Goal: Task Accomplishment & Management: Manage account settings

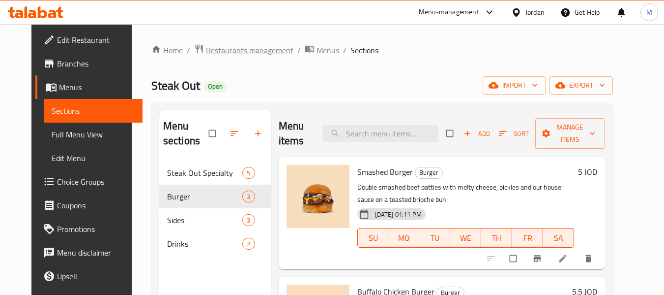
click at [267, 48] on span "Restaurants management" at bounding box center [250, 50] width 88 height 12
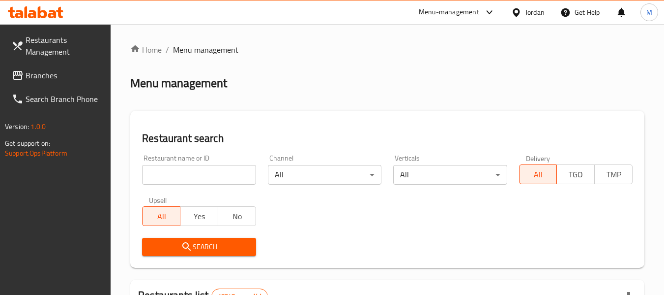
click at [520, 15] on icon at bounding box center [517, 12] width 10 height 10
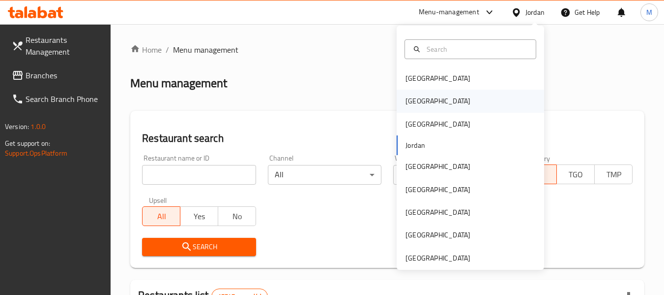
click at [419, 103] on div "[GEOGRAPHIC_DATA]" at bounding box center [438, 101] width 81 height 23
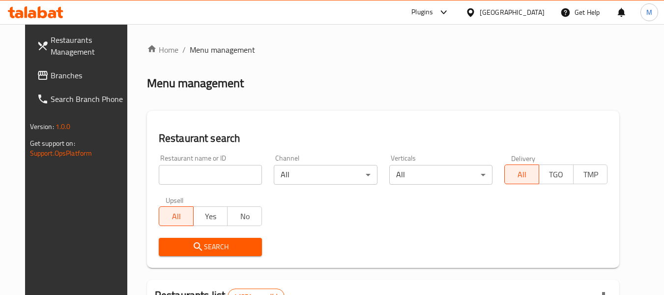
click at [37, 70] on icon at bounding box center [43, 75] width 12 height 12
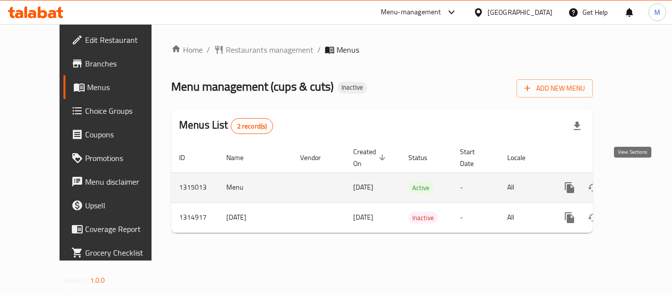
click at [634, 181] on icon "enhanced table" at bounding box center [640, 187] width 12 height 12
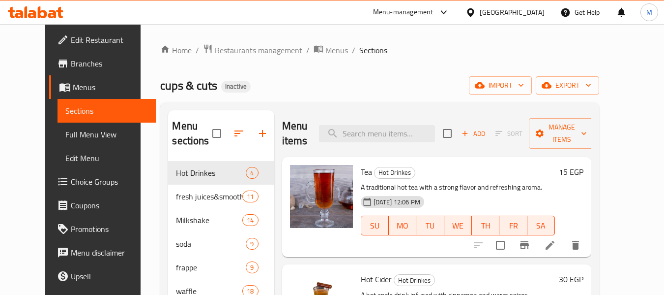
click at [530, 7] on div "[GEOGRAPHIC_DATA]" at bounding box center [512, 12] width 65 height 11
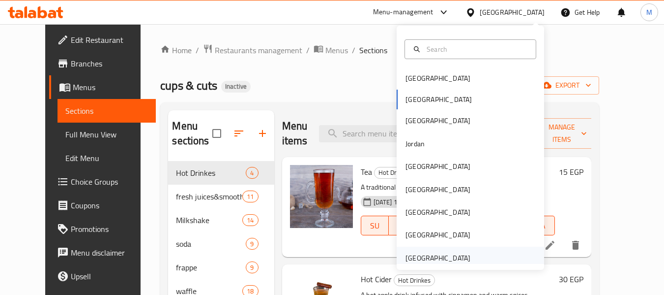
click at [430, 258] on div "[GEOGRAPHIC_DATA]" at bounding box center [438, 257] width 65 height 11
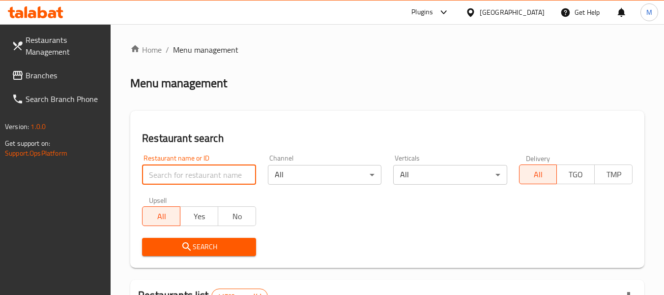
paste input "Bait Lawal"
type input "Bait Lawal"
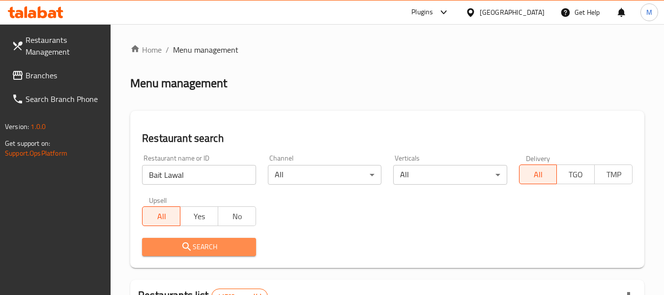
click at [215, 249] on span "Search" at bounding box center [199, 247] width 98 height 12
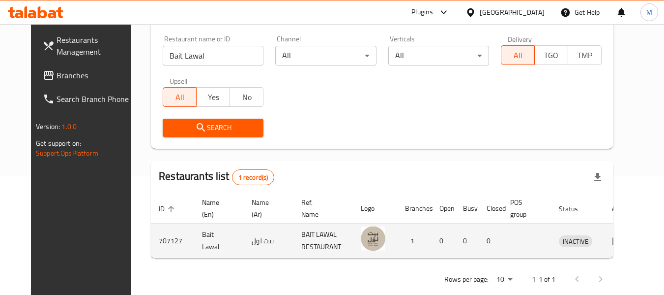
scroll to position [136, 0]
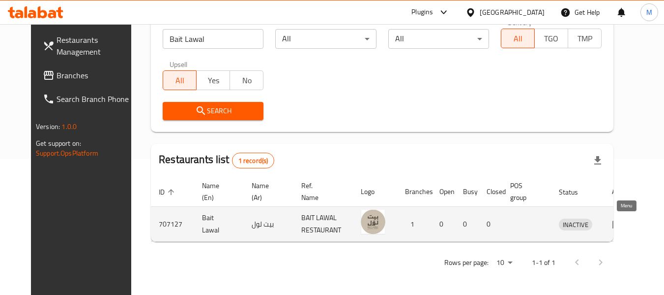
click at [631, 223] on link "enhanced table" at bounding box center [621, 224] width 18 height 12
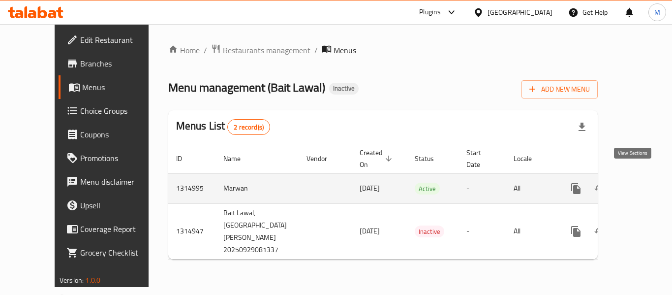
click at [641, 182] on icon "enhanced table" at bounding box center [647, 188] width 12 height 12
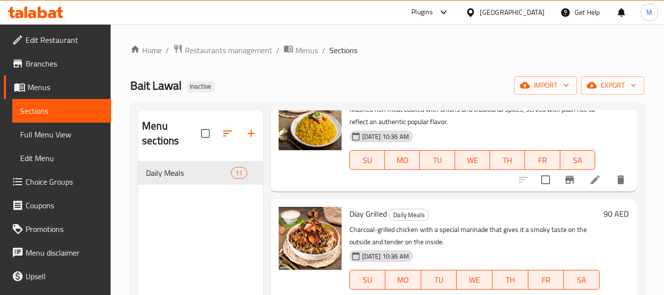
scroll to position [885, 0]
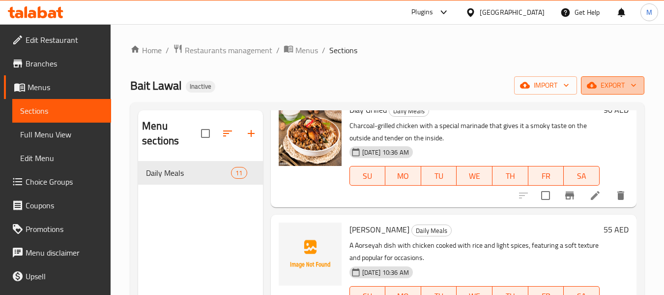
click at [615, 89] on span "export" at bounding box center [613, 85] width 48 height 12
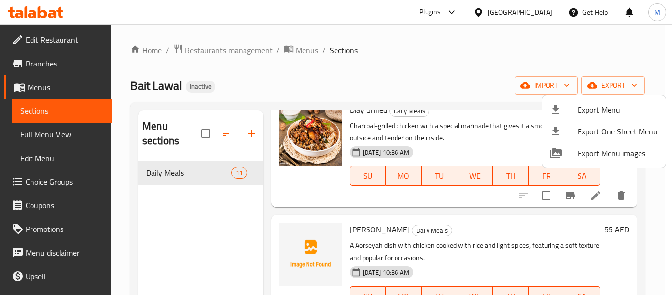
click at [604, 105] on span "Export Menu" at bounding box center [617, 110] width 80 height 12
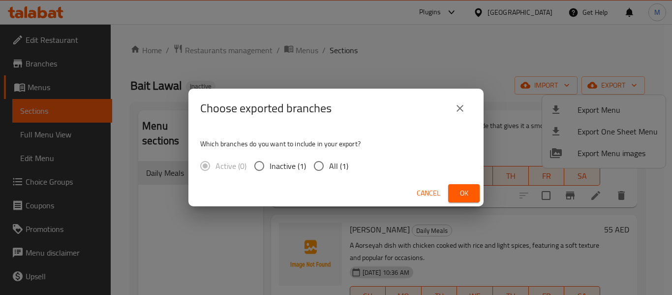
click at [340, 164] on span "All (1)" at bounding box center [338, 166] width 19 height 12
click at [329, 164] on input "All (1)" at bounding box center [318, 165] width 21 height 21
radio input "true"
click at [465, 193] on span "Ok" at bounding box center [464, 193] width 16 height 12
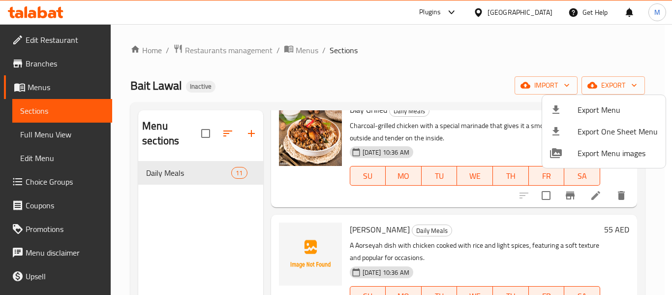
click at [41, 69] on div at bounding box center [336, 147] width 672 height 295
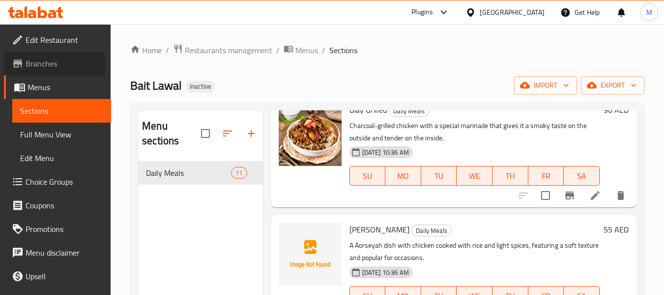
click at [51, 64] on span "Branches" at bounding box center [65, 64] width 78 height 12
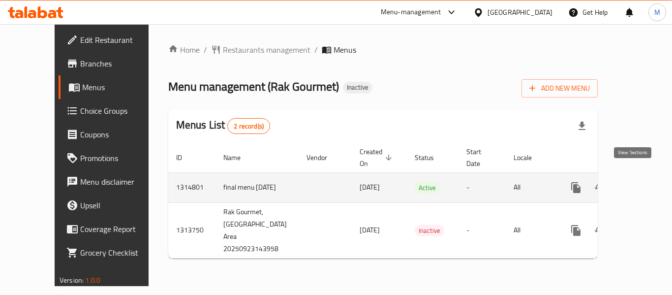
click at [635, 176] on link "enhanced table" at bounding box center [647, 188] width 24 height 24
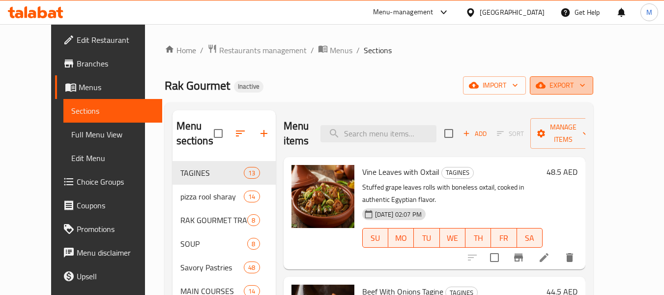
click at [586, 80] on span "export" at bounding box center [562, 85] width 48 height 12
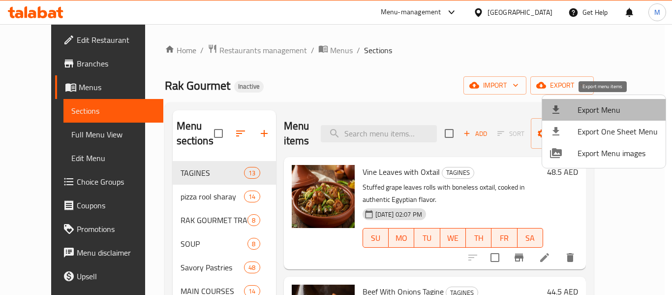
click at [605, 104] on span "Export Menu" at bounding box center [617, 110] width 80 height 12
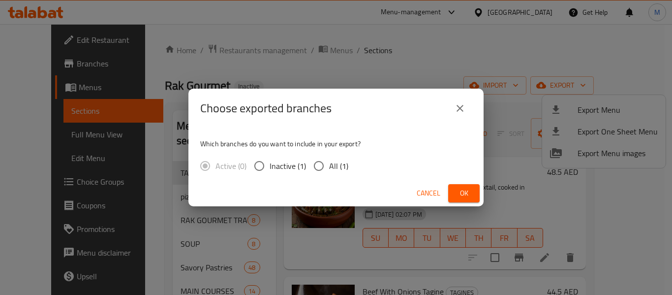
click at [325, 166] on input "All (1)" at bounding box center [318, 165] width 21 height 21
radio input "true"
click at [459, 192] on span "Ok" at bounding box center [464, 193] width 16 height 12
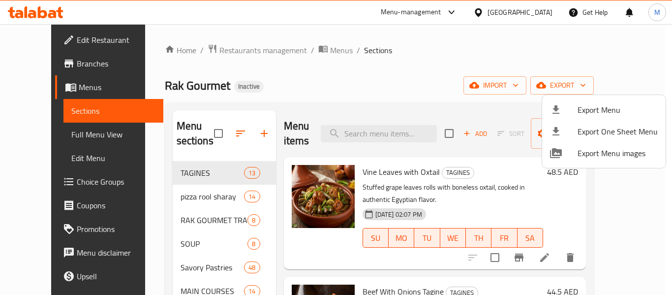
click at [307, 90] on div at bounding box center [336, 147] width 672 height 295
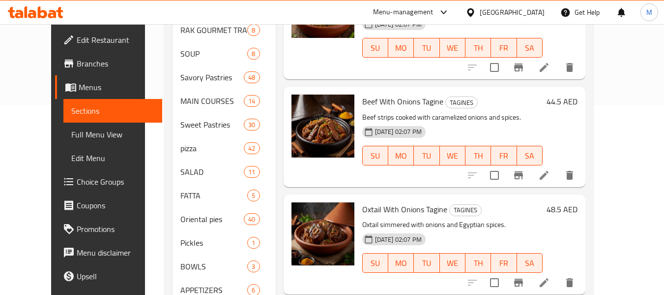
scroll to position [98, 0]
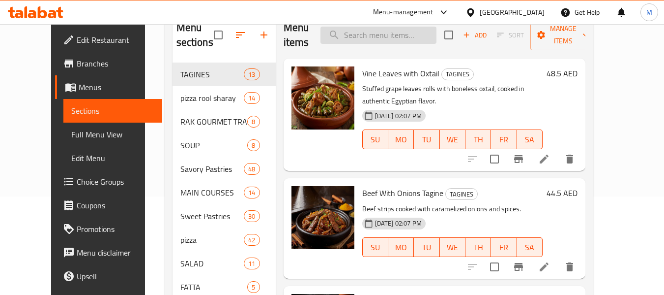
click at [385, 39] on input "search" at bounding box center [379, 35] width 116 height 17
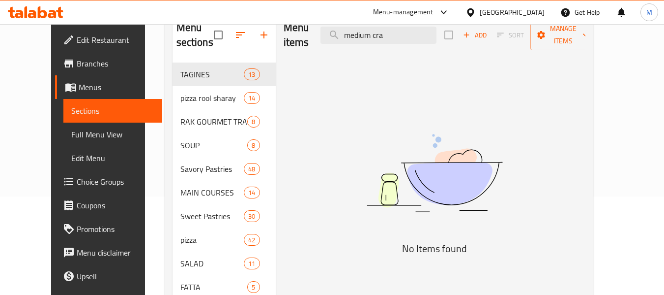
drag, startPoint x: 393, startPoint y: 25, endPoint x: 408, endPoint y: 19, distance: 15.9
click at [408, 19] on div "​ Menu-management United Arab Emirates Get Help M Edit Restaurant Branches Menu…" at bounding box center [332, 61] width 664 height 271
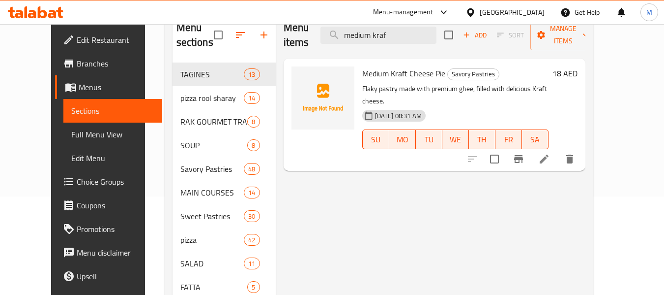
type input "medium kraf"
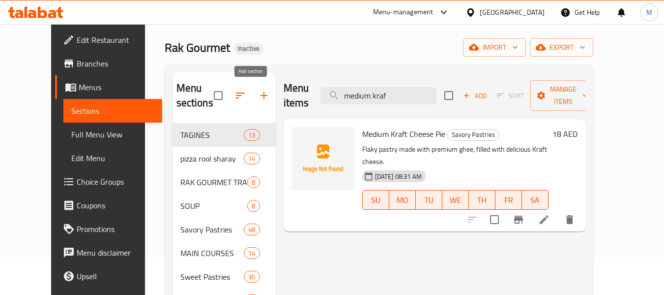
scroll to position [0, 0]
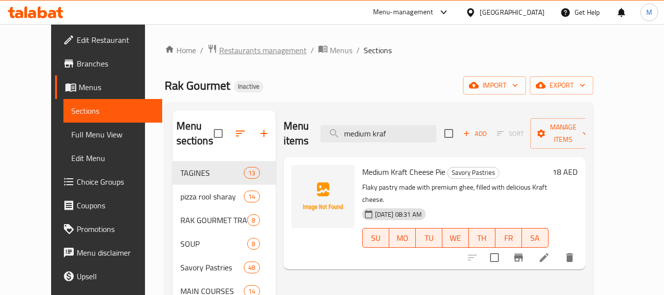
click at [248, 50] on span "Restaurants management" at bounding box center [263, 50] width 88 height 12
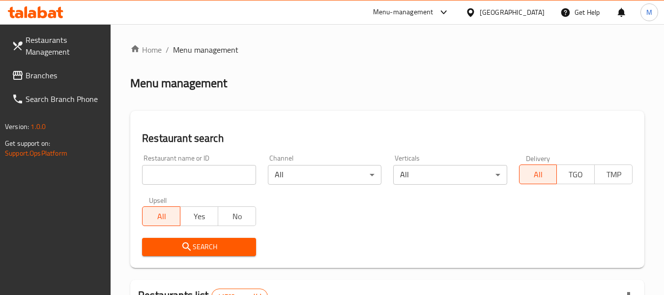
click at [536, 10] on div "United Arab Emirates" at bounding box center [512, 12] width 65 height 11
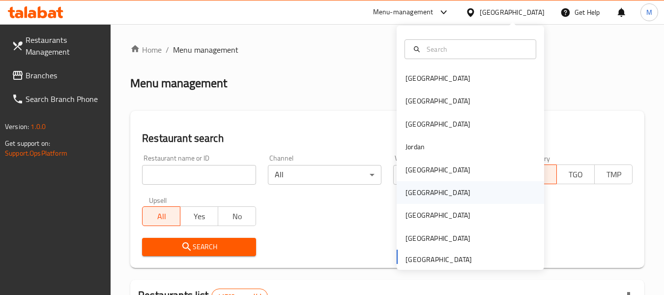
click at [415, 197] on div "Oman" at bounding box center [438, 192] width 65 height 11
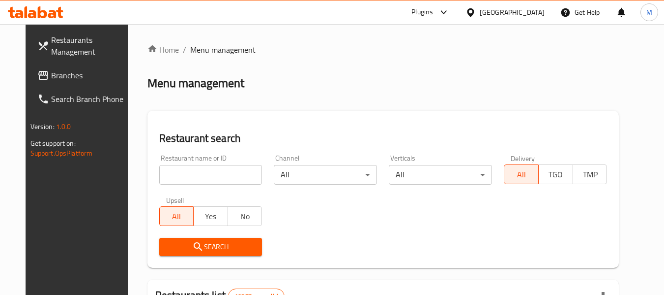
click at [206, 156] on div "Restaurant name or ID Restaurant name or ID" at bounding box center [210, 169] width 103 height 30
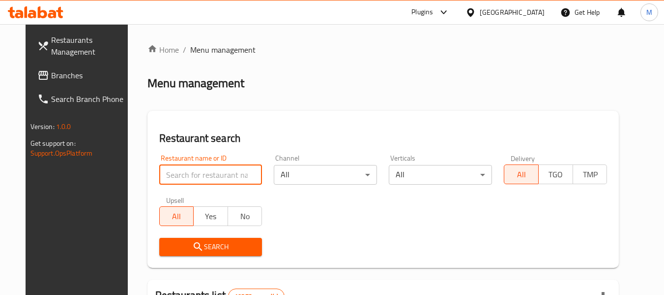
click at [206, 172] on input "search" at bounding box center [210, 175] width 103 height 20
paste input "ابو اليان للتجارة العامه"
type input "ابو اليان للتجارة العامه"
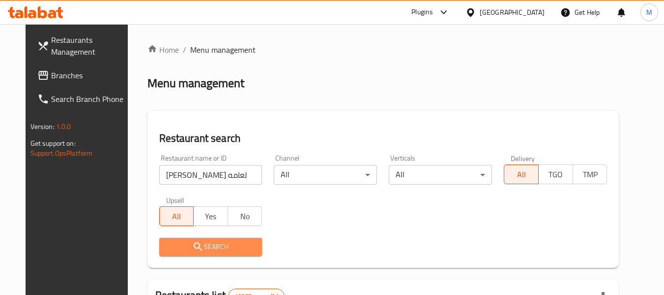
click at [214, 249] on span "Search" at bounding box center [211, 247] width 88 height 12
click at [214, 249] on div at bounding box center [332, 147] width 664 height 295
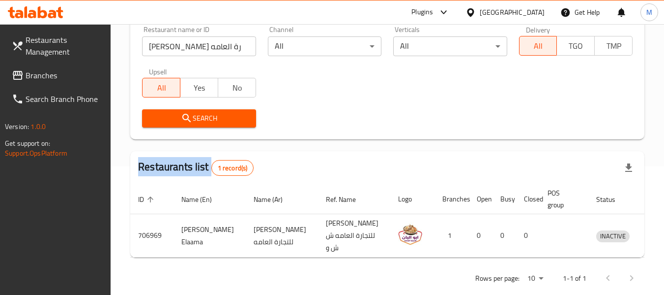
scroll to position [144, 0]
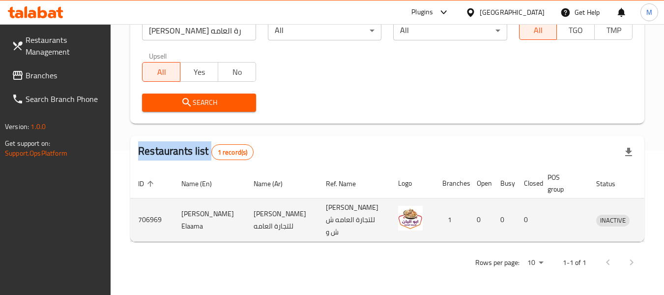
click at [650, 217] on icon "enhanced table" at bounding box center [655, 220] width 11 height 8
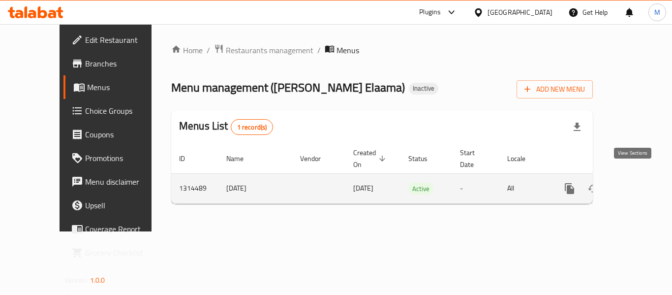
click at [636, 184] on icon "enhanced table" at bounding box center [640, 188] width 9 height 9
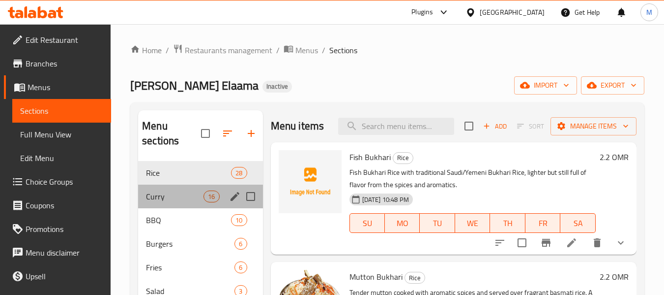
click at [142, 194] on div "Curry 16" at bounding box center [200, 196] width 124 height 24
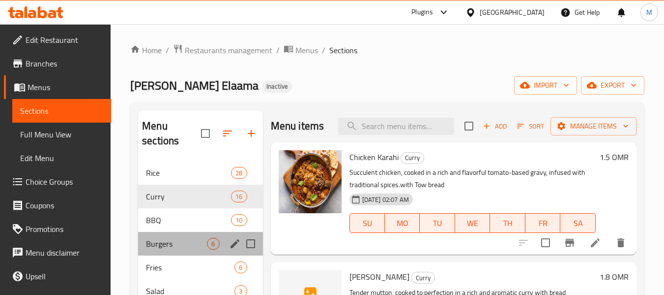
click at [165, 253] on div "Burgers 6" at bounding box center [200, 244] width 124 height 24
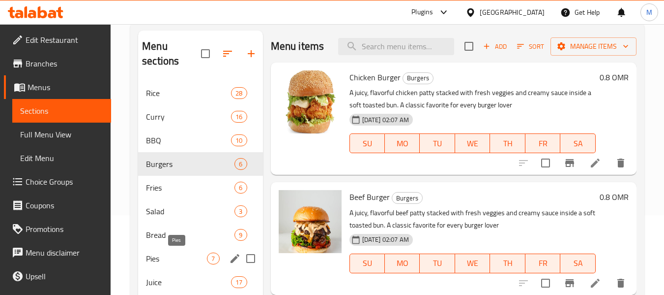
scroll to position [98, 0]
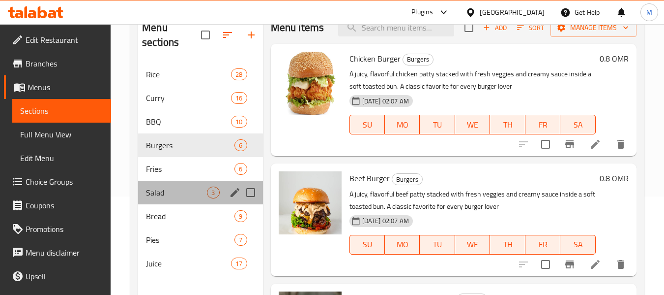
click at [167, 198] on div "Salad 3" at bounding box center [200, 193] width 124 height 24
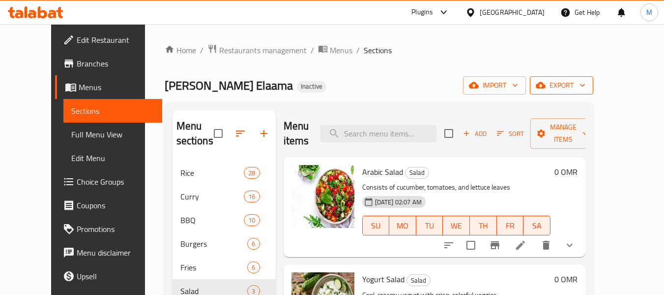
click at [586, 81] on span "export" at bounding box center [562, 85] width 48 height 12
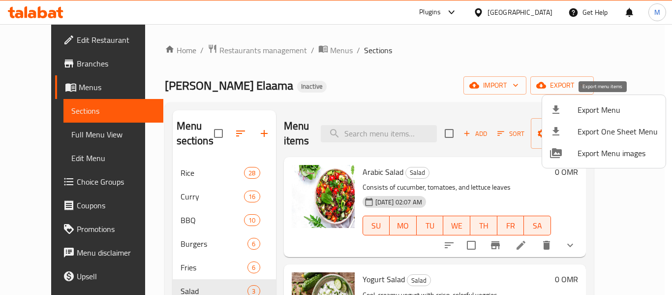
click at [597, 101] on li "Export Menu" at bounding box center [603, 110] width 123 height 22
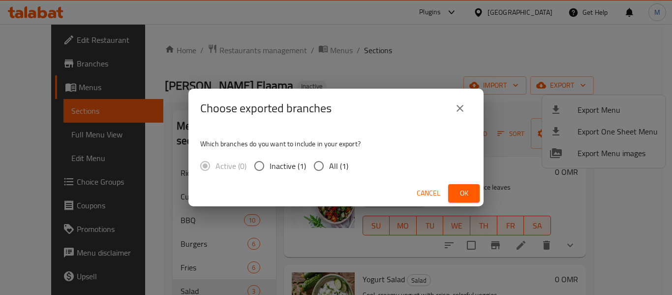
click at [344, 165] on span "All (1)" at bounding box center [338, 166] width 19 height 12
click at [329, 165] on input "All (1)" at bounding box center [318, 165] width 21 height 21
radio input "true"
click at [469, 189] on span "Ok" at bounding box center [464, 193] width 16 height 12
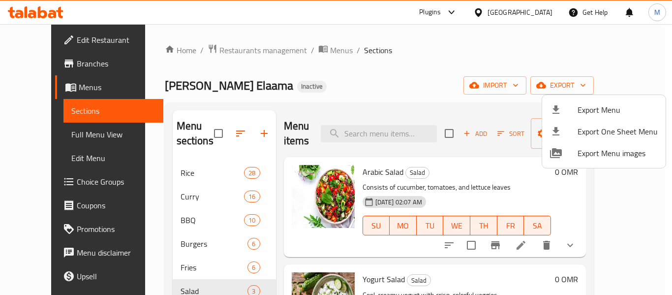
click at [70, 38] on div at bounding box center [336, 147] width 672 height 295
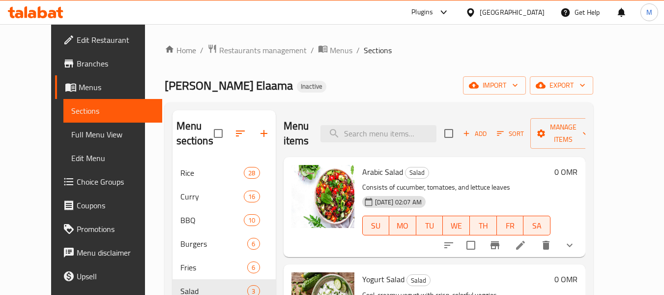
click at [77, 38] on span "Edit Restaurant" at bounding box center [116, 40] width 78 height 12
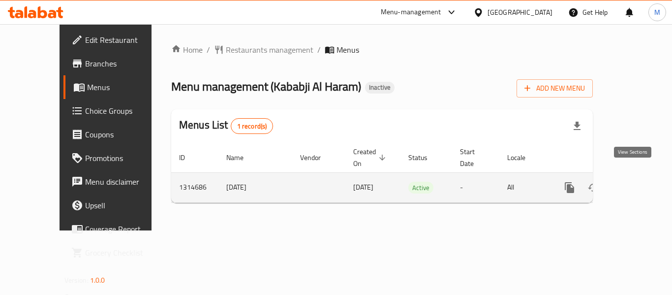
click at [634, 181] on icon "enhanced table" at bounding box center [640, 187] width 12 height 12
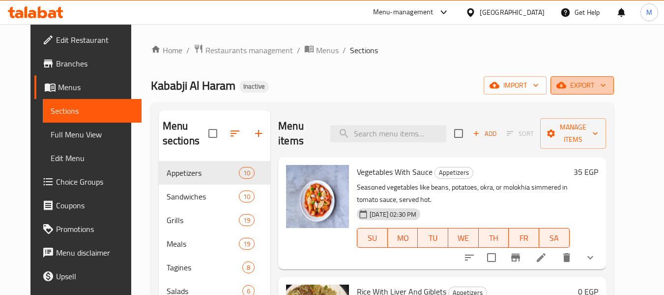
click at [606, 91] on span "export" at bounding box center [583, 85] width 48 height 12
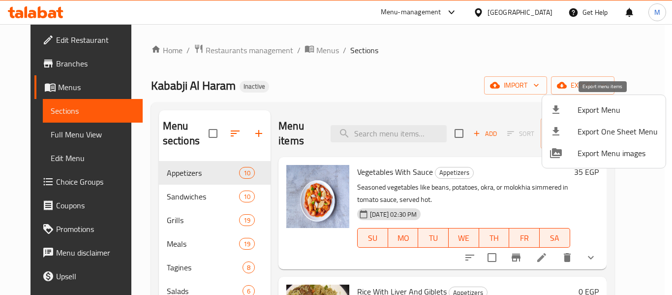
click at [614, 107] on span "Export Menu" at bounding box center [617, 110] width 80 height 12
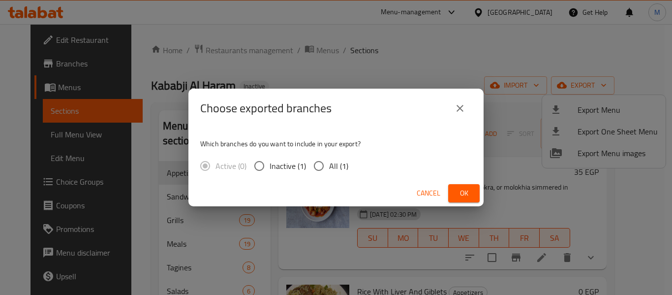
click at [334, 165] on span "All (1)" at bounding box center [338, 166] width 19 height 12
click at [329, 165] on input "All (1)" at bounding box center [318, 165] width 21 height 21
radio input "true"
click at [462, 192] on span "Ok" at bounding box center [464, 193] width 16 height 12
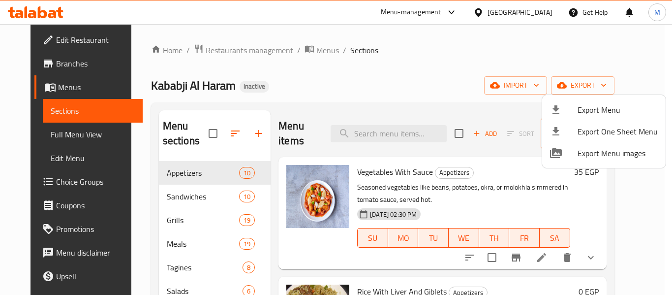
click at [173, 189] on div at bounding box center [336, 147] width 672 height 295
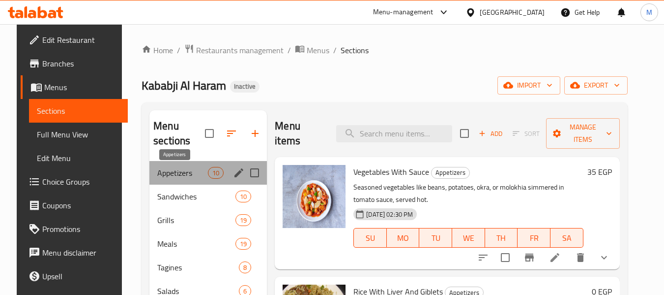
click at [175, 175] on span "Appetizers" at bounding box center [182, 173] width 51 height 12
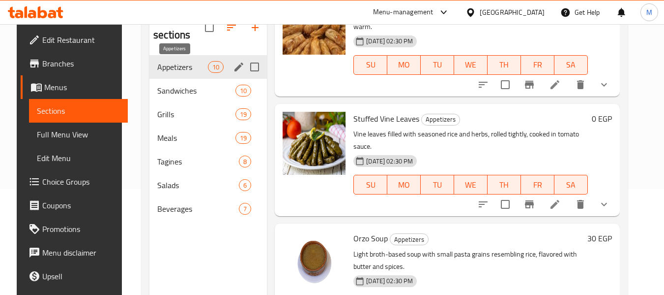
scroll to position [89, 0]
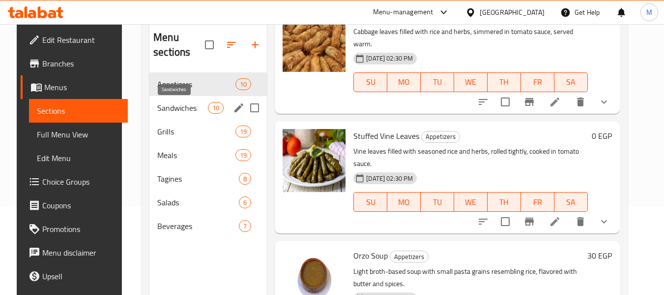
click at [181, 110] on span "Sandwiches" at bounding box center [182, 108] width 51 height 12
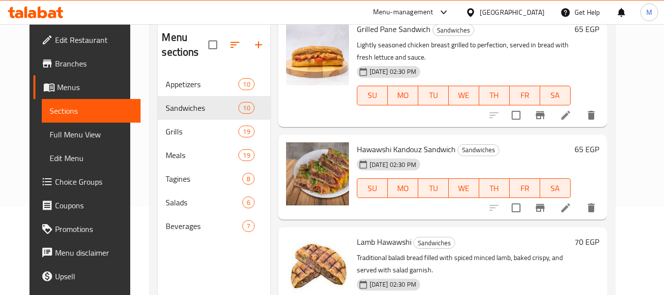
scroll to position [630, 0]
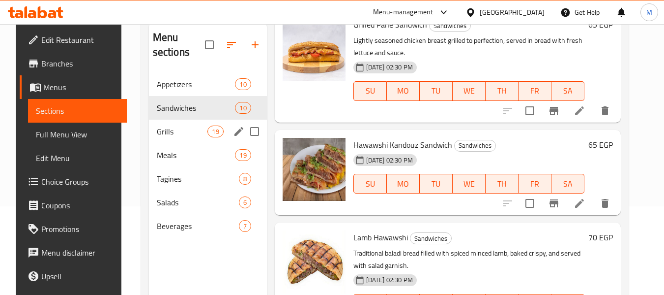
drag, startPoint x: 163, startPoint y: 137, endPoint x: 195, endPoint y: 149, distance: 34.1
click at [163, 137] on div "Grills 19" at bounding box center [208, 132] width 118 height 24
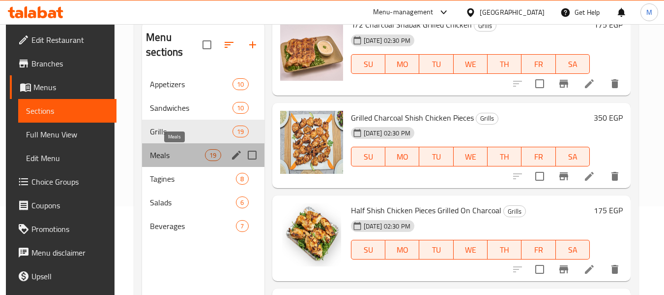
click at [173, 157] on span "Meals" at bounding box center [177, 155] width 55 height 12
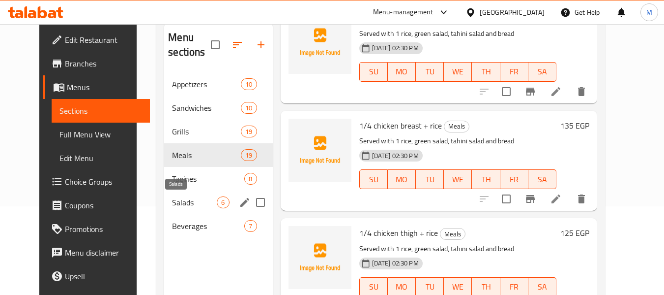
click at [179, 202] on span "Salads" at bounding box center [194, 202] width 45 height 12
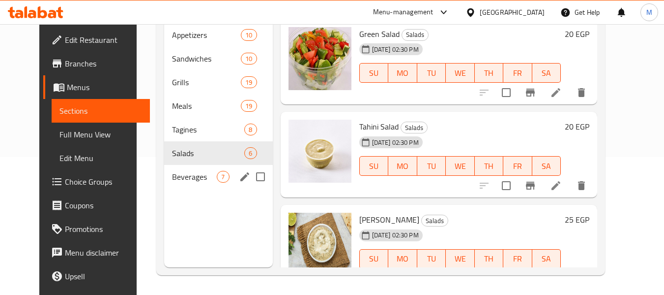
click at [187, 187] on div "Beverages 7" at bounding box center [218, 177] width 108 height 24
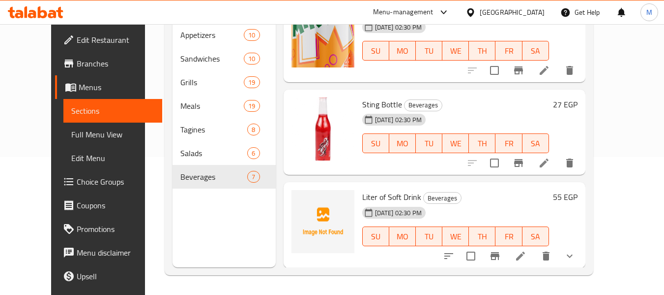
scroll to position [394, 0]
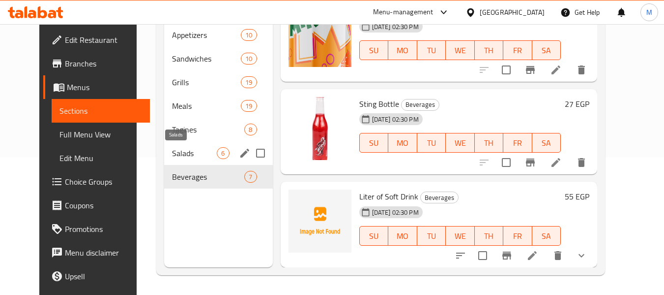
click at [174, 155] on span "Salads" at bounding box center [194, 153] width 45 height 12
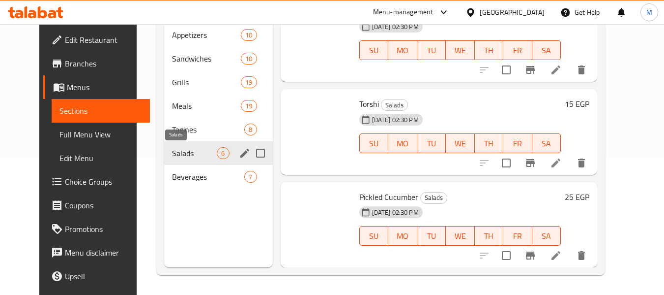
scroll to position [301, 0]
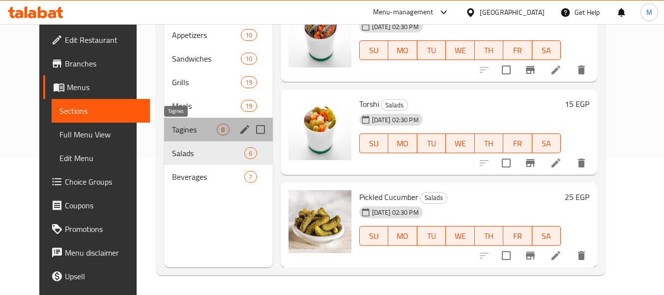
click at [180, 128] on span "Tagines" at bounding box center [194, 129] width 45 height 12
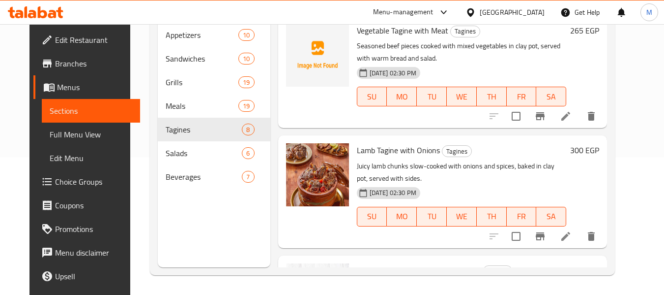
scroll to position [153, 0]
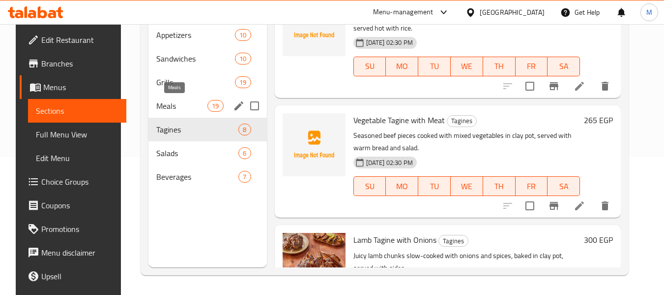
click at [173, 108] on span "Meals" at bounding box center [181, 106] width 51 height 12
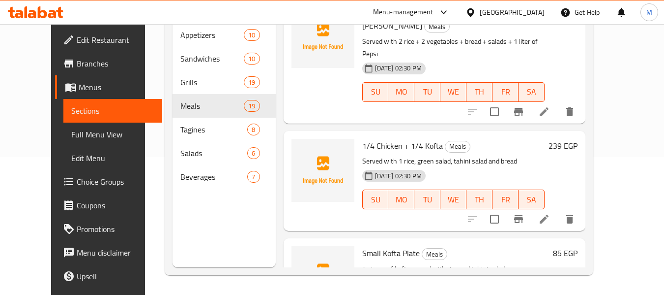
scroll to position [1033, 0]
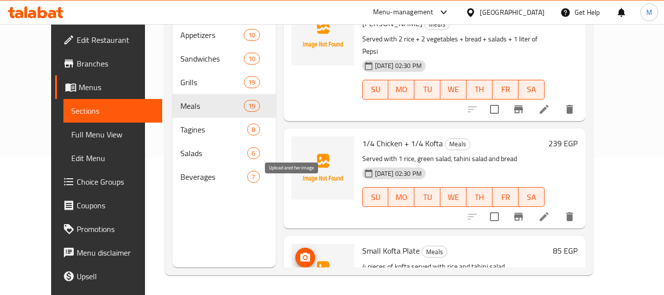
click at [301, 252] on icon "upload picture" at bounding box center [306, 256] width 10 height 9
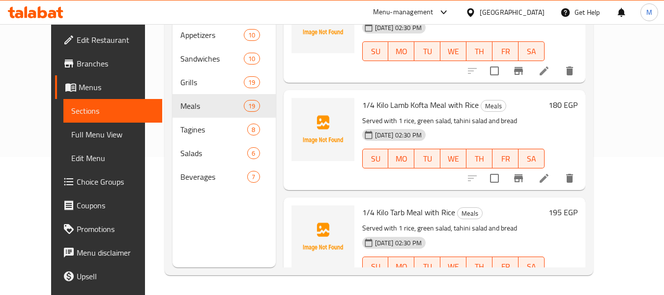
scroll to position [1393, 0]
click at [301, 214] on icon "upload picture" at bounding box center [306, 218] width 10 height 9
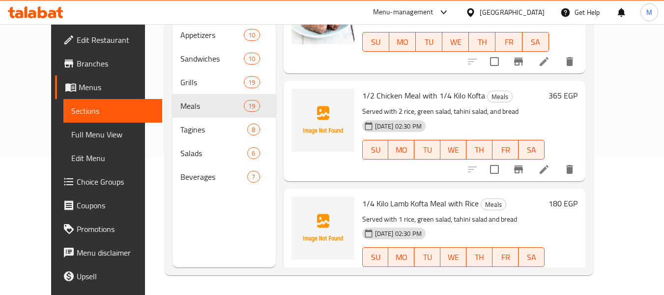
scroll to position [1295, 0]
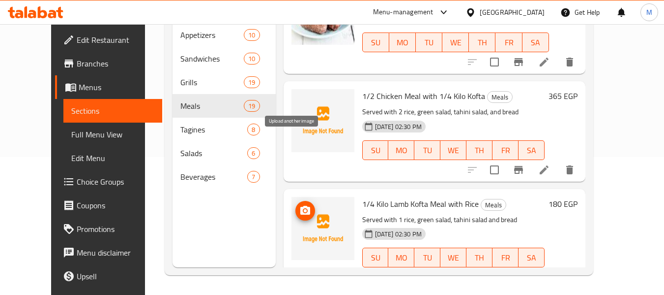
click at [301, 206] on icon "upload picture" at bounding box center [306, 210] width 10 height 9
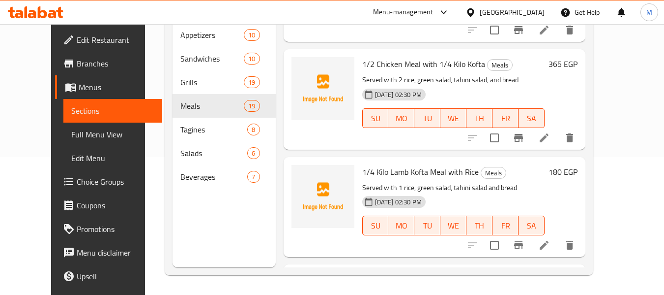
scroll to position [1344, 0]
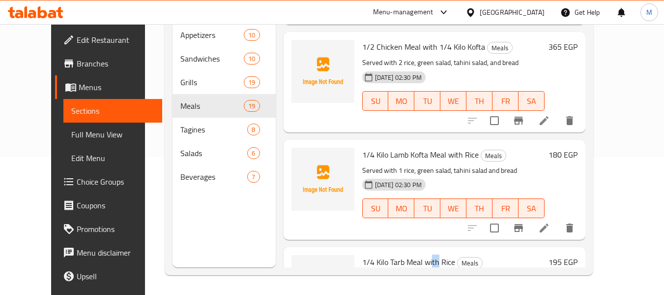
drag, startPoint x: 426, startPoint y: 190, endPoint x: 391, endPoint y: 193, distance: 35.1
click at [407, 254] on span "1/4 Kilo Tarb Meal with Rice" at bounding box center [408, 261] width 93 height 15
click at [391, 254] on span "1/4 Kilo Tarb Meal with Rice" at bounding box center [408, 261] width 93 height 15
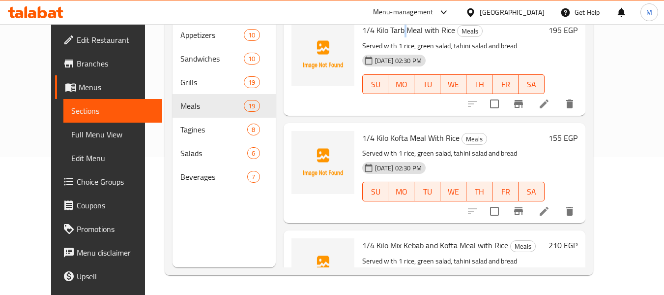
scroll to position [1590, 0]
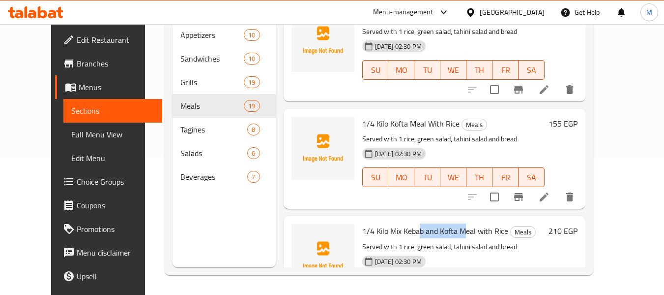
drag, startPoint x: 406, startPoint y: 162, endPoint x: 450, endPoint y: 158, distance: 44.4
click at [450, 223] on span "1/4 Kilo Mix Kebab and Kofta Meal with Rice" at bounding box center [435, 230] width 146 height 15
drag, startPoint x: 374, startPoint y: 162, endPoint x: 457, endPoint y: 160, distance: 82.7
click at [457, 223] on span "1/4 Kilo Mix Kebab and Kofta Meal with Rice" at bounding box center [435, 230] width 146 height 15
click at [460, 223] on span "1/4 Kilo Mix Kebab and Kofta Meal with Rice" at bounding box center [435, 230] width 146 height 15
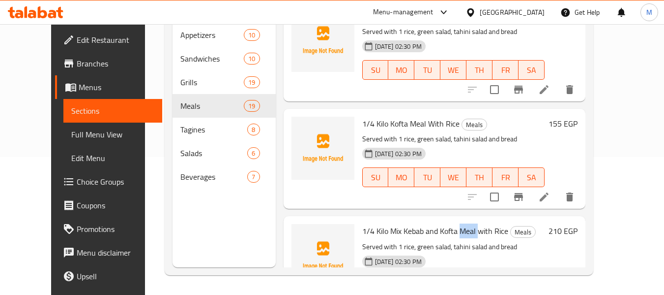
click at [460, 223] on span "1/4 Kilo Mix Kebab and Kofta Meal with Rice" at bounding box center [435, 230] width 146 height 15
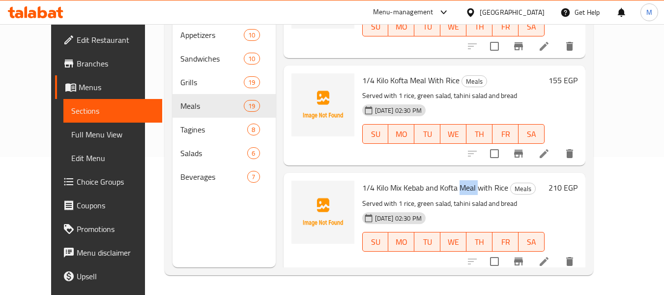
scroll to position [1737, 0]
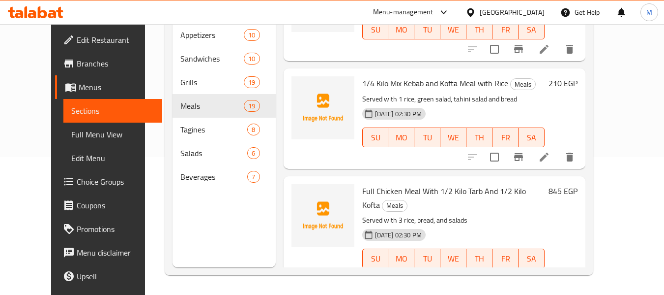
drag, startPoint x: 446, startPoint y: 227, endPoint x: 484, endPoint y: 228, distance: 38.4
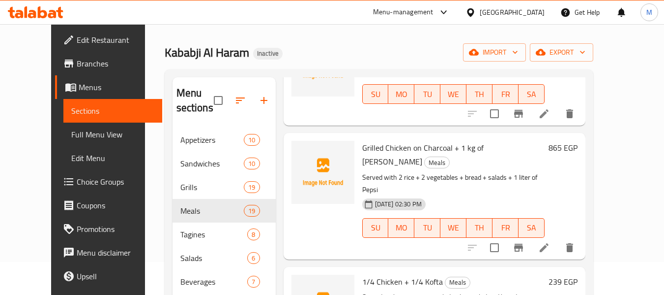
scroll to position [0, 0]
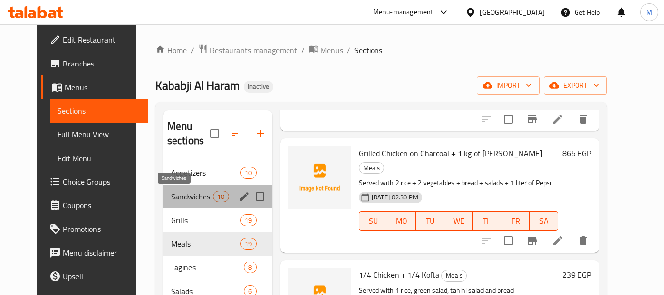
click at [171, 198] on span "Sandwiches" at bounding box center [192, 196] width 42 height 12
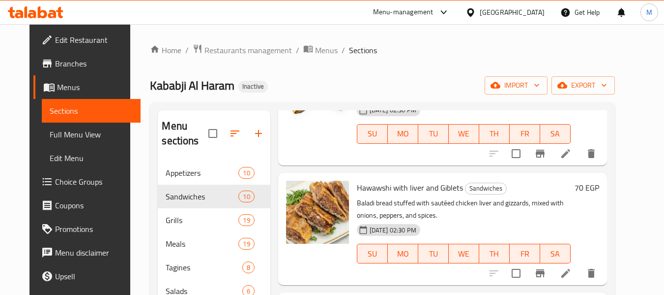
scroll to position [876, 0]
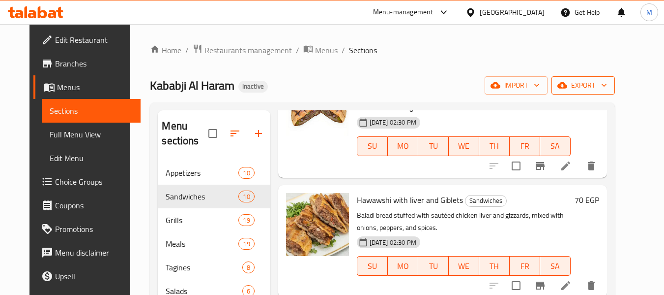
click at [609, 83] on icon "button" at bounding box center [605, 85] width 10 height 10
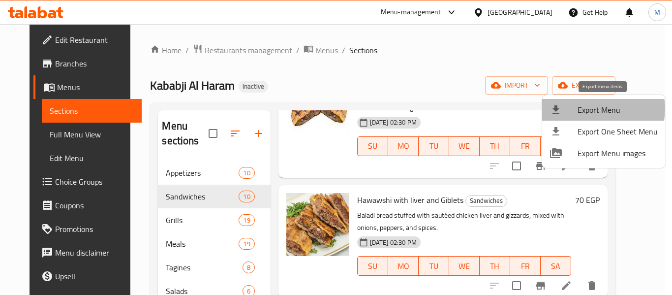
click at [596, 109] on span "Export Menu" at bounding box center [617, 110] width 80 height 12
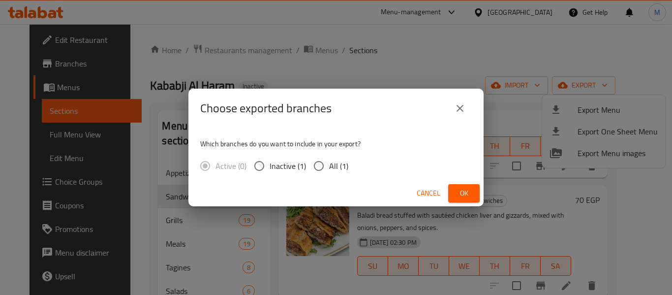
click at [338, 168] on span "All (1)" at bounding box center [338, 166] width 19 height 12
click at [329, 168] on input "All (1)" at bounding box center [318, 165] width 21 height 21
radio input "true"
click at [460, 193] on span "Ok" at bounding box center [464, 193] width 16 height 12
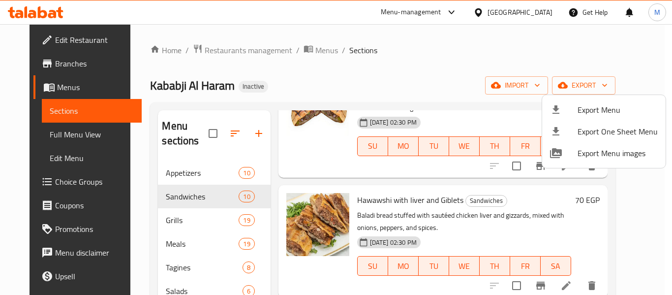
click at [66, 43] on div at bounding box center [336, 147] width 672 height 295
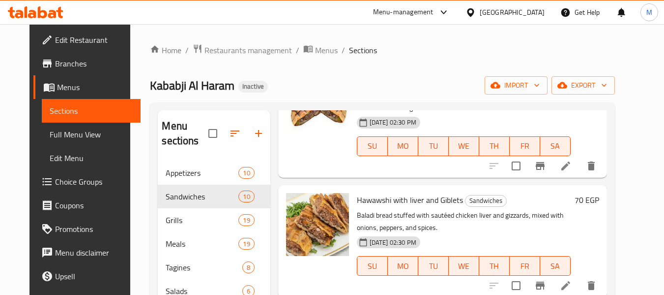
click at [66, 43] on span "Edit Restaurant" at bounding box center [94, 40] width 78 height 12
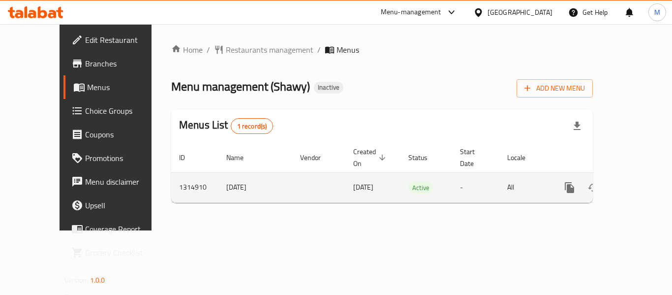
click at [645, 172] on td "enhanced table" at bounding box center [605, 187] width 110 height 30
click at [636, 183] on icon "enhanced table" at bounding box center [640, 187] width 9 height 9
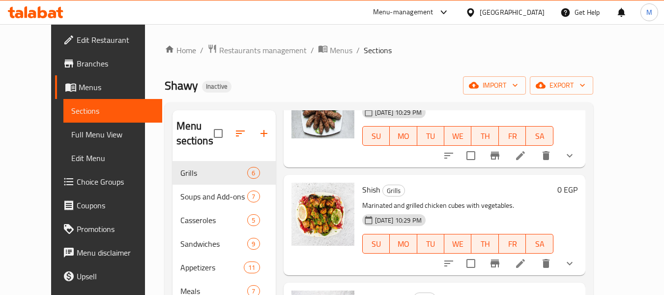
scroll to position [98, 0]
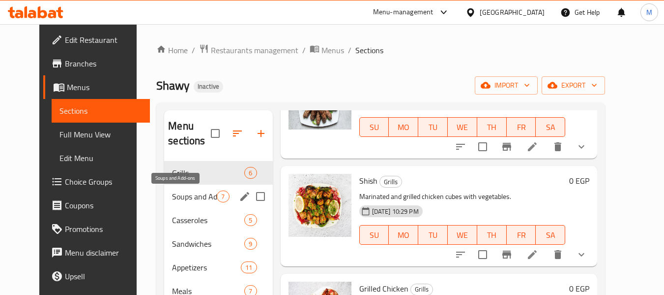
click at [172, 200] on span "Soups and Add-ons" at bounding box center [194, 196] width 45 height 12
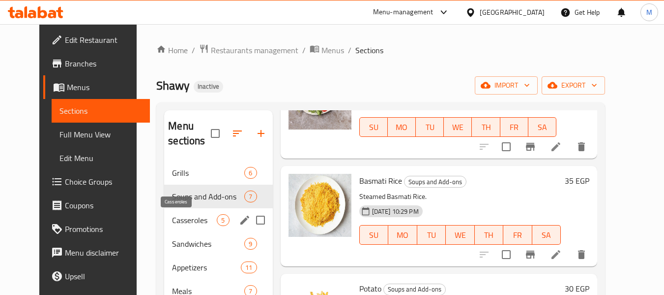
click at [172, 220] on span "Casseroles" at bounding box center [194, 220] width 45 height 12
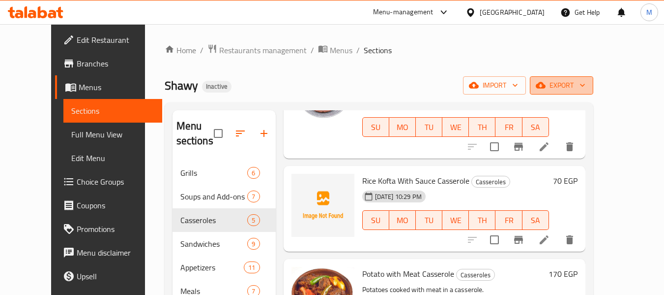
click at [586, 87] on span "export" at bounding box center [562, 85] width 48 height 12
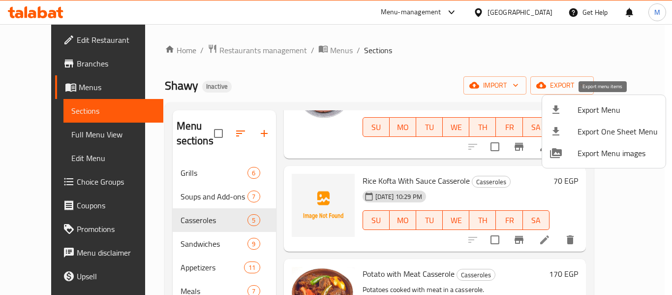
click at [604, 108] on span "Export Menu" at bounding box center [617, 110] width 80 height 12
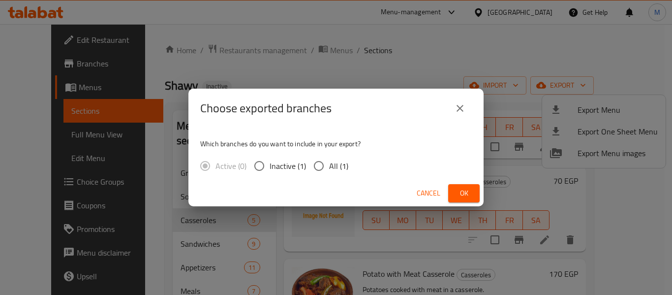
click at [331, 170] on span "All (1)" at bounding box center [338, 166] width 19 height 12
click at [329, 170] on input "All (1)" at bounding box center [318, 165] width 21 height 21
radio input "true"
click at [466, 192] on span "Ok" at bounding box center [464, 193] width 16 height 12
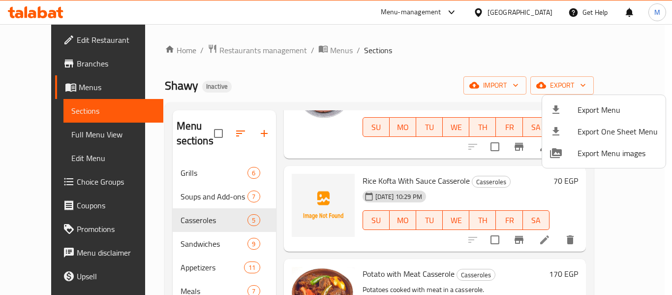
click at [177, 236] on div at bounding box center [336, 147] width 672 height 295
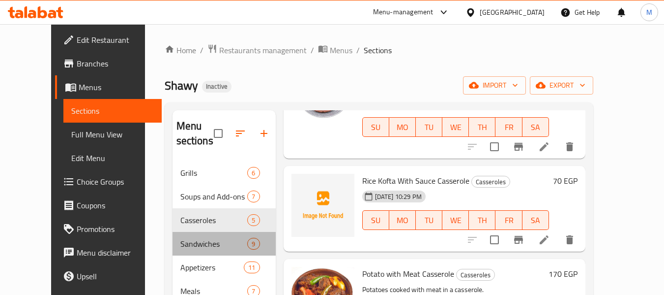
click at [177, 236] on div "Sandwiches 9" at bounding box center [224, 244] width 103 height 24
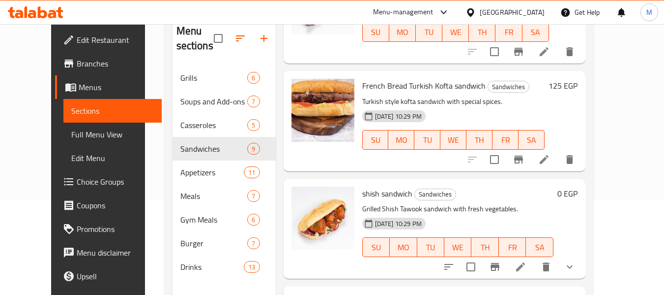
scroll to position [98, 0]
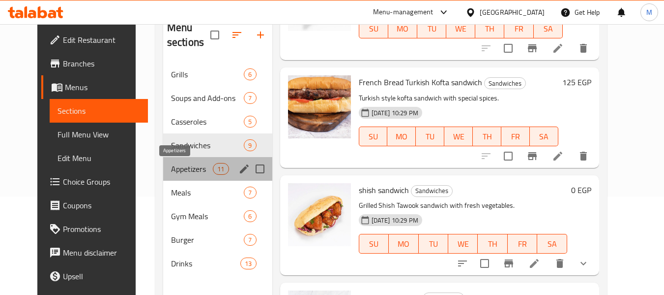
click at [187, 172] on span "Appetizers" at bounding box center [192, 169] width 42 height 12
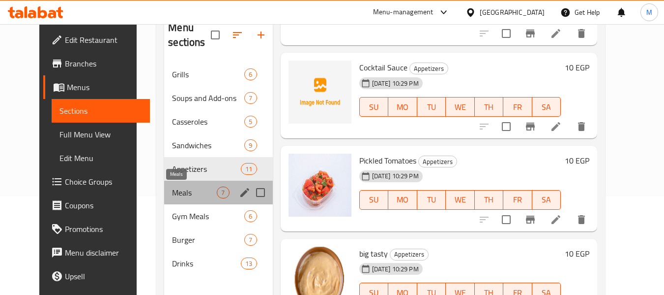
click at [180, 191] on span "Meals" at bounding box center [194, 192] width 45 height 12
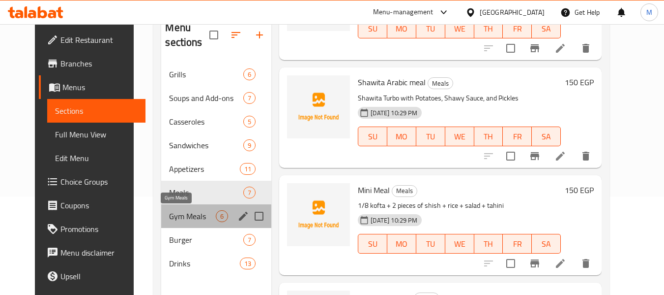
click at [178, 216] on span "Gym Meals" at bounding box center [192, 216] width 47 height 12
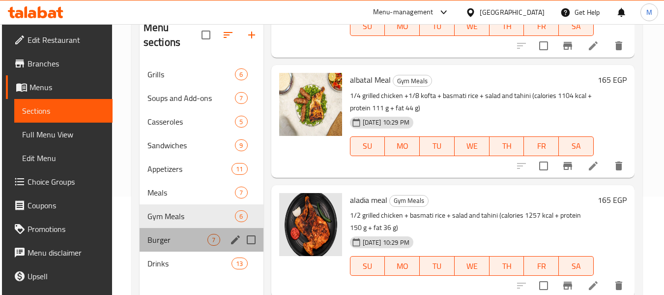
click at [173, 231] on div "Burger 7" at bounding box center [202, 240] width 124 height 24
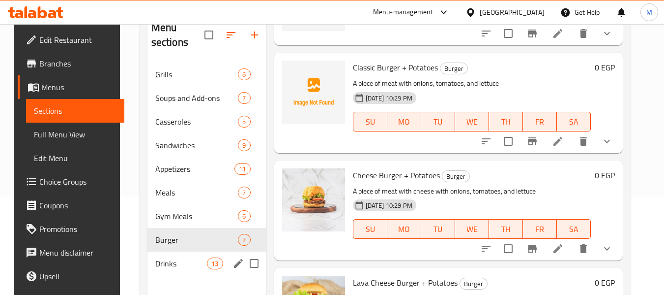
click at [180, 256] on div "Drinks 13" at bounding box center [207, 263] width 119 height 24
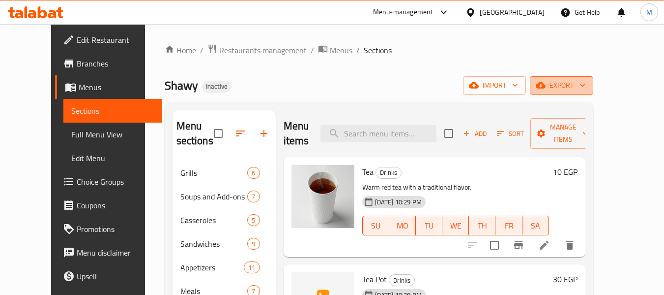
click at [586, 86] on span "export" at bounding box center [562, 85] width 48 height 12
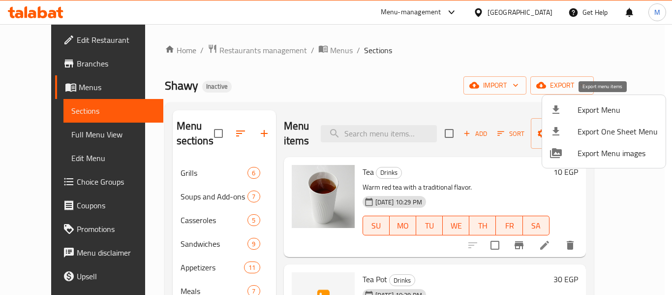
click at [594, 106] on span "Export Menu" at bounding box center [617, 110] width 80 height 12
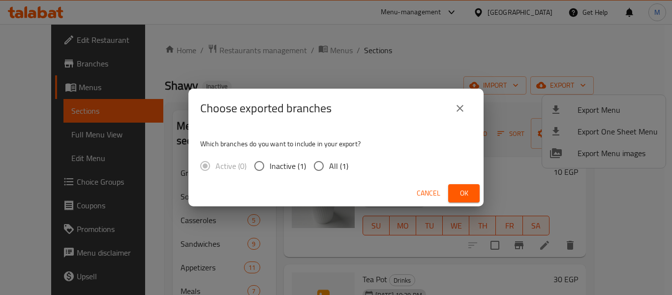
click at [325, 159] on input "All (1)" at bounding box center [318, 165] width 21 height 21
radio input "true"
click at [460, 199] on span "Ok" at bounding box center [464, 193] width 16 height 12
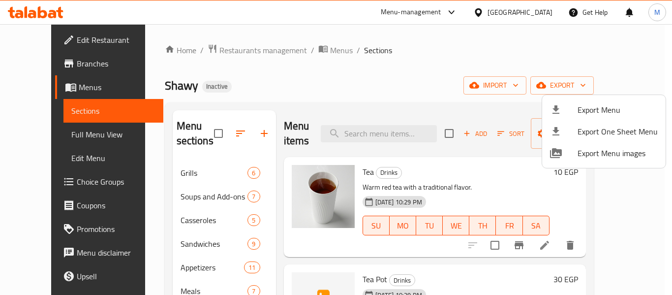
click at [294, 97] on div at bounding box center [336, 147] width 672 height 295
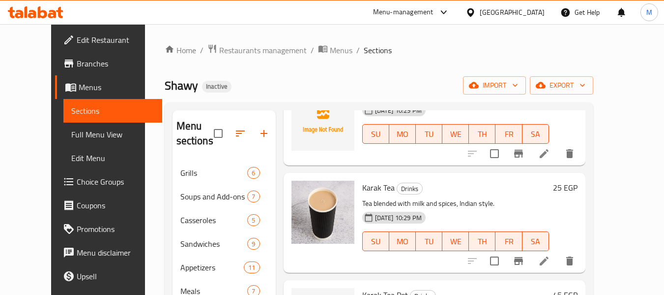
scroll to position [148, 0]
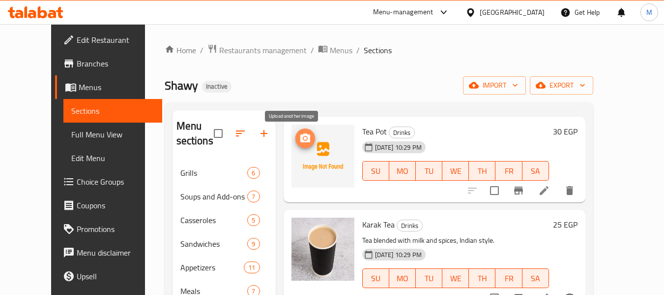
click at [300, 142] on icon "upload picture" at bounding box center [306, 138] width 12 height 12
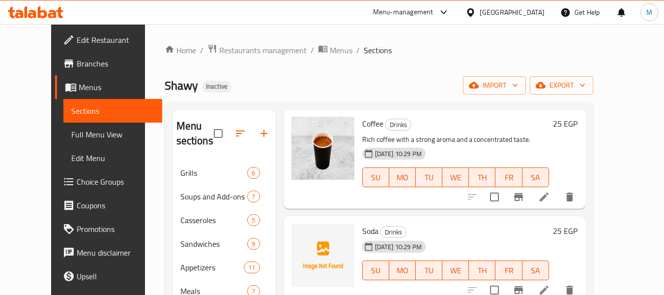
scroll to position [541, 0]
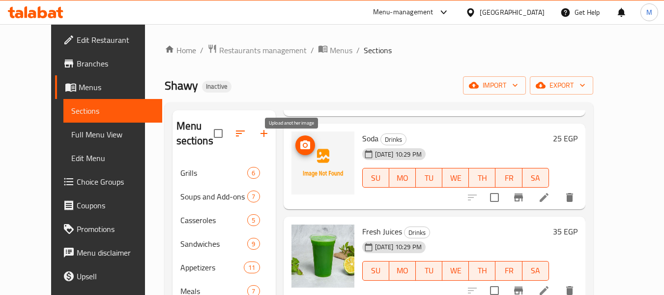
click at [301, 147] on icon "upload picture" at bounding box center [306, 144] width 10 height 9
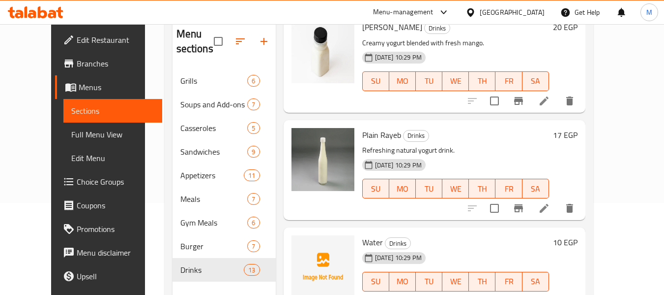
scroll to position [98, 0]
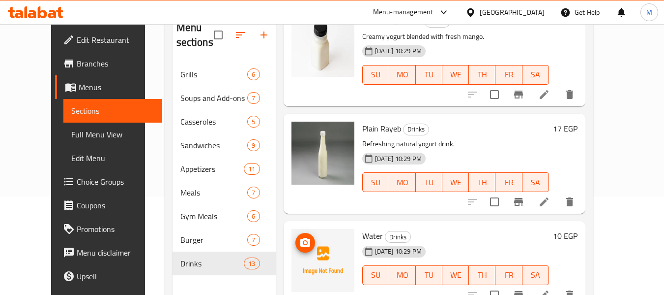
click at [300, 243] on icon "upload picture" at bounding box center [306, 243] width 12 height 12
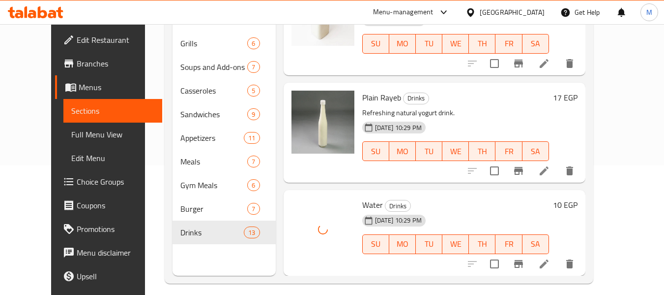
scroll to position [138, 0]
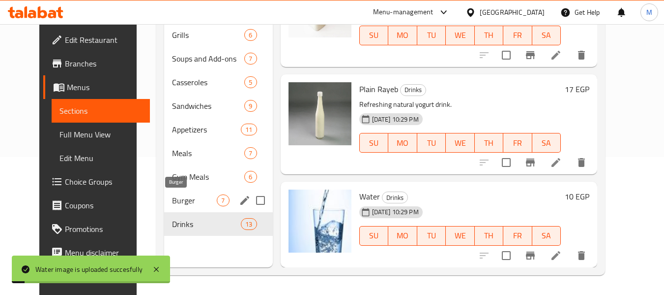
click at [172, 195] on span "Burger" at bounding box center [194, 200] width 45 height 12
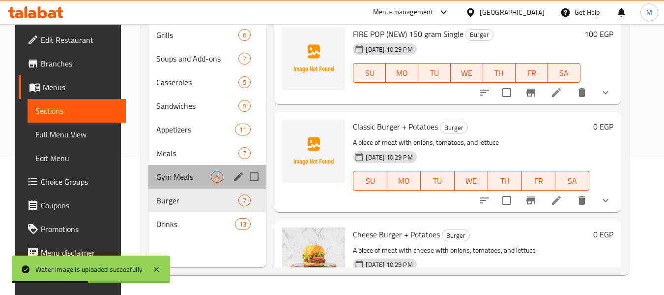
click at [162, 186] on div "Gym Meals 6" at bounding box center [208, 177] width 118 height 24
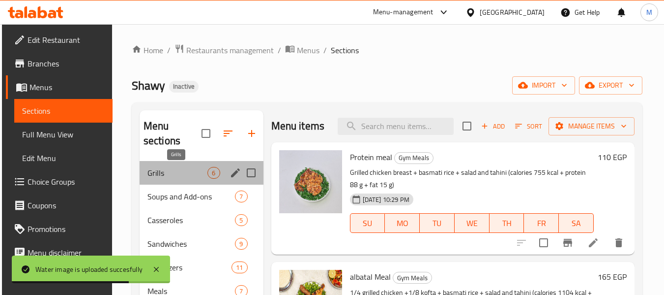
click at [164, 175] on span "Grills" at bounding box center [178, 173] width 60 height 12
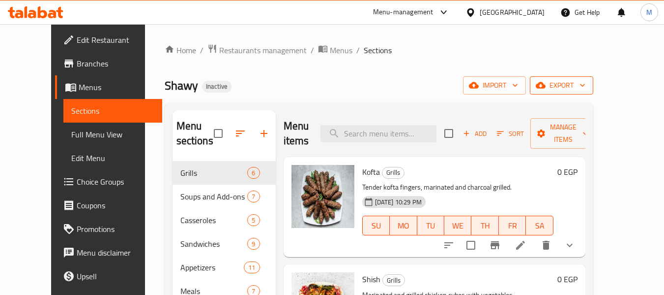
click at [594, 78] on button "export" at bounding box center [561, 85] width 63 height 18
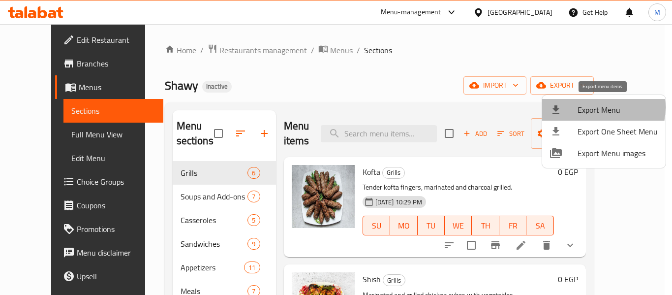
click at [593, 107] on span "Export Menu" at bounding box center [617, 110] width 80 height 12
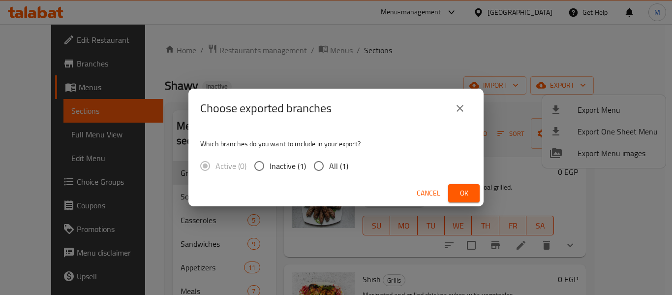
click at [342, 165] on span "All (1)" at bounding box center [338, 166] width 19 height 12
click at [329, 165] on input "All (1)" at bounding box center [318, 165] width 21 height 21
radio input "true"
click at [452, 189] on button "Ok" at bounding box center [463, 193] width 31 height 18
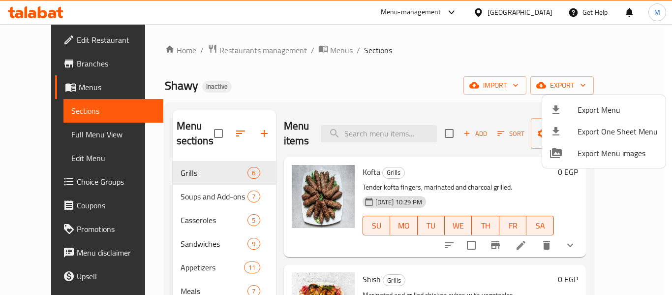
click at [249, 52] on div at bounding box center [336, 147] width 672 height 295
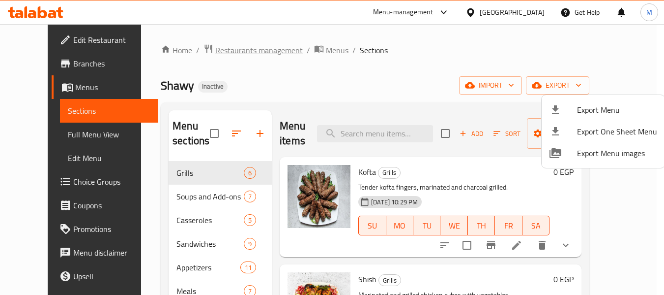
click at [249, 52] on span "Restaurants management" at bounding box center [259, 50] width 88 height 12
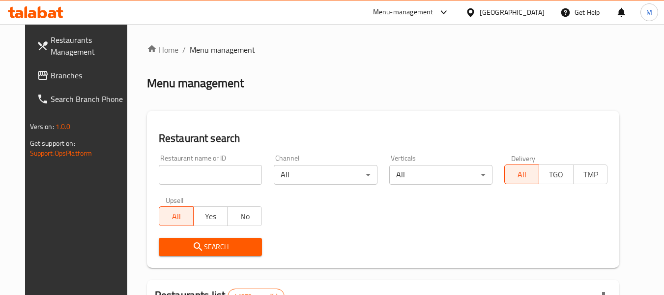
click at [480, 10] on div at bounding box center [473, 12] width 14 height 11
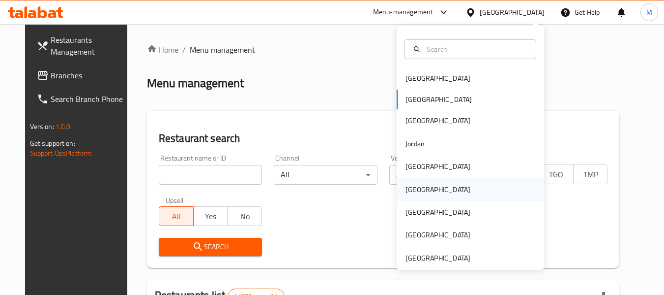
click at [417, 190] on div "[GEOGRAPHIC_DATA]" at bounding box center [438, 189] width 81 height 23
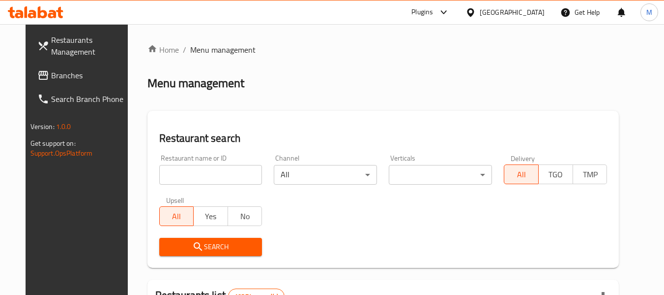
click at [209, 175] on input "search" at bounding box center [210, 175] width 103 height 20
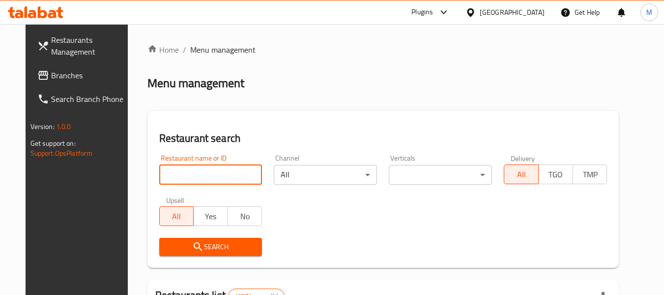
paste input "دار سعف النخيل"
type input "دار سعف النخيل"
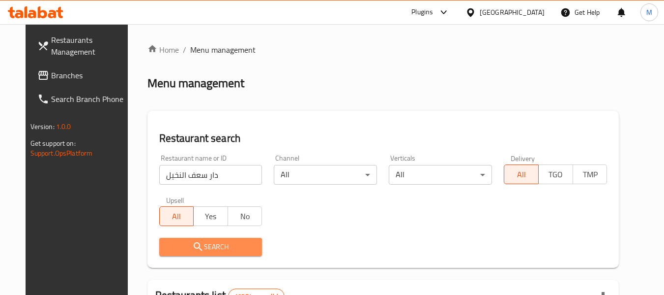
click at [219, 246] on span "Search" at bounding box center [211, 247] width 88 height 12
click at [219, 246] on div at bounding box center [332, 147] width 664 height 295
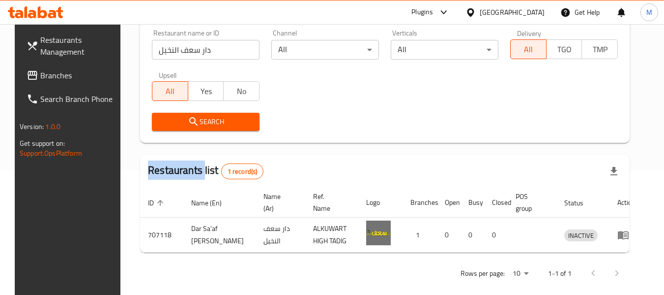
scroll to position [132, 0]
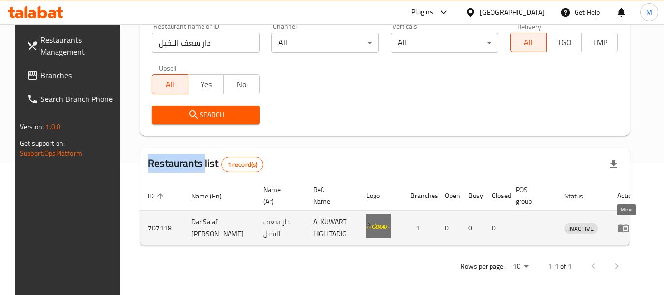
click at [628, 230] on icon "enhanced table" at bounding box center [624, 228] width 12 height 12
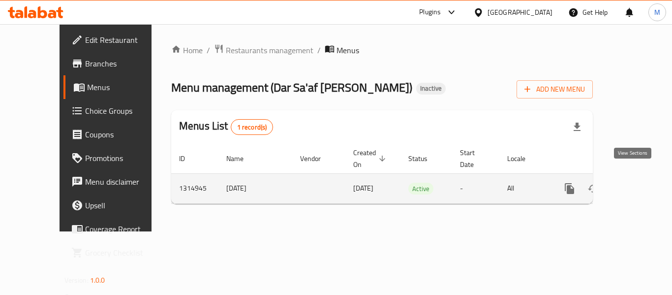
click at [638, 182] on icon "enhanced table" at bounding box center [640, 188] width 12 height 12
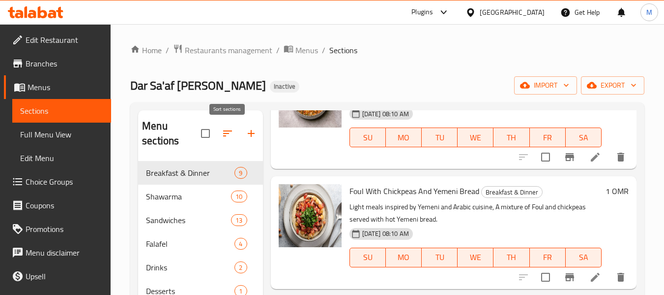
scroll to position [98, 0]
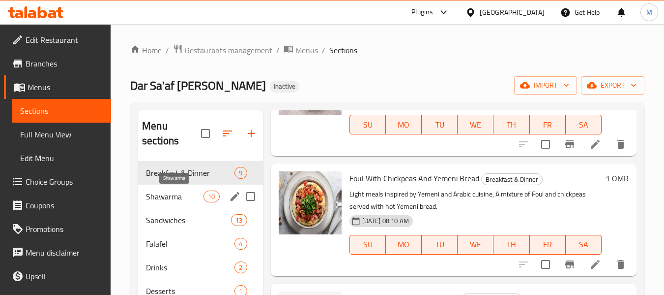
click at [177, 200] on span "Shawarma" at bounding box center [175, 196] width 58 height 12
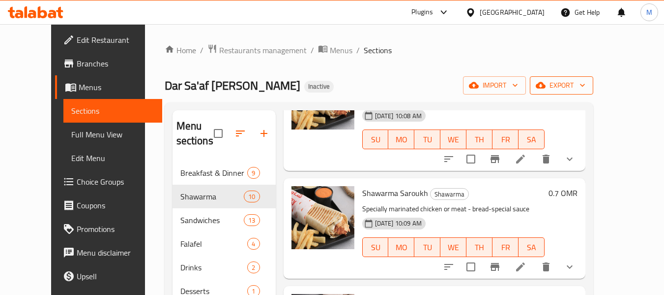
click at [594, 93] on button "export" at bounding box center [561, 85] width 63 height 18
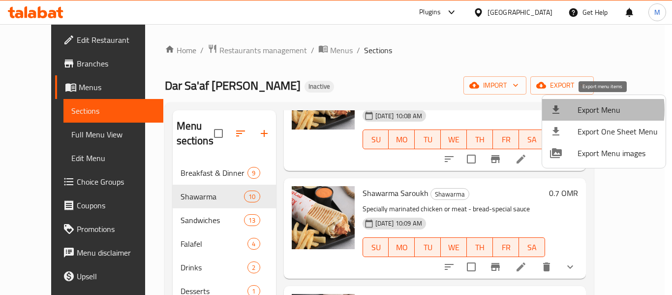
click at [574, 110] on div at bounding box center [564, 110] width 28 height 12
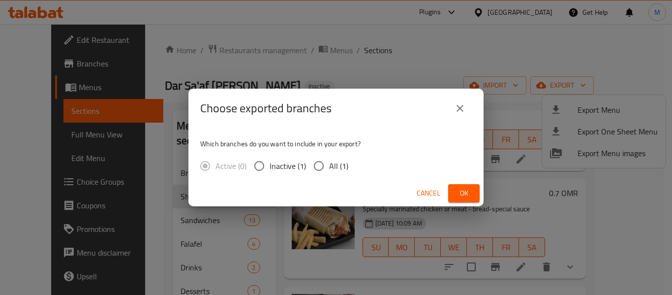
click at [325, 168] on input "All (1)" at bounding box center [318, 165] width 21 height 21
radio input "true"
click at [461, 189] on span "Ok" at bounding box center [464, 193] width 16 height 12
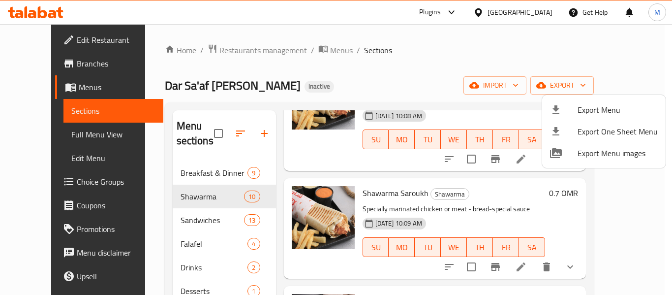
click at [539, 16] on div at bounding box center [336, 147] width 672 height 295
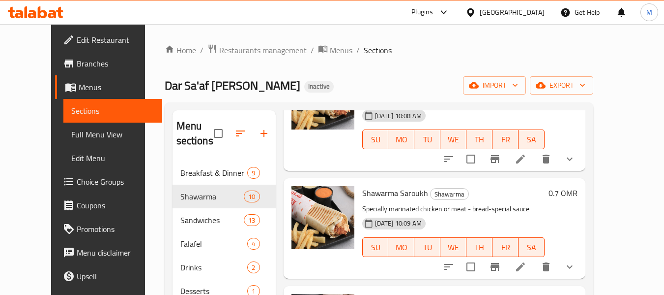
click at [532, 13] on div "[GEOGRAPHIC_DATA]" at bounding box center [512, 12] width 65 height 11
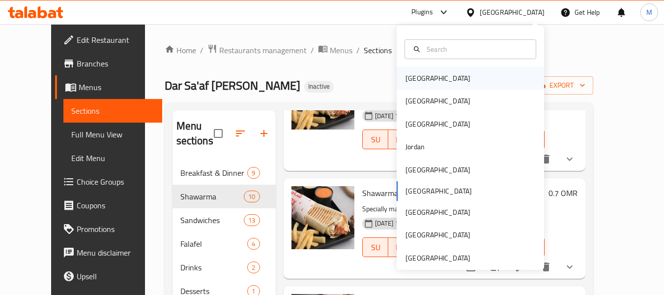
click at [431, 83] on div "[GEOGRAPHIC_DATA]" at bounding box center [471, 78] width 148 height 23
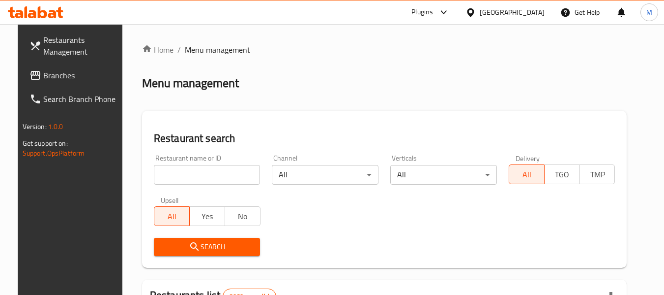
click at [209, 174] on input "search" at bounding box center [207, 175] width 107 height 20
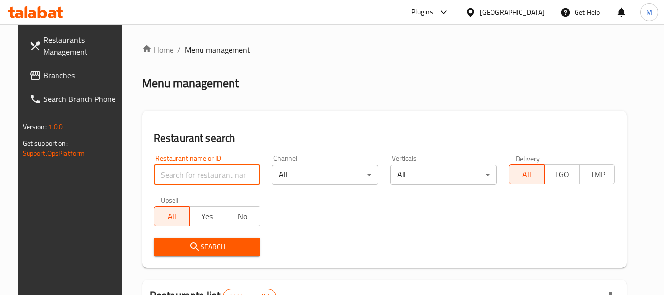
paste input "NEW JID ALI RESTAURANT"
type input "NEW JID ALI RESTAURANT"
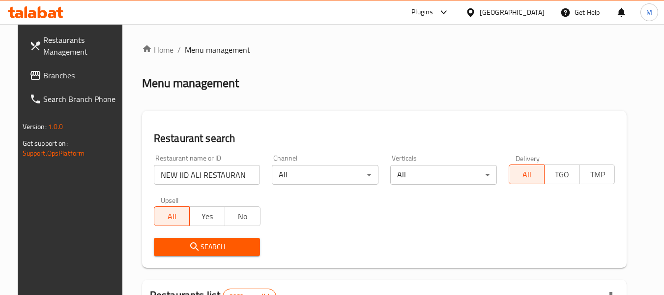
click at [206, 243] on span "Search" at bounding box center [207, 247] width 91 height 12
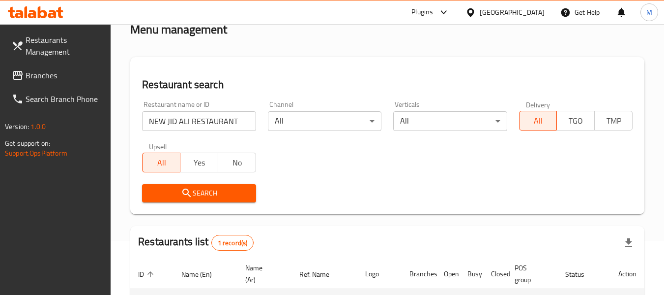
scroll to position [144, 0]
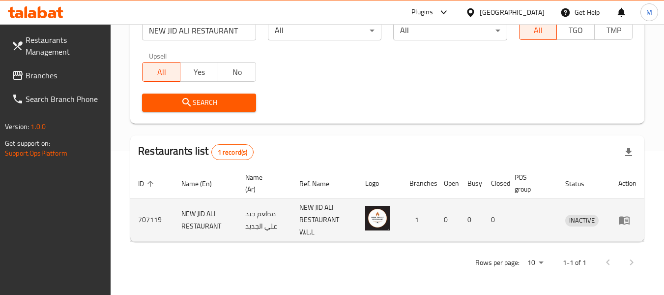
click at [621, 213] on td "enhanced table" at bounding box center [628, 219] width 34 height 43
click at [625, 219] on icon "enhanced table" at bounding box center [626, 220] width 3 height 4
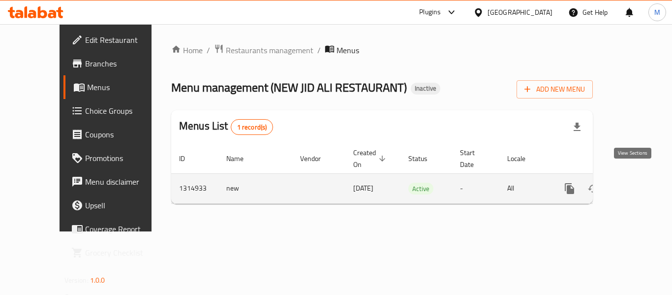
click at [634, 182] on icon "enhanced table" at bounding box center [640, 188] width 12 height 12
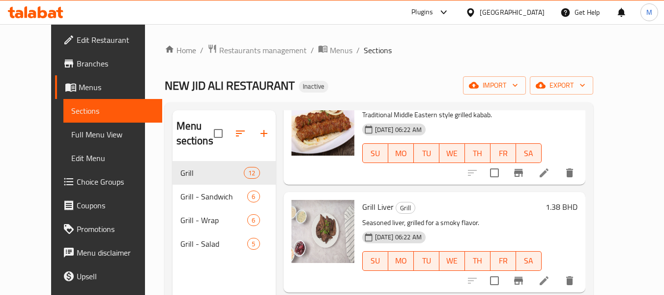
scroll to position [738, 0]
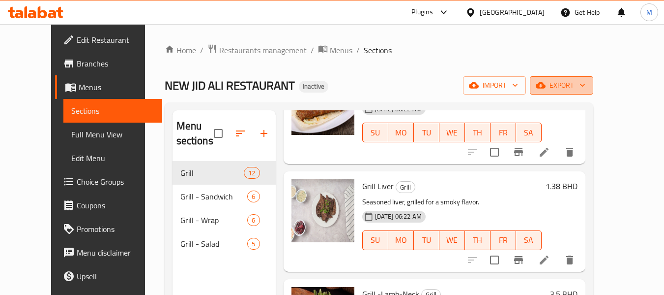
click at [594, 78] on button "export" at bounding box center [561, 85] width 63 height 18
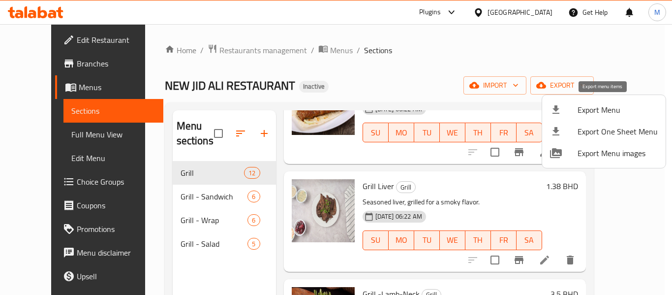
click at [593, 110] on span "Export Menu" at bounding box center [617, 110] width 80 height 12
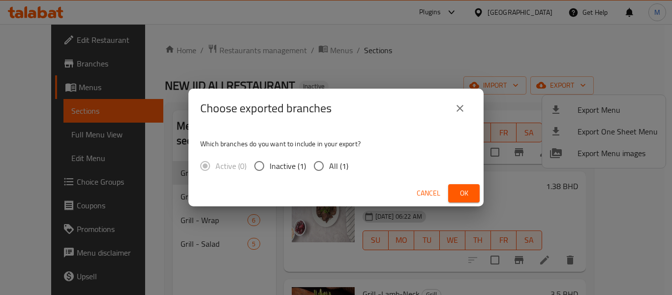
click at [335, 166] on span "All (1)" at bounding box center [338, 166] width 19 height 12
click at [329, 166] on input "All (1)" at bounding box center [318, 165] width 21 height 21
radio input "true"
click at [465, 192] on span "Ok" at bounding box center [464, 193] width 16 height 12
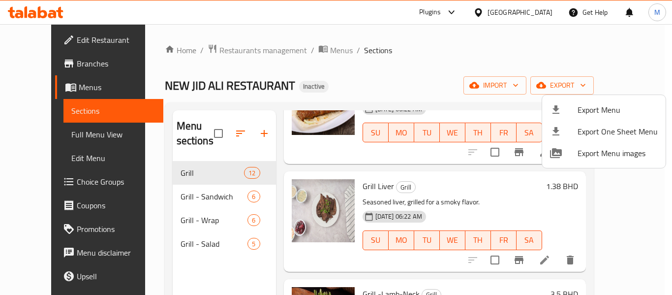
click at [41, 65] on div at bounding box center [336, 147] width 672 height 295
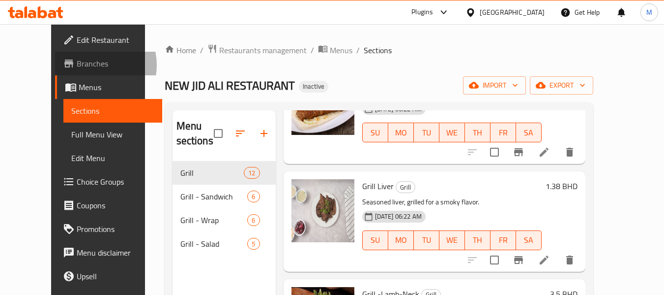
click at [77, 65] on span "Branches" at bounding box center [116, 64] width 78 height 12
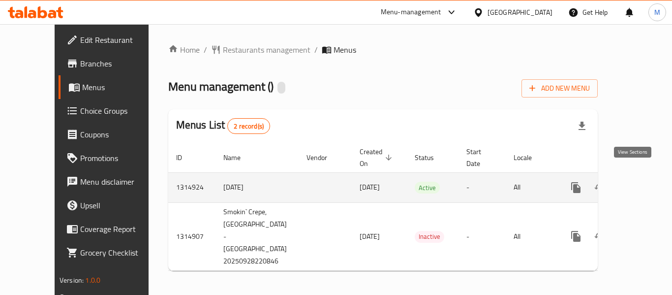
click at [642, 183] on icon "enhanced table" at bounding box center [646, 187] width 9 height 9
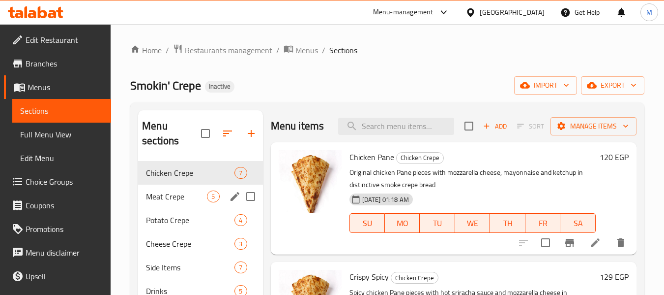
click at [171, 207] on div "Meat Crepe 5" at bounding box center [200, 196] width 124 height 24
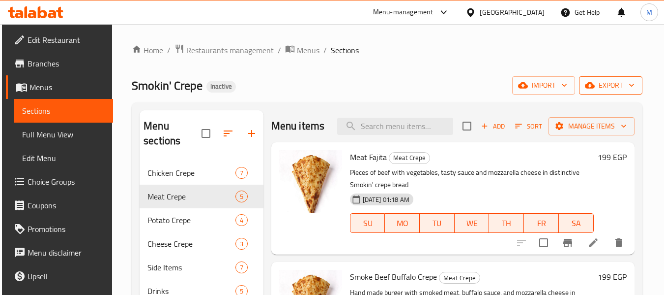
click at [610, 93] on button "export" at bounding box center [610, 85] width 63 height 18
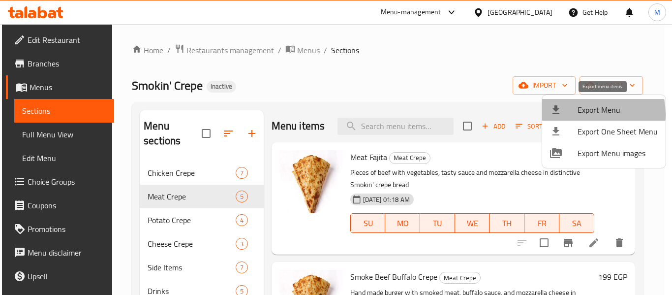
click at [583, 114] on span "Export Menu" at bounding box center [617, 110] width 80 height 12
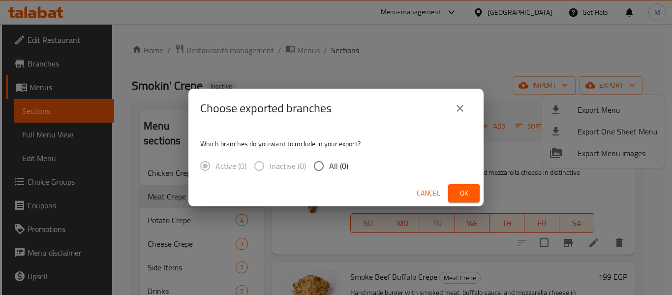
click at [339, 171] on span "All (0)" at bounding box center [338, 166] width 19 height 12
click at [329, 171] on input "All (0)" at bounding box center [318, 165] width 21 height 21
radio input "true"
click at [430, 194] on span "Cancel" at bounding box center [429, 193] width 24 height 12
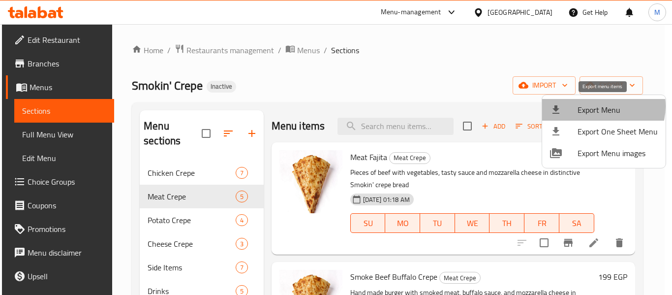
click at [601, 106] on span "Export Menu" at bounding box center [617, 110] width 80 height 12
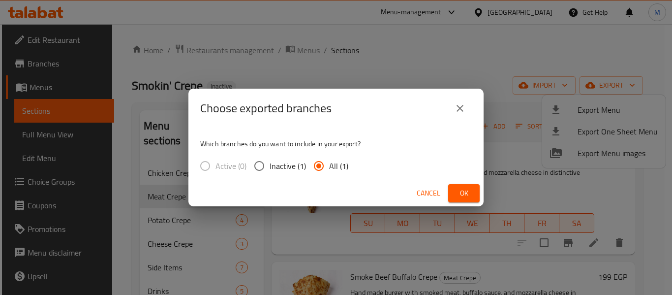
click at [468, 191] on span "Ok" at bounding box center [464, 193] width 16 height 12
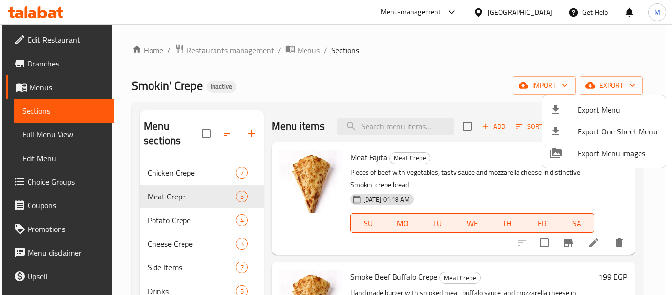
click at [231, 52] on div at bounding box center [336, 147] width 672 height 295
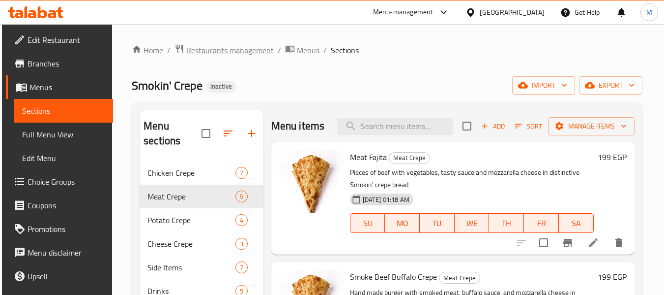
click at [231, 52] on span "Restaurants management" at bounding box center [230, 50] width 88 height 12
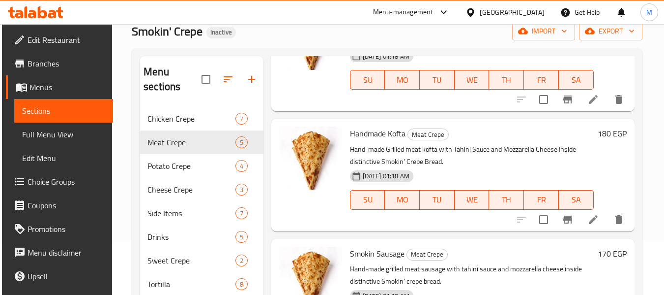
scroll to position [138, 0]
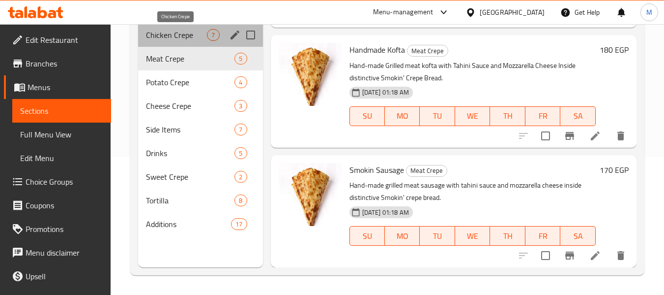
click at [178, 39] on span "Chicken Crepe" at bounding box center [176, 35] width 61 height 12
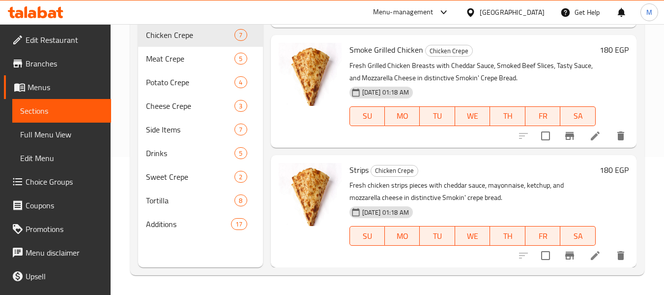
scroll to position [583, 0]
click at [182, 83] on span "Potato Crepe" at bounding box center [176, 82] width 61 height 12
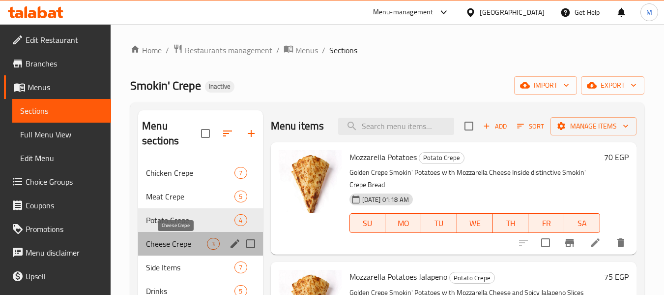
click at [179, 248] on span "Cheese Crepe" at bounding box center [176, 244] width 61 height 12
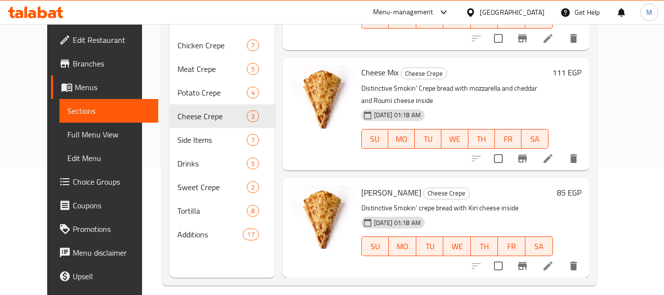
scroll to position [138, 0]
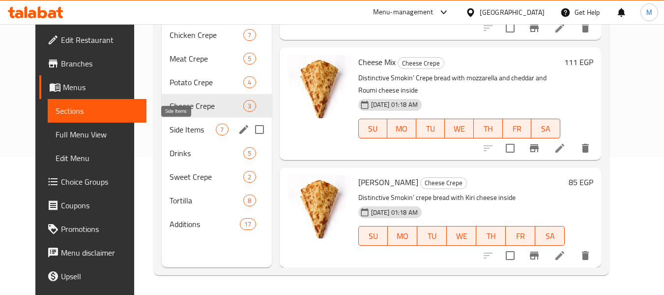
click at [172, 127] on span "Side Items" at bounding box center [193, 129] width 46 height 12
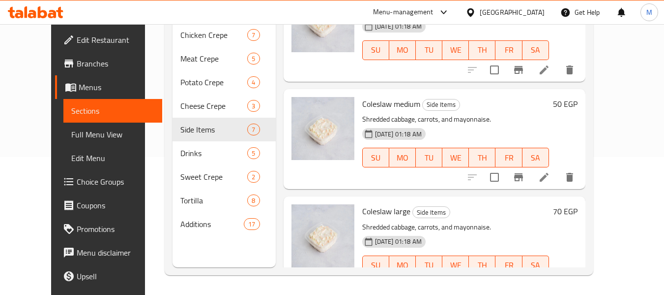
scroll to position [453, 0]
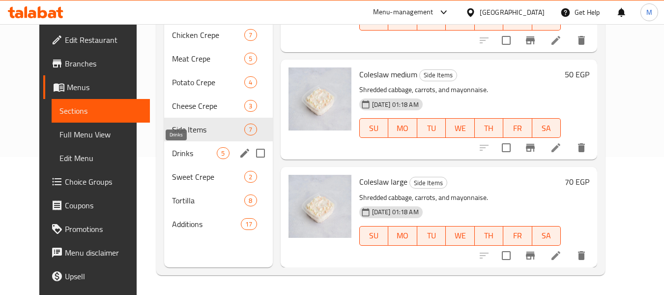
click at [176, 156] on span "Drinks" at bounding box center [194, 153] width 45 height 12
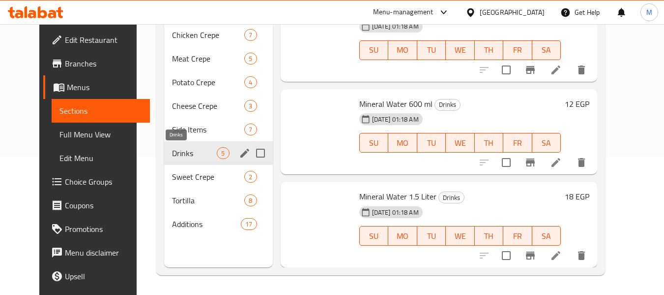
scroll to position [209, 0]
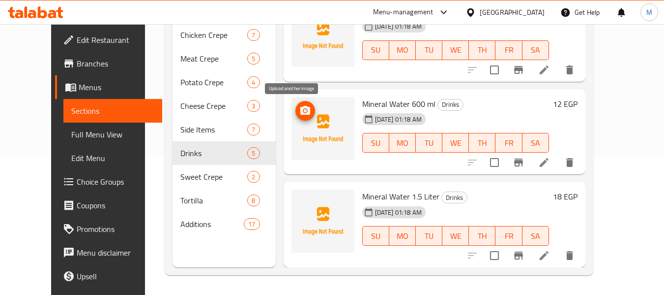
click at [301, 113] on icon "upload picture" at bounding box center [306, 110] width 10 height 9
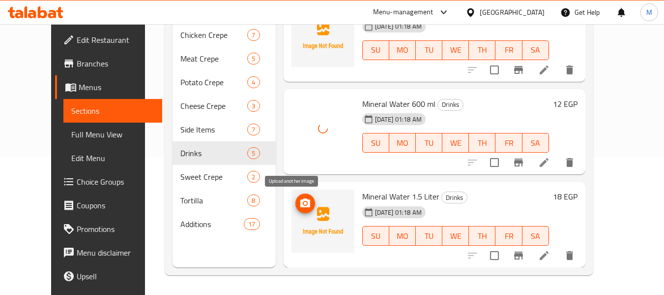
click at [299, 204] on span "upload picture" at bounding box center [306, 203] width 20 height 12
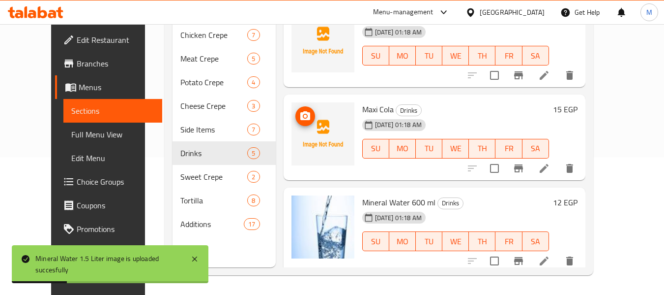
scroll to position [61, 0]
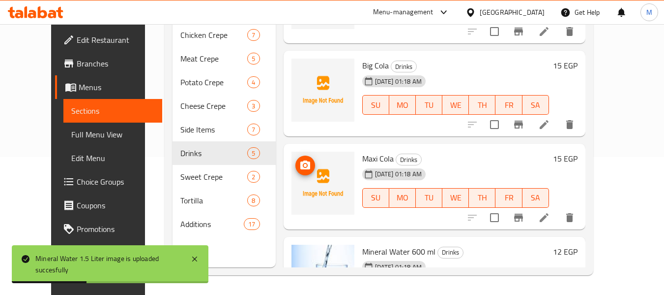
click at [300, 167] on icon "upload picture" at bounding box center [306, 165] width 12 height 12
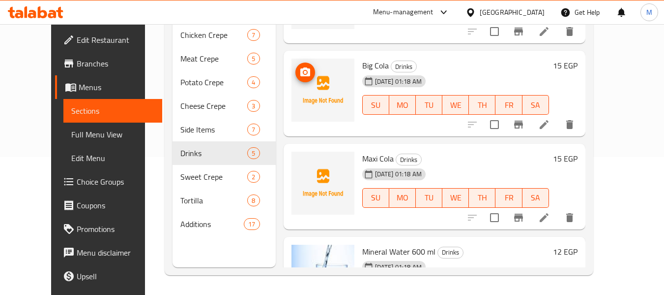
scroll to position [12, 0]
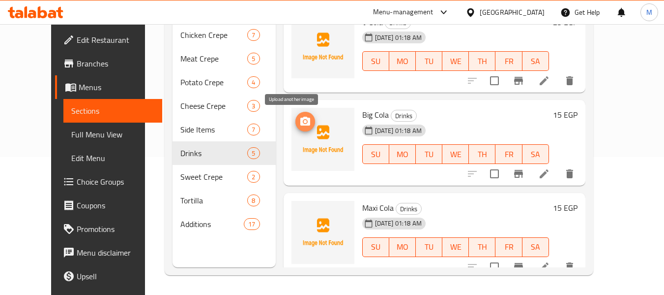
click at [301, 124] on icon "upload picture" at bounding box center [306, 121] width 10 height 9
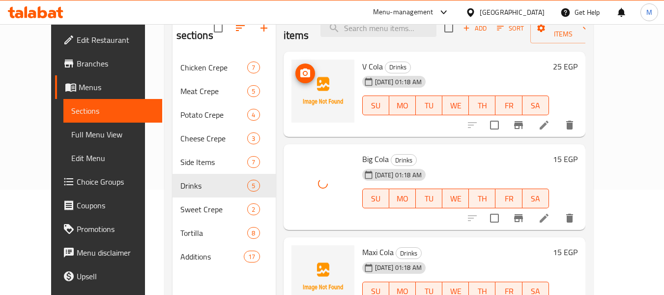
scroll to position [89, 0]
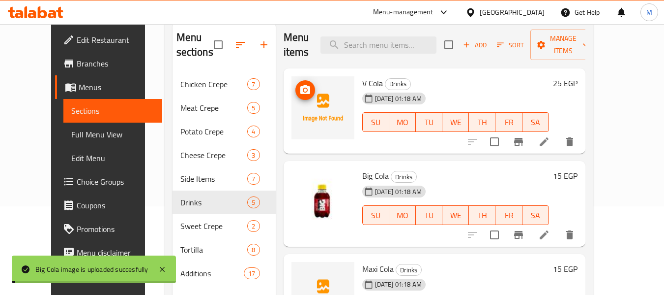
click at [301, 91] on icon "upload picture" at bounding box center [306, 89] width 10 height 9
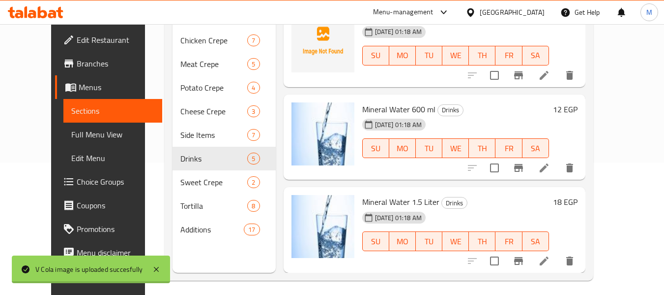
scroll to position [138, 0]
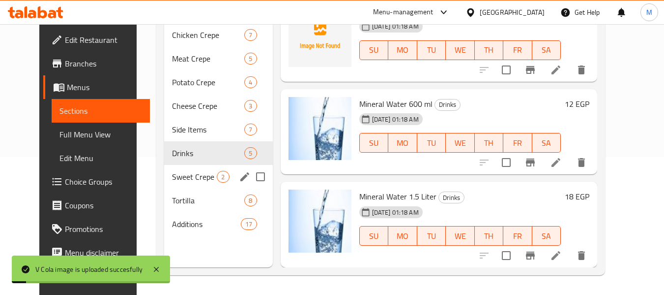
click at [187, 182] on div "Sweet Crepe 2" at bounding box center [218, 177] width 108 height 24
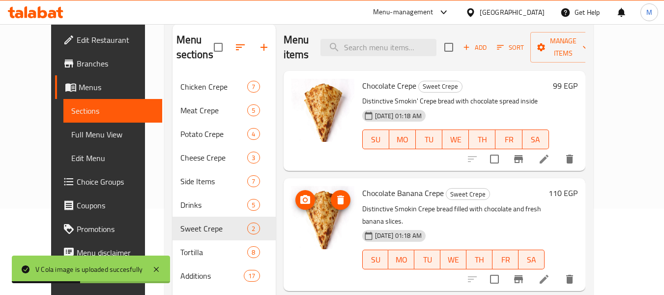
scroll to position [138, 0]
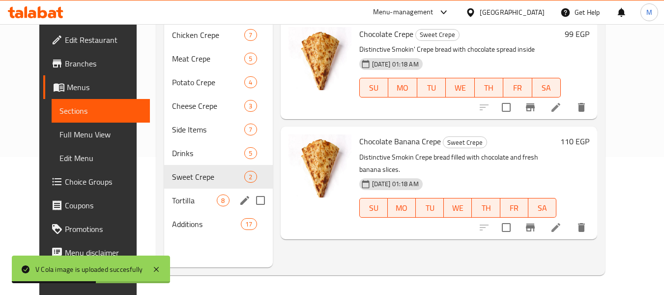
click at [175, 199] on span "Tortilla" at bounding box center [194, 200] width 45 height 12
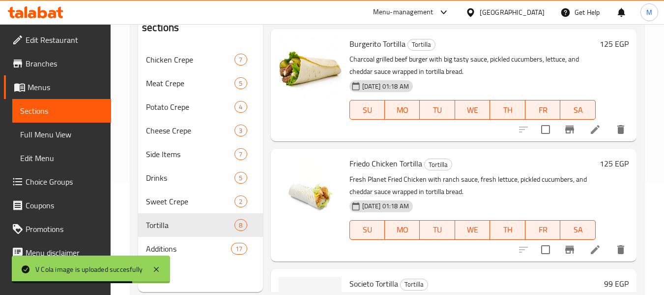
scroll to position [138, 0]
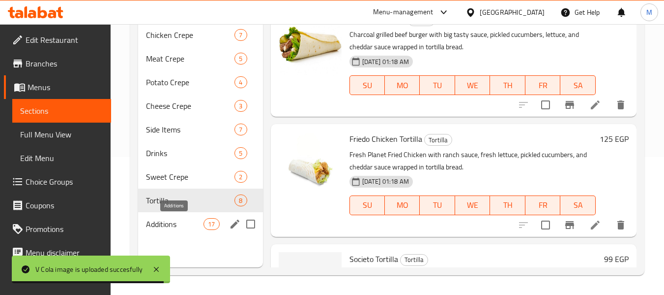
click at [186, 229] on span "Additions" at bounding box center [175, 224] width 58 height 12
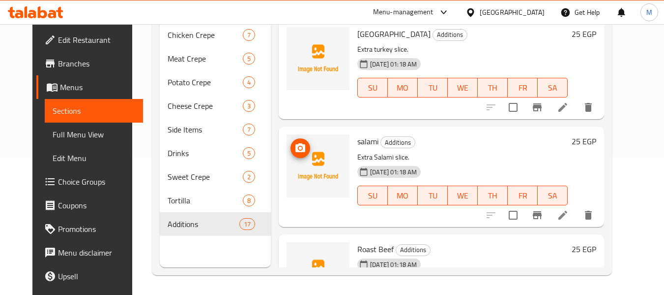
scroll to position [39, 0]
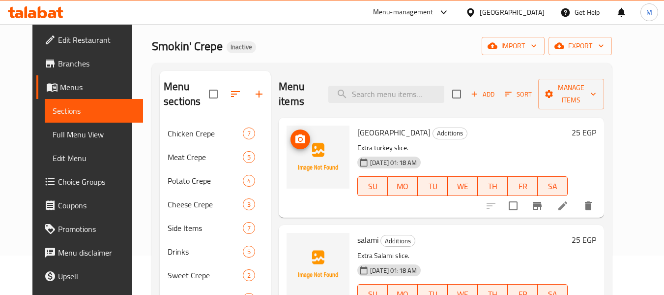
click at [295, 143] on icon "upload picture" at bounding box center [301, 139] width 12 height 12
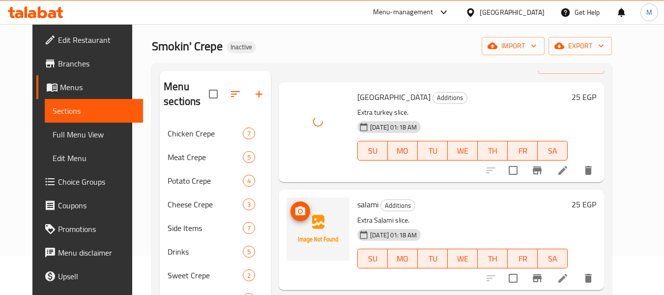
scroll to position [49, 0]
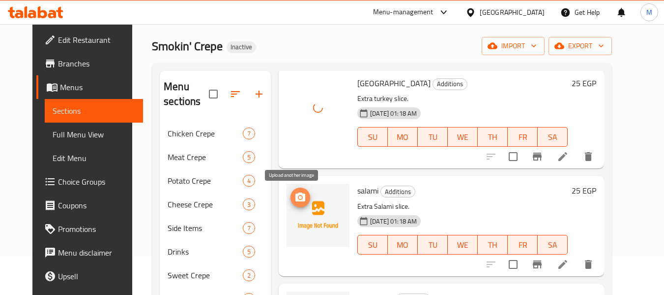
click at [296, 201] on icon "upload picture" at bounding box center [301, 196] width 10 height 9
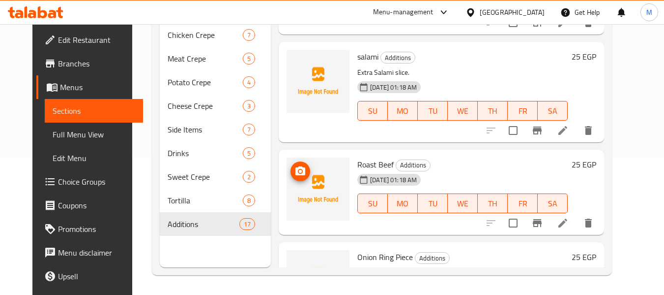
scroll to position [98, 0]
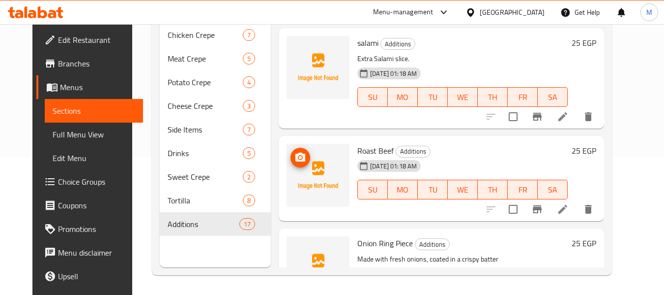
click at [296, 153] on icon "upload picture" at bounding box center [301, 156] width 10 height 9
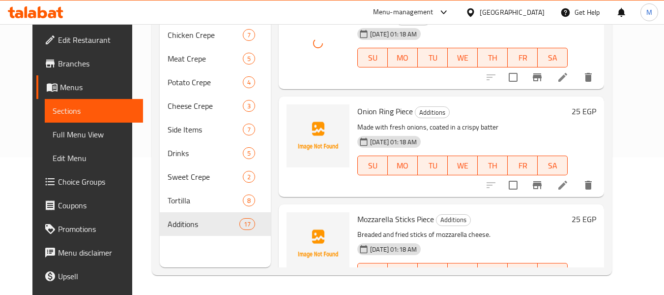
scroll to position [246, 0]
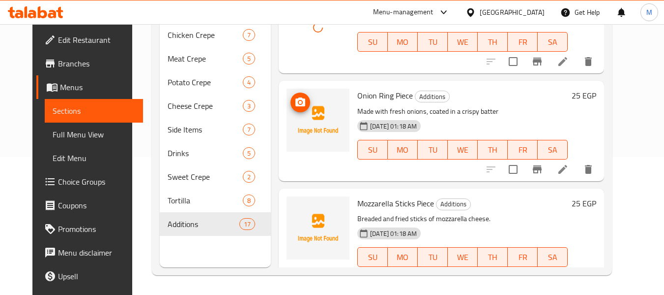
click at [296, 106] on icon "upload picture" at bounding box center [301, 101] width 10 height 9
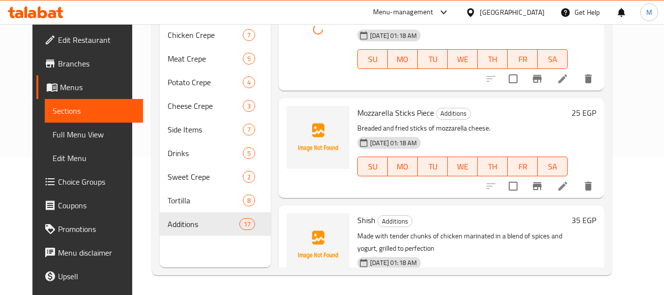
scroll to position [344, 0]
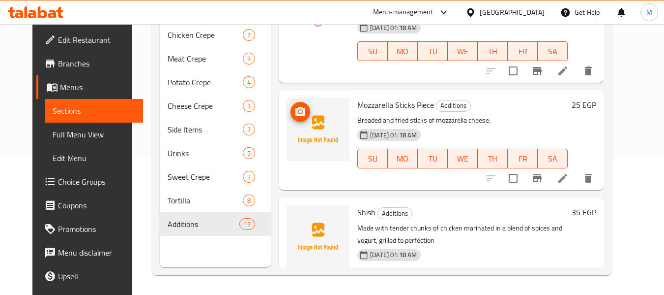
click at [299, 113] on circle "upload picture" at bounding box center [300, 111] width 3 height 3
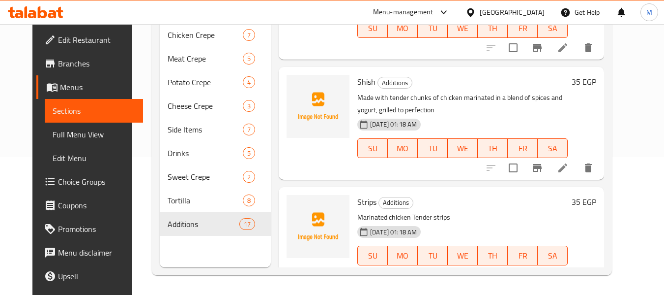
scroll to position [492, 0]
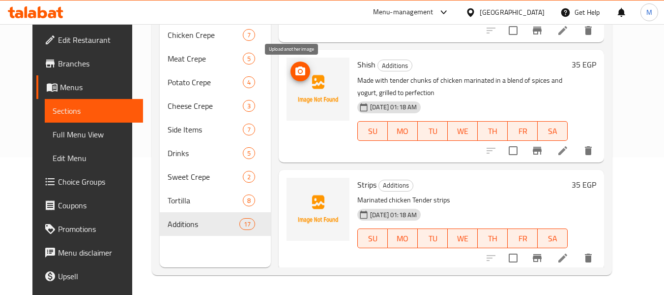
click at [296, 69] on icon "upload picture" at bounding box center [301, 70] width 10 height 9
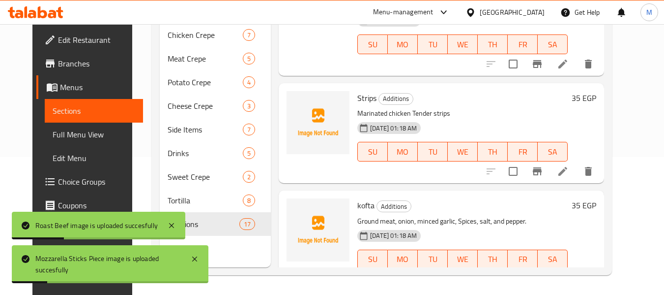
scroll to position [590, 0]
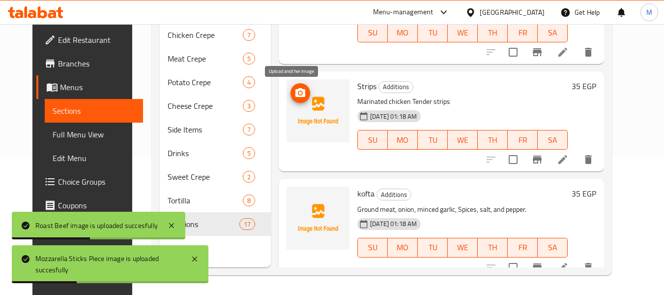
click at [295, 97] on icon "upload picture" at bounding box center [301, 93] width 12 height 12
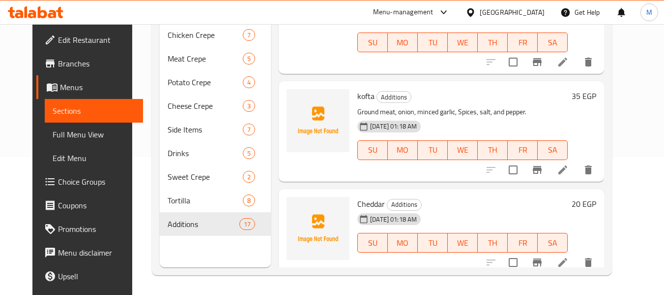
scroll to position [689, 0]
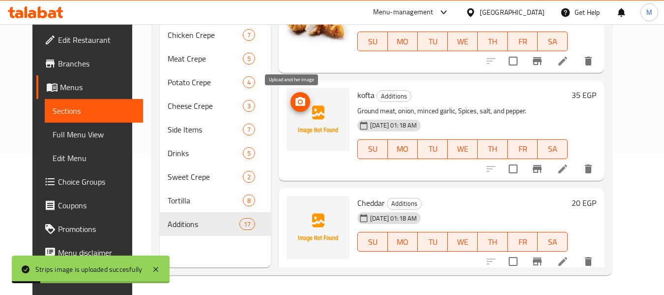
click at [296, 94] on button "upload picture" at bounding box center [301, 102] width 20 height 20
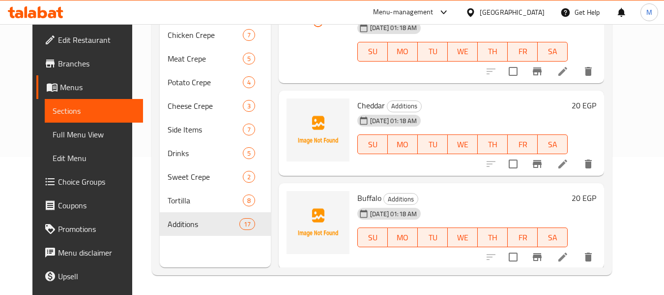
scroll to position [787, 0]
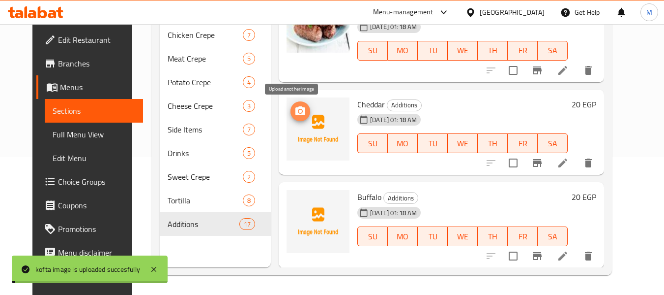
click at [296, 114] on icon "upload picture" at bounding box center [301, 110] width 10 height 9
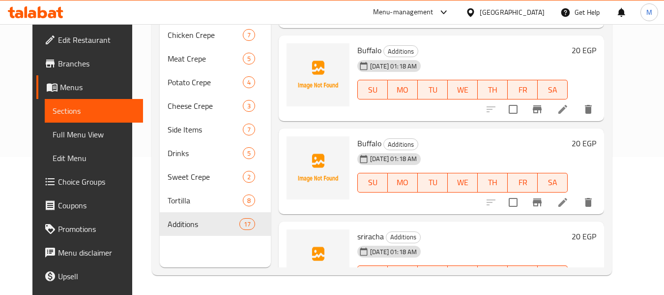
scroll to position [935, 0]
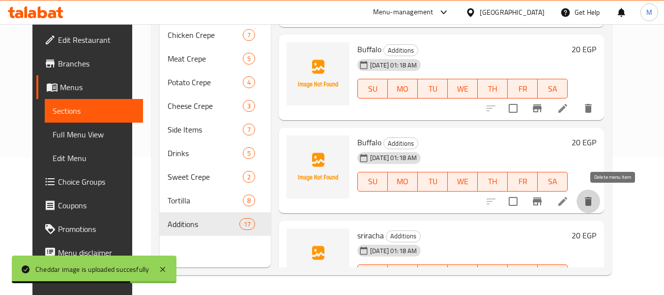
click at [595, 196] on icon "delete" at bounding box center [589, 201] width 12 height 12
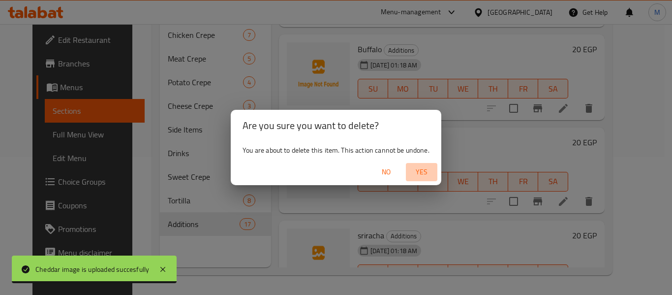
click at [423, 174] on span "Yes" at bounding box center [422, 172] width 24 height 12
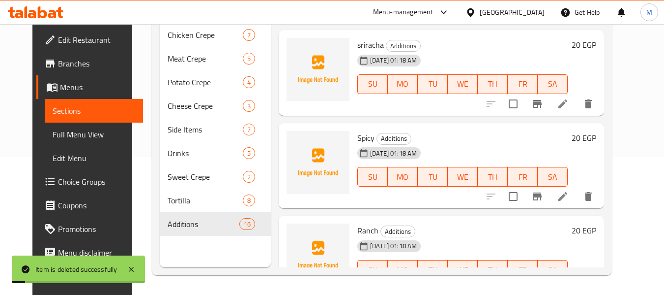
scroll to position [1033, 0]
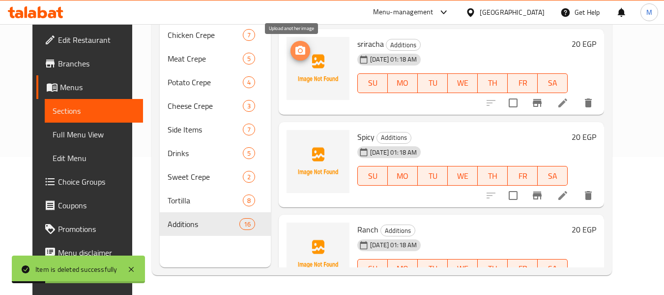
click at [295, 49] on icon "upload picture" at bounding box center [301, 51] width 12 height 12
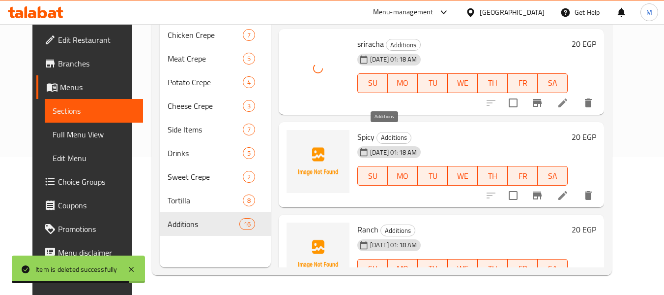
scroll to position [1082, 0]
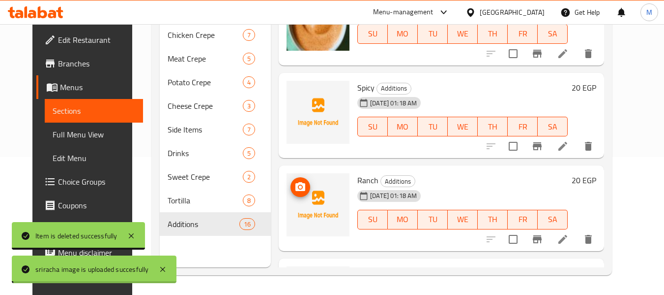
click at [296, 183] on icon "upload picture" at bounding box center [301, 187] width 12 height 12
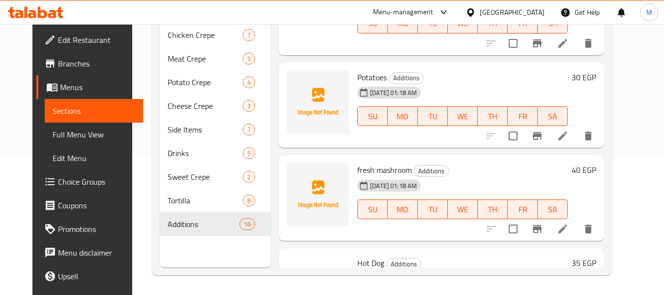
scroll to position [1279, 0]
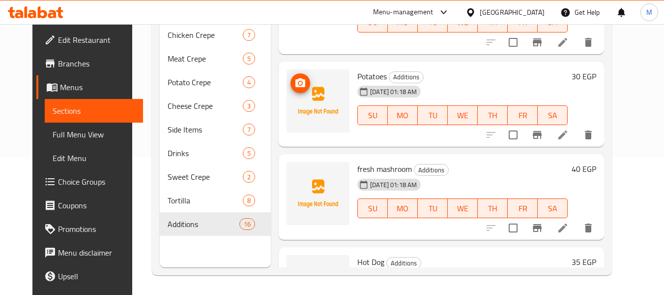
click at [299, 83] on circle "upload picture" at bounding box center [300, 82] width 3 height 3
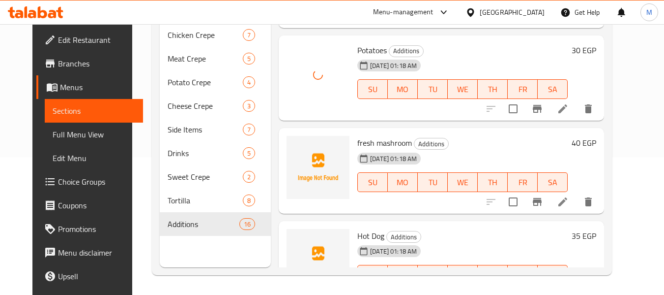
scroll to position [1328, 0]
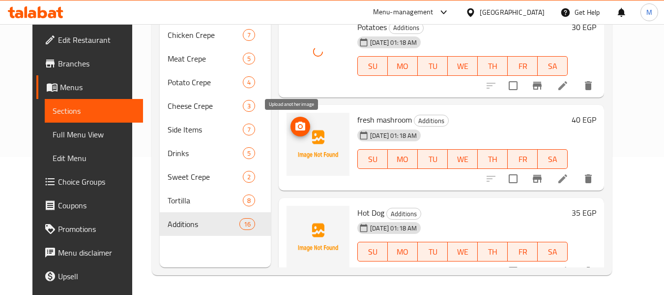
click at [296, 123] on icon "upload picture" at bounding box center [301, 125] width 10 height 9
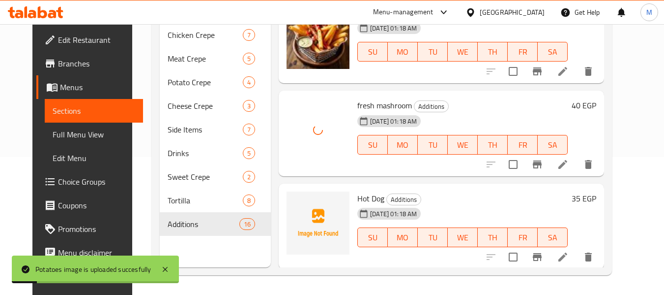
scroll to position [1344, 0]
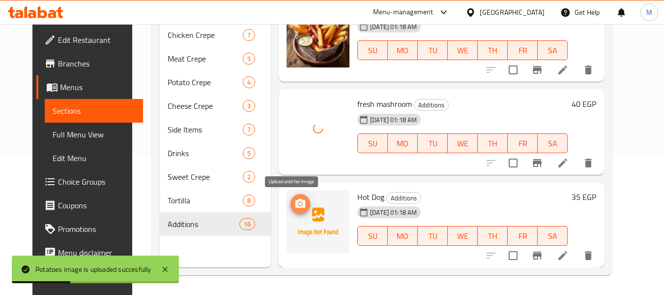
click at [295, 208] on icon "upload picture" at bounding box center [301, 204] width 12 height 12
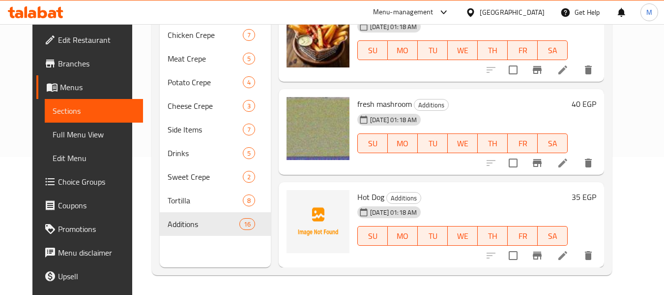
click at [363, 202] on span "Hot Dog" at bounding box center [371, 196] width 27 height 15
copy h6 "Hot Dog"
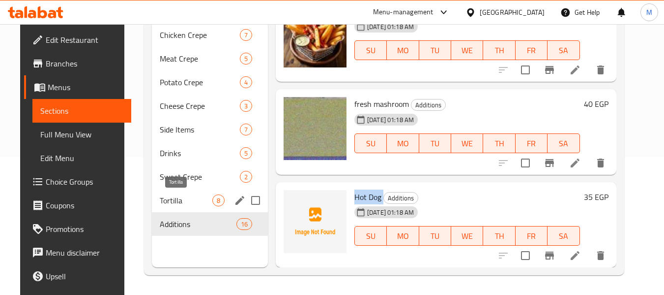
click at [173, 200] on span "Tortilla" at bounding box center [186, 200] width 53 height 12
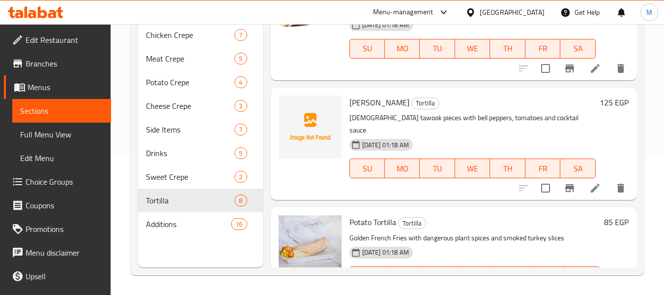
scroll to position [629, 0]
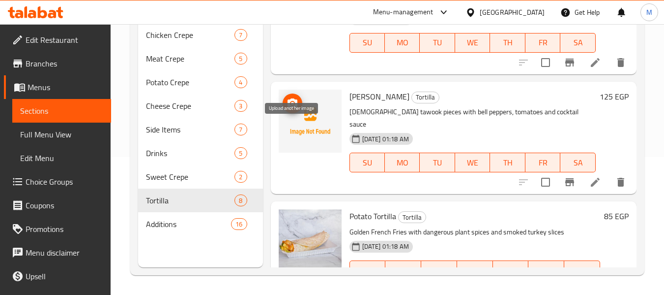
click at [297, 107] on icon "upload picture" at bounding box center [293, 102] width 10 height 9
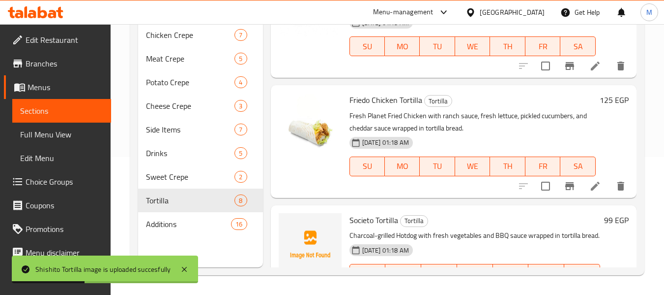
scroll to position [0, 0]
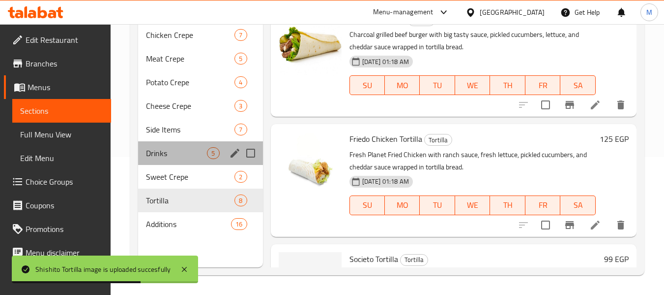
click at [182, 162] on div "Drinks 5" at bounding box center [200, 153] width 124 height 24
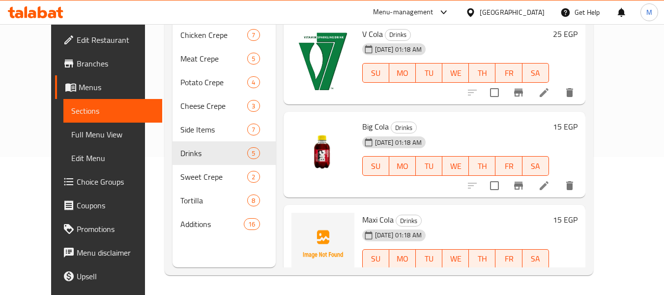
click at [373, 223] on span "Maxi Cola" at bounding box center [377, 219] width 31 height 15
copy h6 "Maxi Cola"
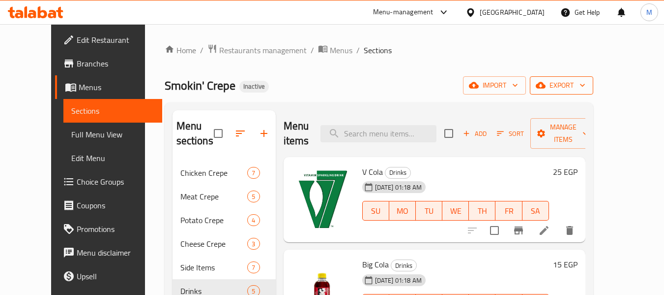
click at [586, 87] on span "export" at bounding box center [562, 85] width 48 height 12
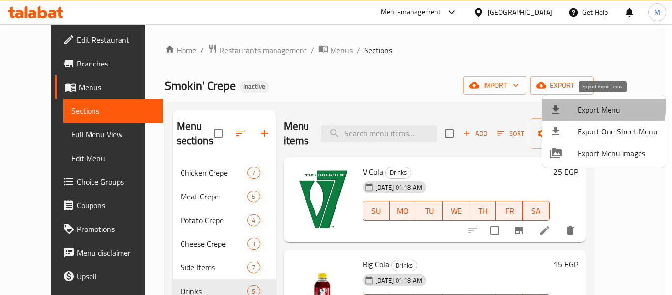
drag, startPoint x: 589, startPoint y: 104, endPoint x: 322, endPoint y: 216, distance: 289.7
click at [537, 118] on div "Export Menu Export One Sheet Menu Export Menu images" at bounding box center [336, 147] width 672 height 295
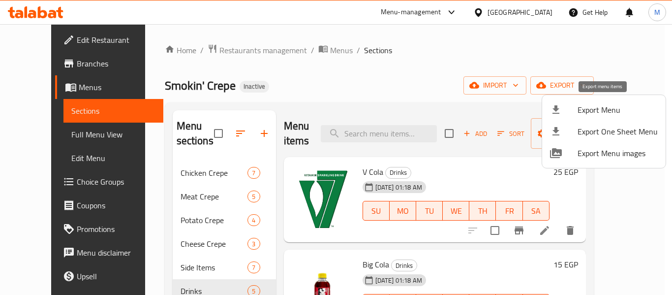
click at [605, 114] on span "Export Menu" at bounding box center [617, 110] width 80 height 12
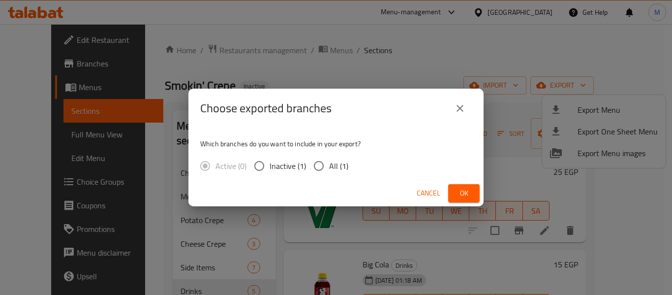
click at [306, 165] on div "Active (0) Inactive (1) All (1)" at bounding box center [278, 165] width 156 height 21
drag, startPoint x: 323, startPoint y: 166, endPoint x: 490, endPoint y: 199, distance: 170.3
click at [412, 187] on div "Choose exported branches Which branches do you want to include in your export? …" at bounding box center [335, 148] width 295 height 118
click at [452, 187] on button "Ok" at bounding box center [463, 193] width 31 height 18
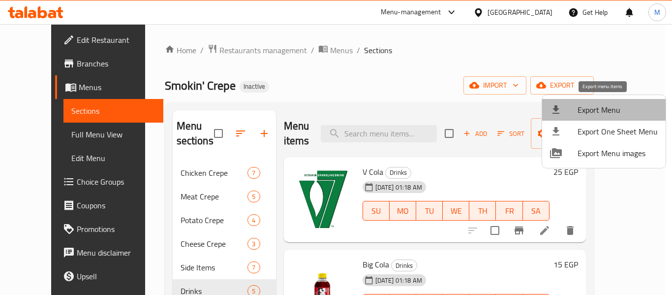
click at [618, 110] on span "Export Menu" at bounding box center [617, 110] width 80 height 12
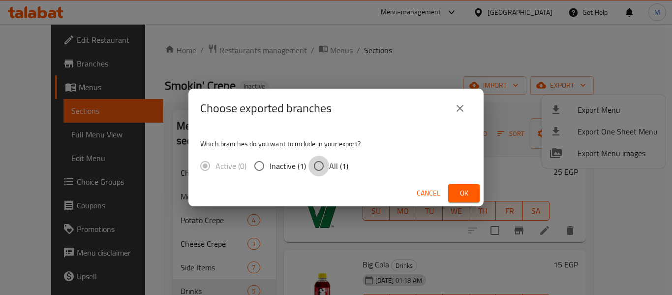
click at [323, 168] on input "All (1)" at bounding box center [318, 165] width 21 height 21
radio input "true"
click at [454, 190] on button "Ok" at bounding box center [463, 193] width 31 height 18
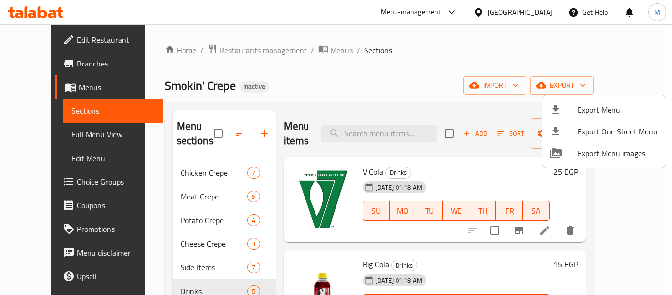
click at [42, 39] on div at bounding box center [336, 147] width 672 height 295
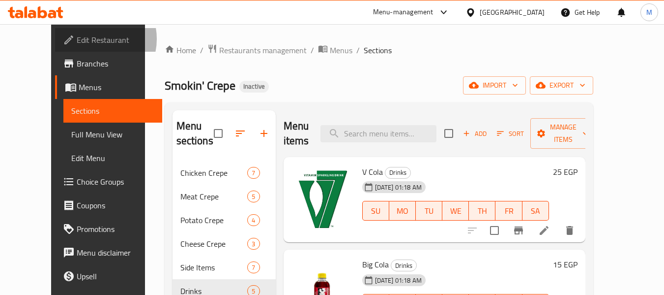
click at [77, 39] on span "Edit Restaurant" at bounding box center [116, 40] width 78 height 12
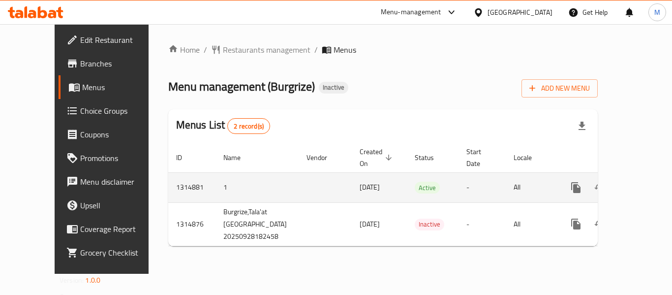
click at [641, 181] on icon "enhanced table" at bounding box center [647, 187] width 12 height 12
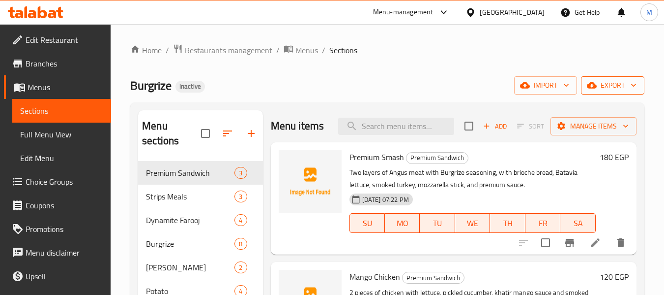
click at [616, 84] on span "export" at bounding box center [613, 85] width 48 height 12
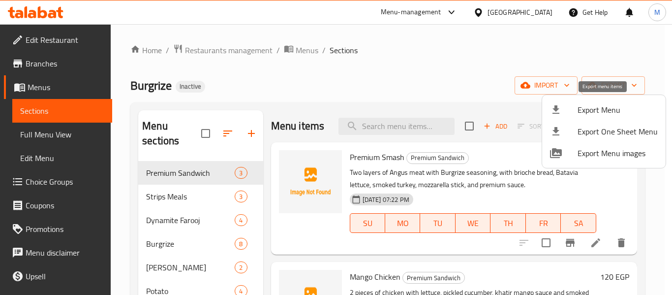
click at [610, 109] on span "Export Menu" at bounding box center [617, 110] width 80 height 12
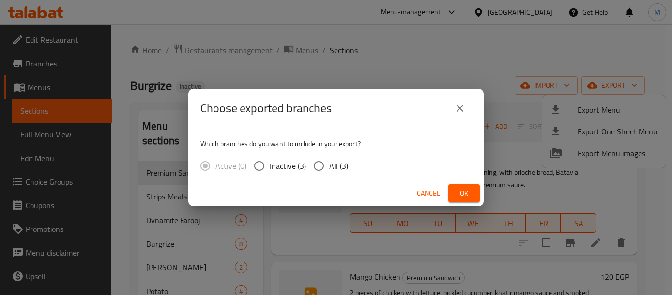
click at [330, 162] on span "All (3)" at bounding box center [338, 166] width 19 height 12
click at [329, 162] on input "All (3)" at bounding box center [318, 165] width 21 height 21
radio input "true"
click at [465, 189] on span "Ok" at bounding box center [464, 193] width 16 height 12
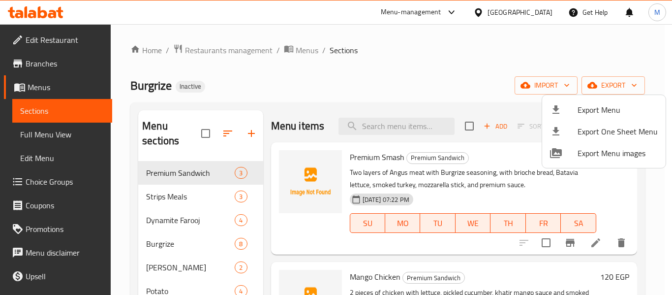
click at [169, 201] on div at bounding box center [336, 147] width 672 height 295
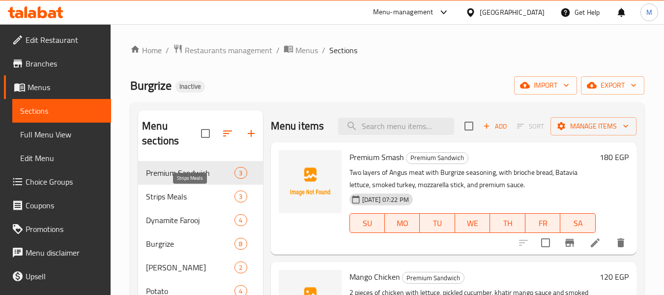
drag, startPoint x: 169, startPoint y: 201, endPoint x: 173, endPoint y: 215, distance: 14.9
click at [169, 201] on span "Strips Meals" at bounding box center [190, 196] width 89 height 12
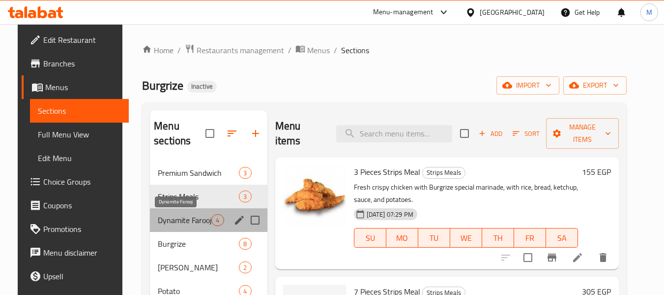
click at [176, 219] on span "Dynamite Farooj" at bounding box center [185, 220] width 54 height 12
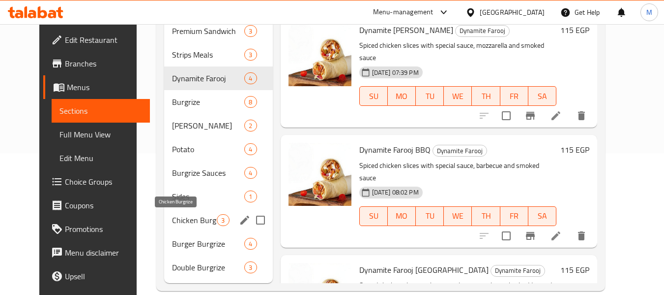
scroll to position [157, 0]
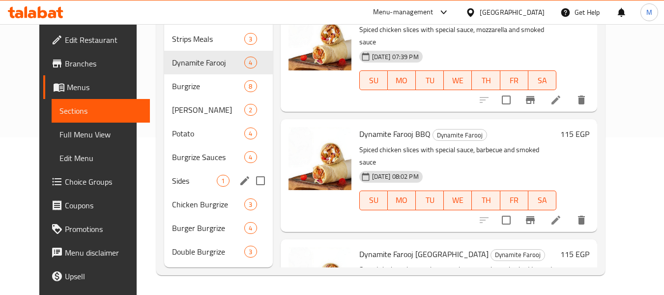
click at [165, 188] on div "Sides 1" at bounding box center [218, 181] width 108 height 24
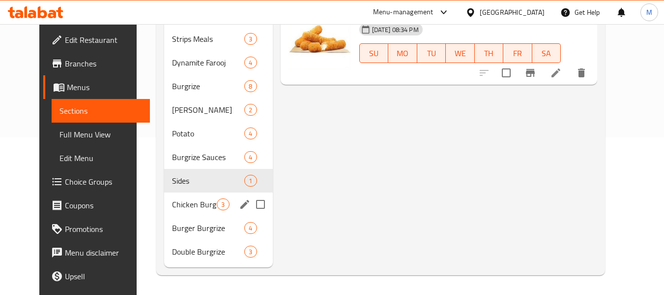
click at [186, 197] on div "Chicken Burgrize 3" at bounding box center [218, 204] width 108 height 24
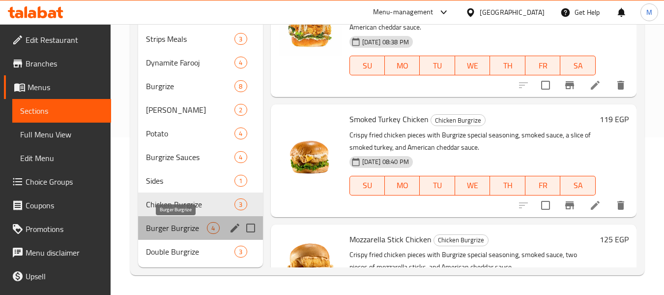
click at [189, 229] on span "Burger Burgrize" at bounding box center [176, 228] width 61 height 12
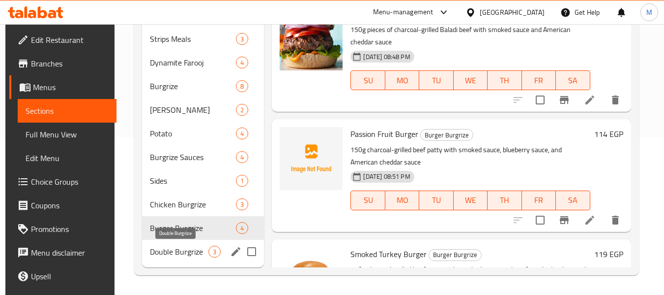
click at [193, 248] on span "Double Burgrize" at bounding box center [179, 251] width 59 height 12
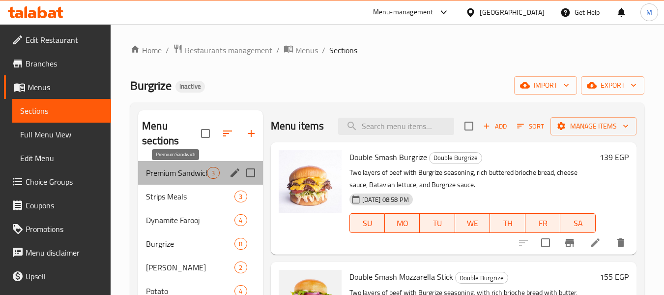
click at [180, 167] on span "Premium Sandwich" at bounding box center [176, 173] width 61 height 12
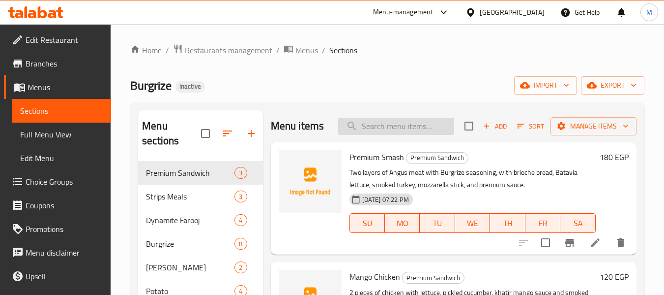
click at [389, 131] on input "search" at bounding box center [396, 126] width 116 height 17
paste input "Big Tasty Sauce"
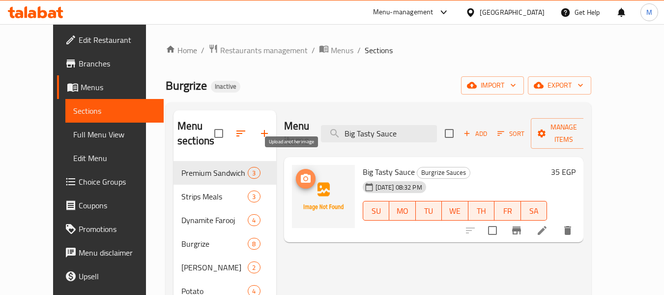
click at [299, 173] on span "upload picture" at bounding box center [306, 179] width 20 height 12
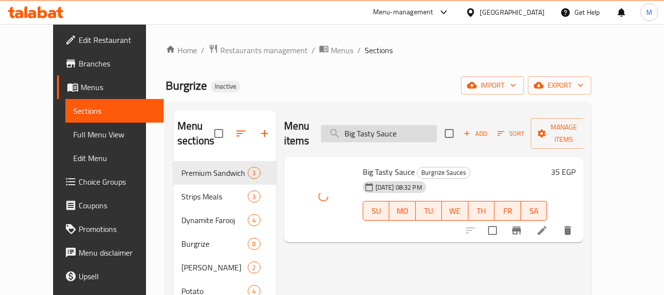
click at [395, 125] on input "Big Tasty Sauce" at bounding box center [379, 133] width 116 height 17
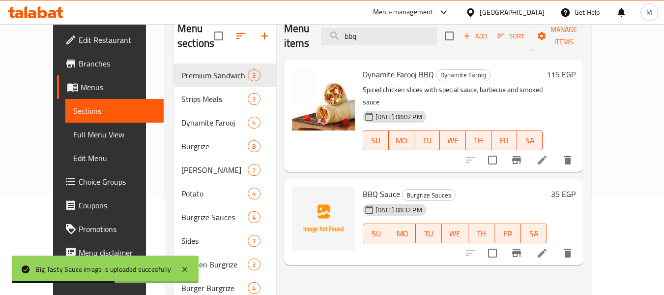
scroll to position [98, 0]
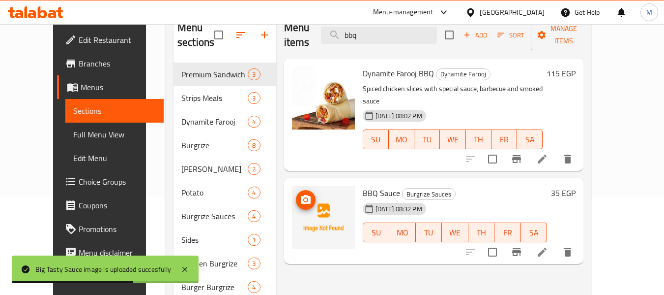
type input "bbq"
click at [296, 186] on img at bounding box center [323, 217] width 63 height 63
click at [301, 195] on icon "upload picture" at bounding box center [306, 199] width 10 height 9
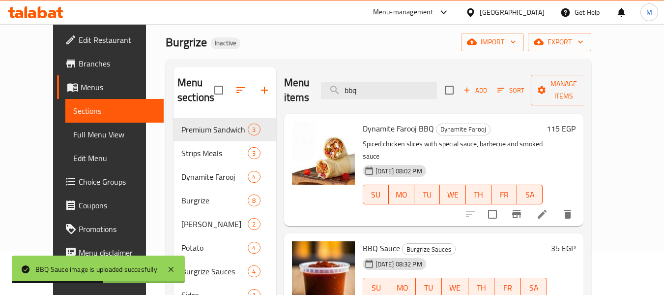
scroll to position [0, 0]
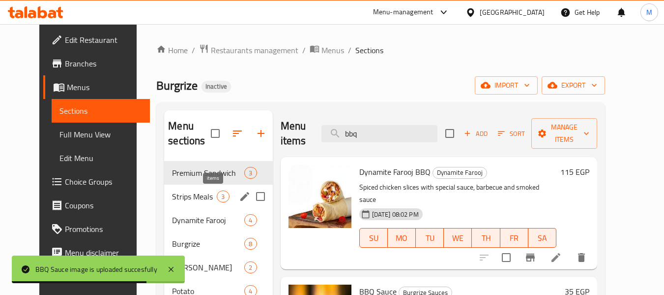
click at [217, 193] on span "3" at bounding box center [222, 196] width 11 height 9
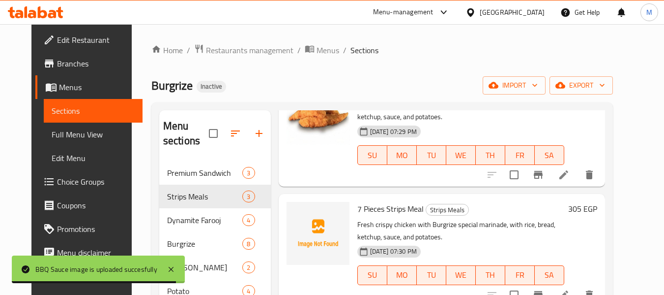
scroll to position [84, 0]
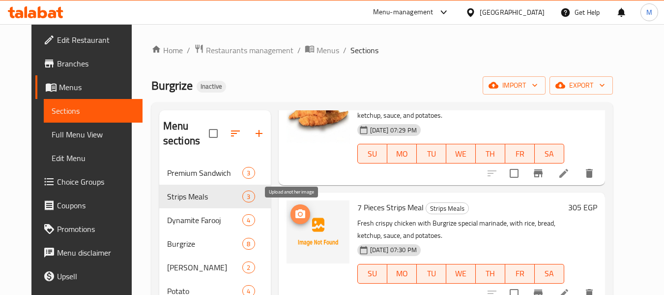
click at [296, 217] on icon "upload picture" at bounding box center [301, 213] width 10 height 9
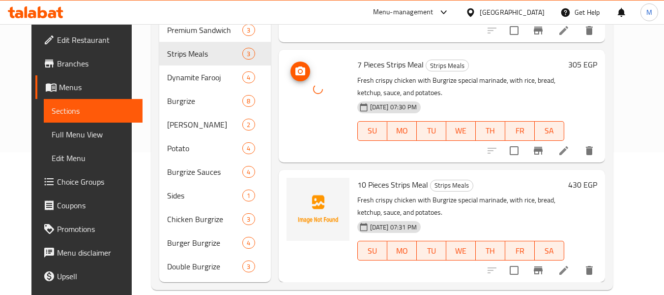
scroll to position [148, 0]
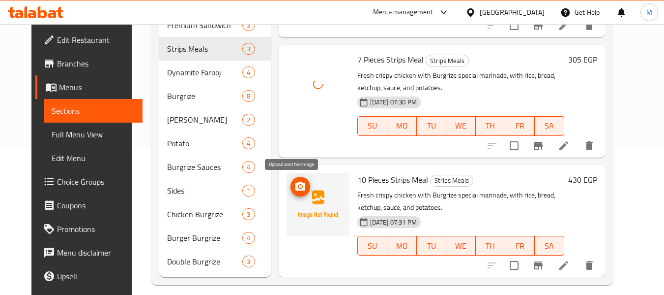
click at [296, 182] on icon "upload picture" at bounding box center [301, 185] width 10 height 9
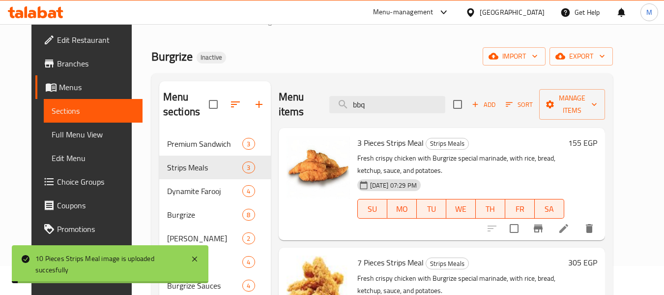
scroll to position [0, 0]
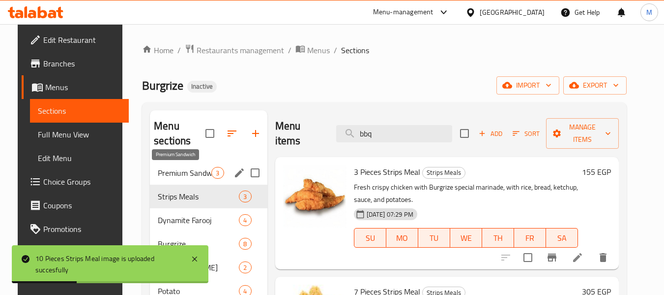
click at [197, 170] on span "Premium Sandwich" at bounding box center [185, 173] width 54 height 12
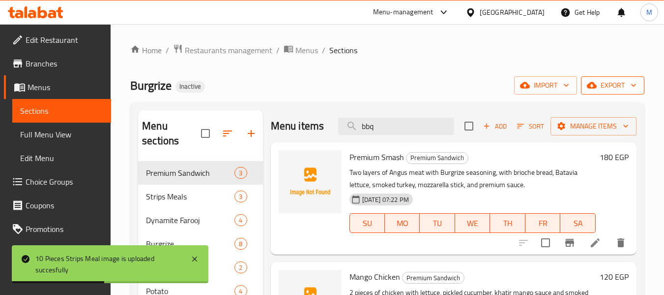
click at [609, 81] on span "export" at bounding box center [613, 85] width 48 height 12
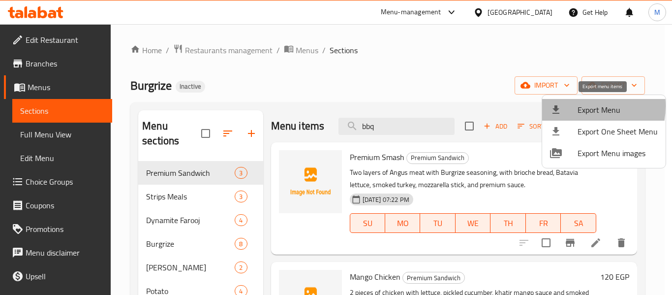
click at [570, 106] on div at bounding box center [564, 110] width 28 height 12
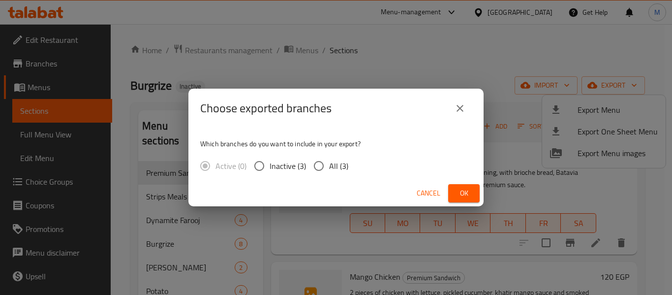
click at [332, 166] on span "All (3)" at bounding box center [338, 166] width 19 height 12
click at [329, 166] on input "All (3)" at bounding box center [318, 165] width 21 height 21
radio input "true"
click at [457, 189] on span "Ok" at bounding box center [464, 193] width 16 height 12
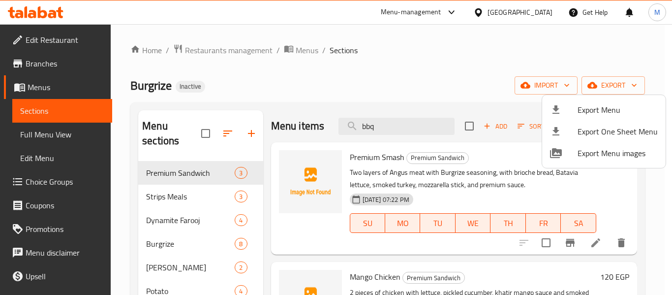
drag, startPoint x: 427, startPoint y: 97, endPoint x: 444, endPoint y: 105, distance: 19.1
click at [427, 97] on div at bounding box center [336, 147] width 672 height 295
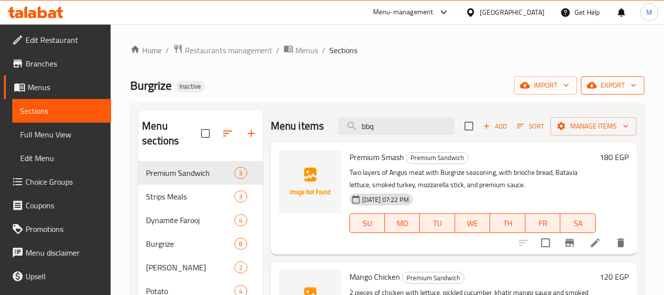
click at [623, 87] on span "export" at bounding box center [613, 85] width 48 height 12
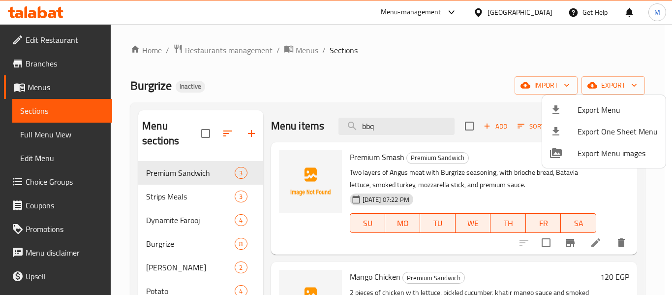
click at [584, 107] on span "Export Menu" at bounding box center [617, 110] width 80 height 12
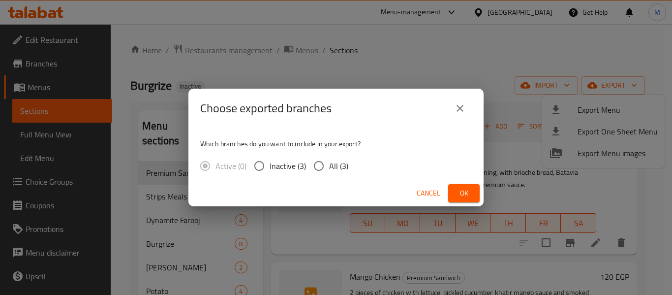
click at [336, 166] on span "All (3)" at bounding box center [338, 166] width 19 height 12
click at [329, 166] on input "All (3)" at bounding box center [318, 165] width 21 height 21
radio input "true"
click at [470, 192] on span "Ok" at bounding box center [464, 193] width 16 height 12
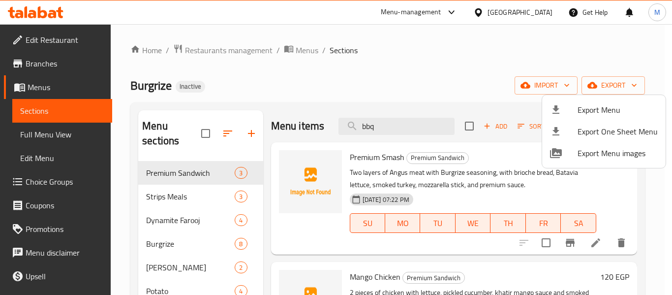
click at [229, 56] on div at bounding box center [336, 147] width 672 height 295
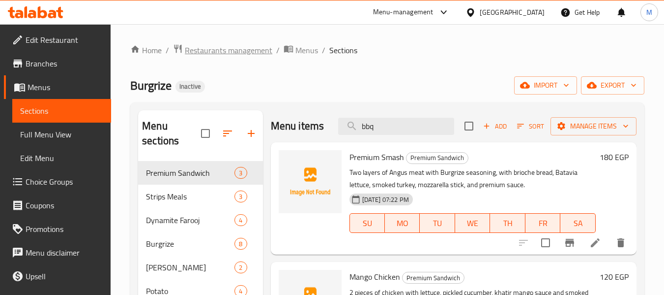
click at [229, 56] on span "Restaurants management" at bounding box center [229, 50] width 88 height 12
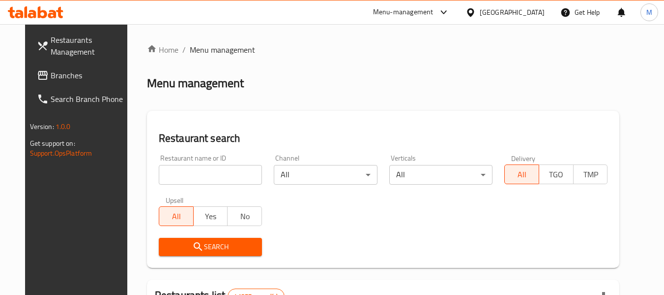
click at [529, 13] on div "Egypt" at bounding box center [512, 12] width 65 height 11
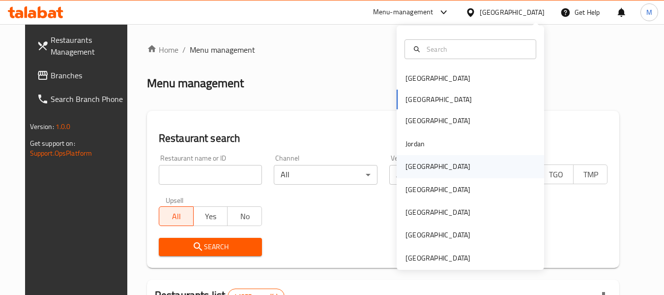
click at [417, 165] on div "[GEOGRAPHIC_DATA]" at bounding box center [438, 166] width 65 height 11
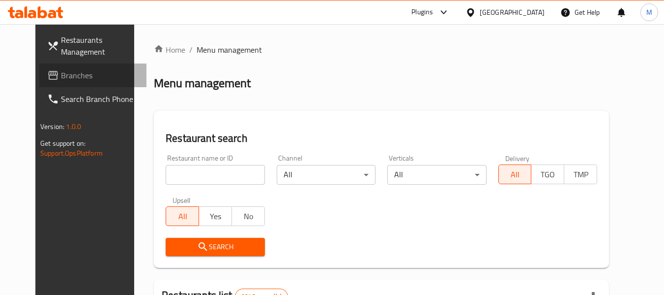
click at [61, 74] on span "Branches" at bounding box center [100, 75] width 78 height 12
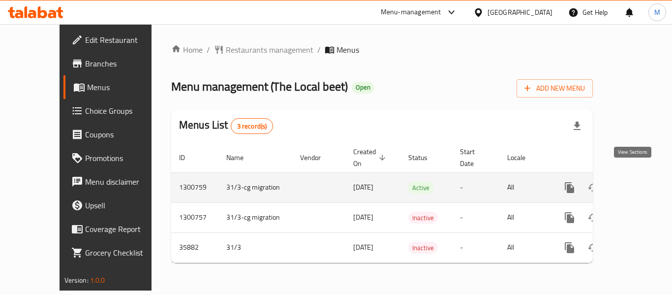
click at [635, 181] on icon "enhanced table" at bounding box center [640, 187] width 12 height 12
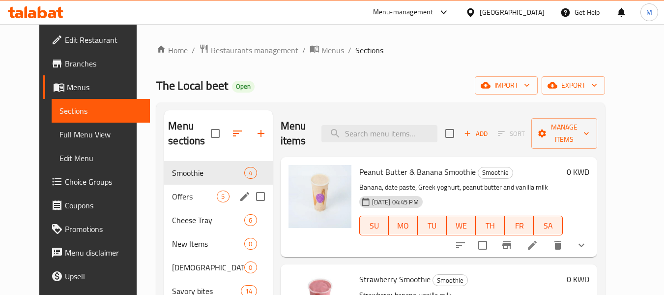
click at [200, 207] on div "Offers 5" at bounding box center [218, 196] width 108 height 24
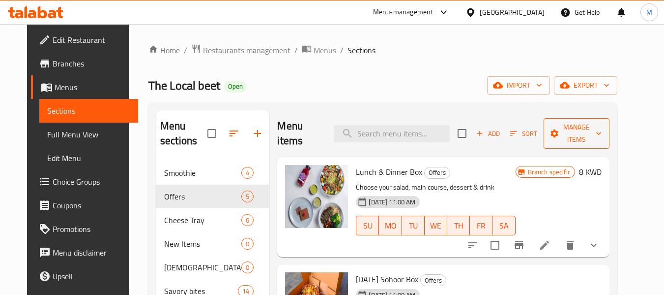
click at [604, 128] on icon "button" at bounding box center [599, 133] width 10 height 10
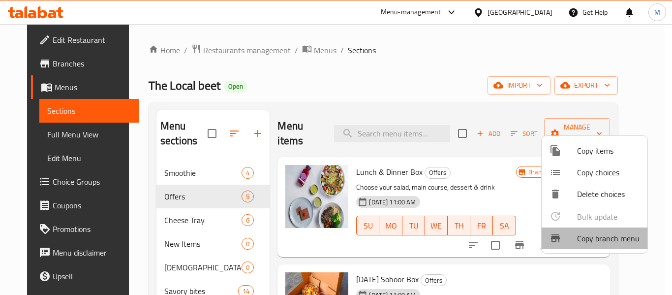
click at [603, 239] on span "Copy branch menu" at bounding box center [608, 238] width 62 height 12
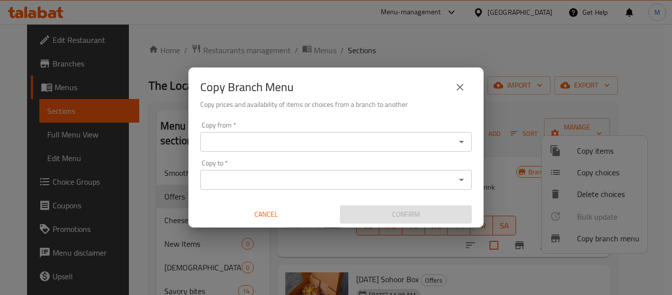
click at [247, 141] on input "Copy from   *" at bounding box center [327, 142] width 249 height 14
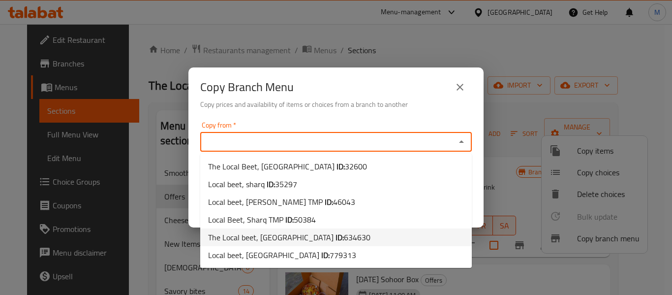
click at [335, 241] on b "ID:" at bounding box center [339, 237] width 8 height 15
type input "The Local beet, [GEOGRAPHIC_DATA]"
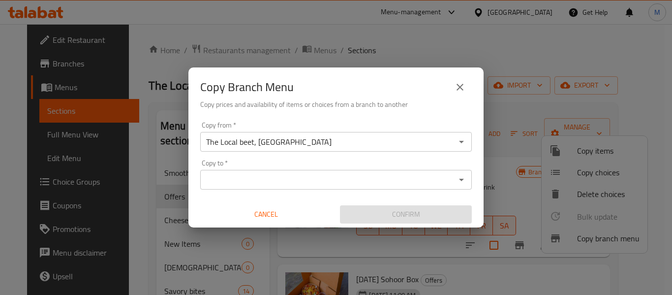
click at [358, 119] on div "Copy from   * The Local beet, Zahra Copy from * Copy to   * Copy to * Cancel Co…" at bounding box center [335, 173] width 295 height 110
click at [325, 187] on div "Copy to *" at bounding box center [335, 180] width 271 height 20
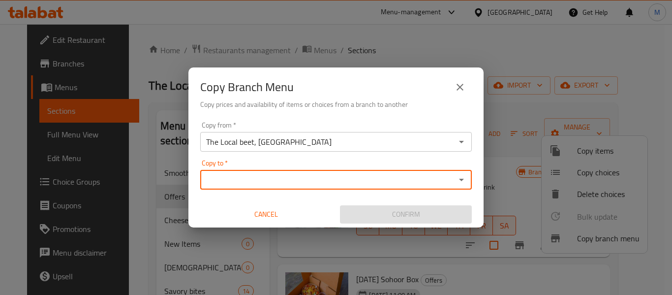
click at [336, 178] on input "Copy to   *" at bounding box center [327, 180] width 249 height 14
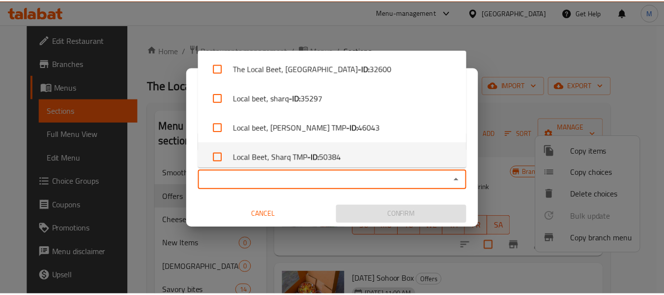
scroll to position [67, 0]
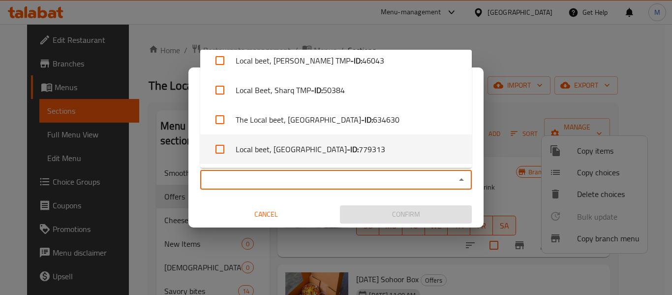
click at [321, 141] on li "Local beet, Khairan - ID: 779313" at bounding box center [335, 149] width 271 height 30
checkbox input "true"
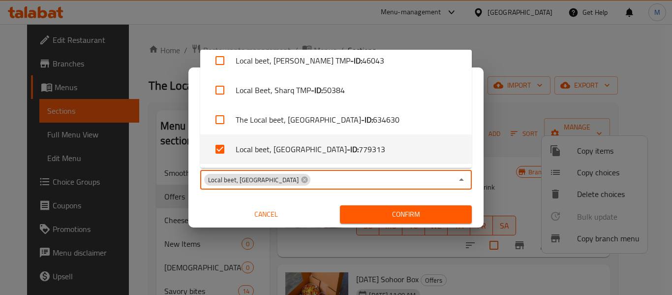
click at [301, 215] on span "Cancel" at bounding box center [266, 214] width 124 height 12
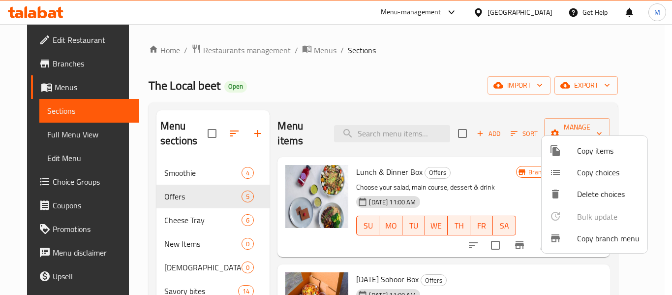
click at [580, 235] on span "Copy branch menu" at bounding box center [608, 238] width 62 height 12
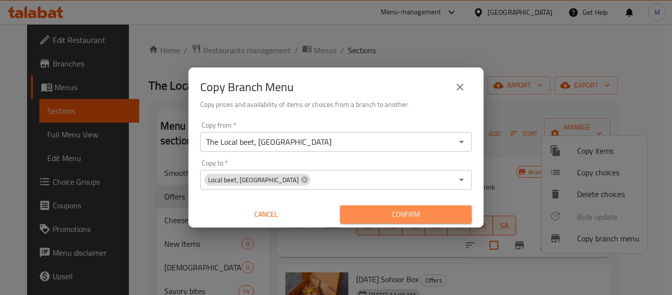
click at [422, 216] on span "Confirm" at bounding box center [406, 214] width 116 height 12
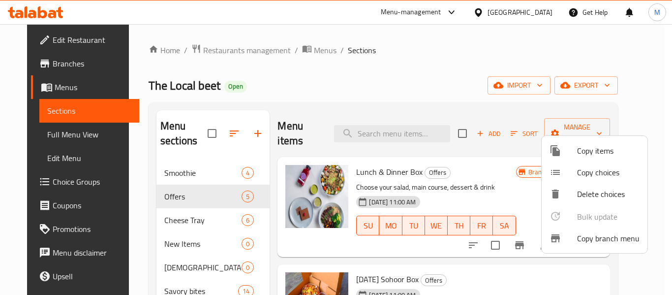
click at [175, 229] on div at bounding box center [336, 147] width 672 height 295
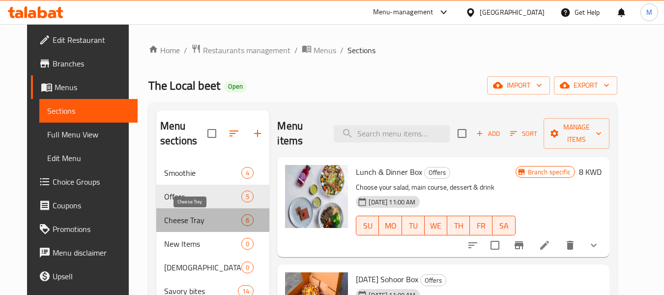
click at [174, 216] on span "Cheese Tray" at bounding box center [202, 220] width 77 height 12
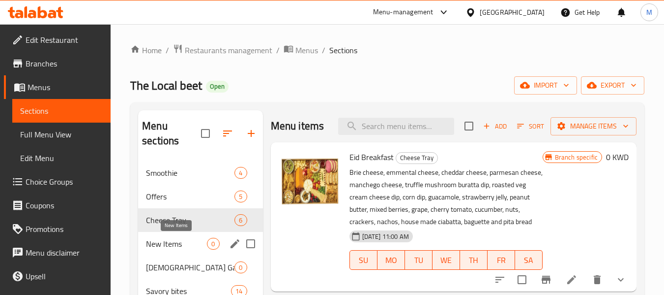
click at [158, 244] on span "New Items" at bounding box center [176, 244] width 61 height 12
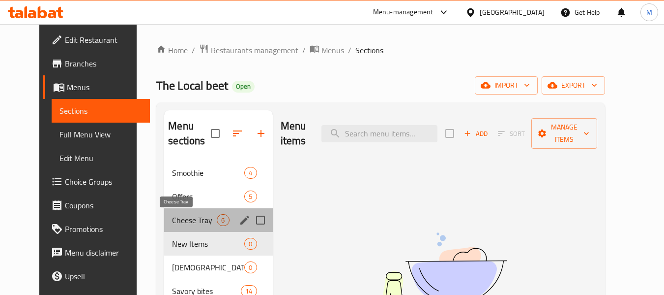
click at [186, 217] on span "Cheese Tray" at bounding box center [194, 220] width 45 height 12
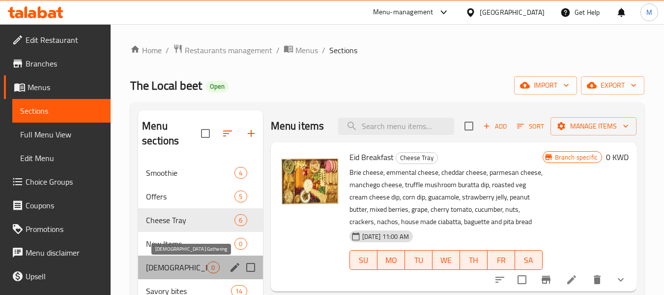
click at [188, 270] on span "[DEMOGRAPHIC_DATA] Gathering" at bounding box center [176, 267] width 61 height 12
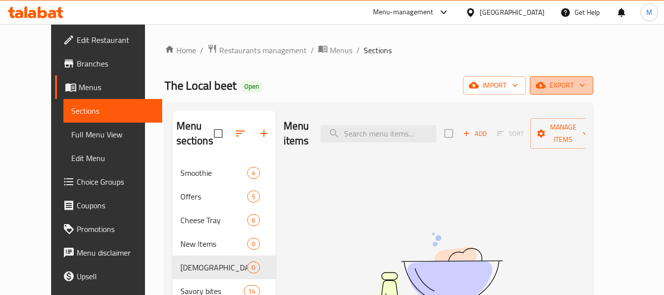
click at [594, 82] on button "export" at bounding box center [561, 85] width 63 height 18
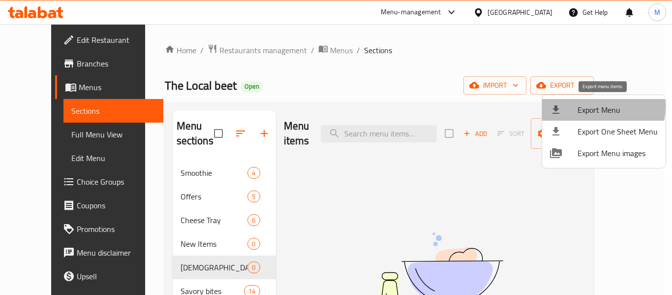
click at [598, 107] on span "Export Menu" at bounding box center [617, 110] width 80 height 12
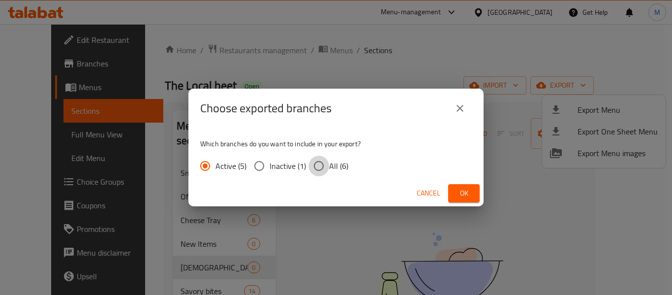
click at [316, 160] on input "All (6)" at bounding box center [318, 165] width 21 height 21
radio input "true"
click at [474, 195] on button "Ok" at bounding box center [463, 193] width 31 height 18
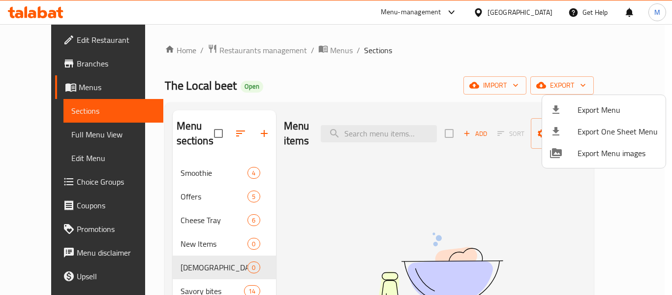
click at [303, 48] on div at bounding box center [336, 147] width 672 height 295
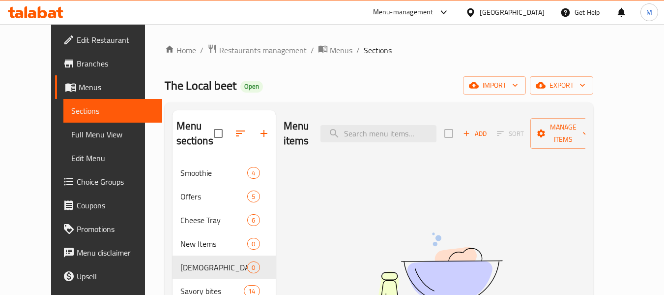
click at [330, 48] on span "Menus" at bounding box center [341, 50] width 23 height 12
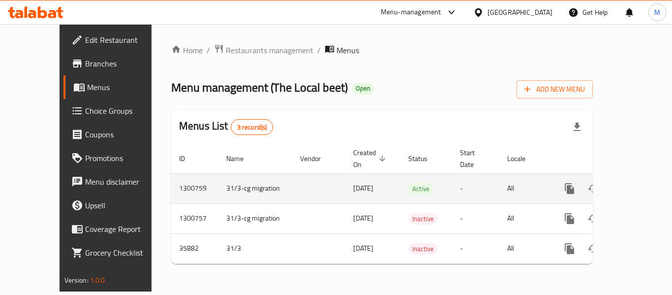
click at [218, 177] on td "31/3-cg migration" at bounding box center [255, 188] width 74 height 30
copy td "31/3-cg migration"
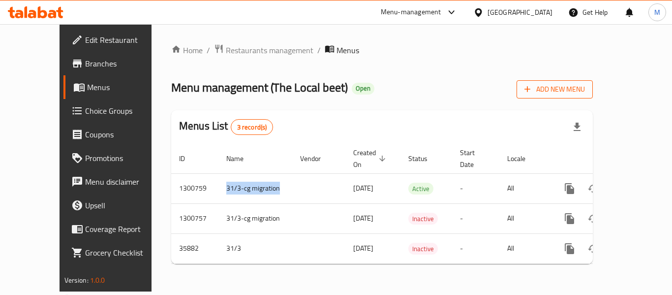
click at [585, 90] on span "Add New Menu" at bounding box center [554, 89] width 60 height 12
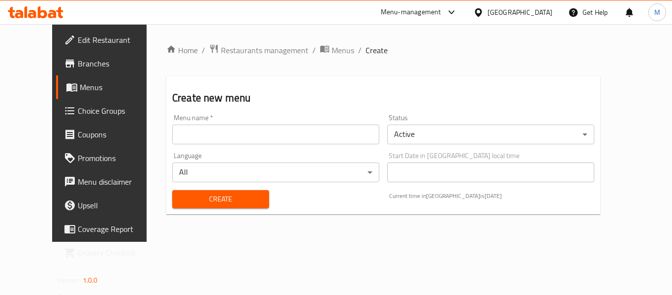
click at [421, 137] on body "​ Menu-management [GEOGRAPHIC_DATA] Get Help M Edit Restaurant Branches Menus C…" at bounding box center [336, 159] width 672 height 271
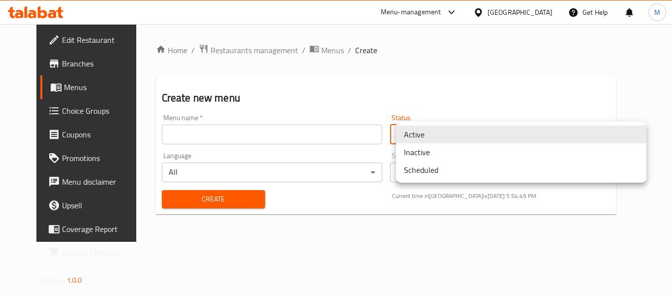
click at [427, 149] on li "Inactive" at bounding box center [521, 152] width 250 height 18
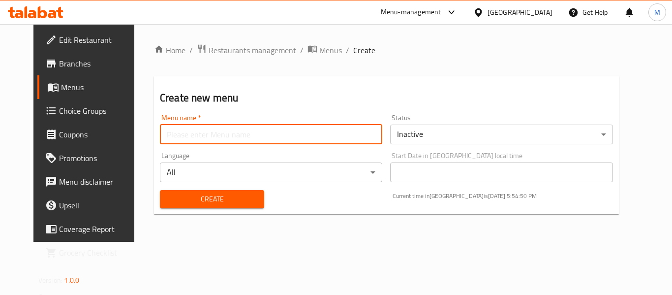
click at [189, 127] on input "text" at bounding box center [271, 134] width 222 height 20
paste input "31/3-cg migration"
drag, startPoint x: 165, startPoint y: 132, endPoint x: 126, endPoint y: 139, distance: 38.9
click at [134, 139] on div "Home / Restaurants management / Menus / Create Create new menu Menu name   * 31…" at bounding box center [386, 132] width 504 height 217
type input "Updated - cg migration"
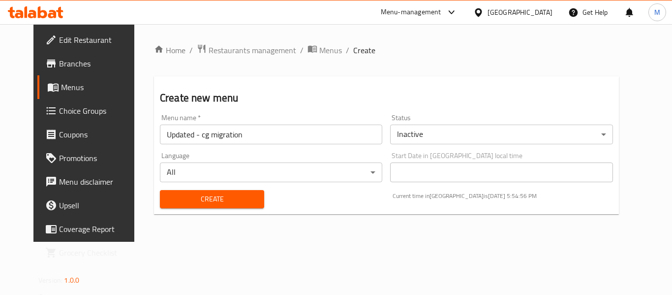
click at [199, 209] on div "Create" at bounding box center [212, 199] width 116 height 30
click at [206, 199] on span "Create" at bounding box center [212, 199] width 89 height 12
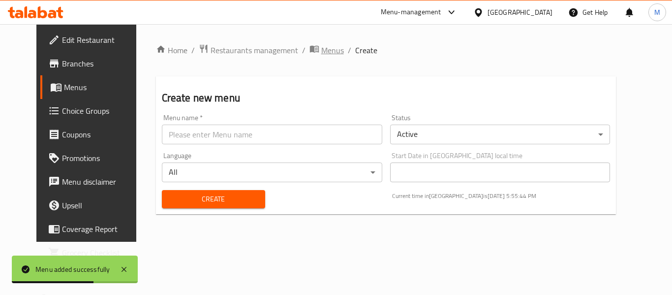
click at [321, 45] on span "Menus" at bounding box center [332, 50] width 23 height 12
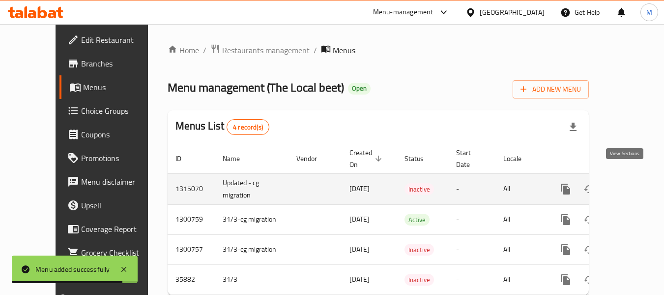
click at [631, 183] on icon "enhanced table" at bounding box center [637, 189] width 12 height 12
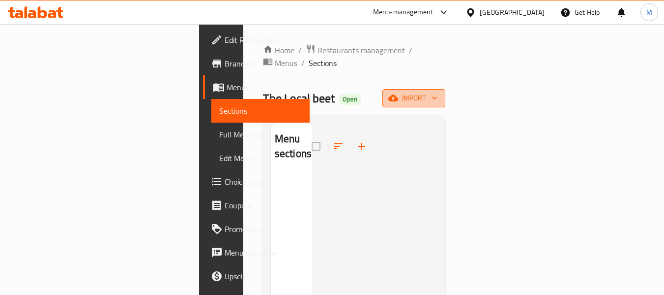
click at [438, 92] on span "import" at bounding box center [414, 98] width 47 height 12
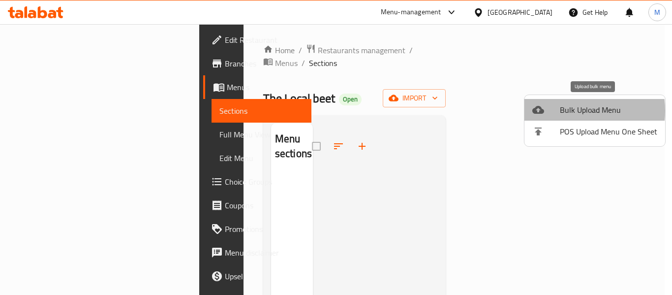
click at [565, 111] on span "Bulk Upload Menu" at bounding box center [608, 110] width 97 height 12
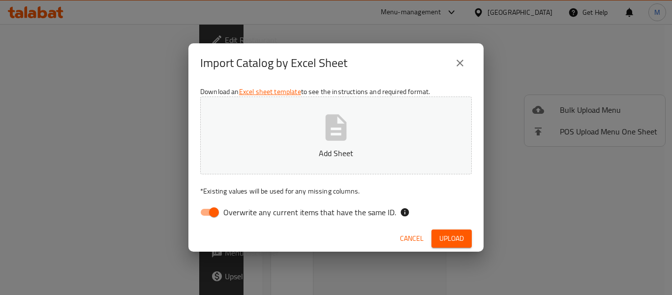
click at [201, 214] on input "Overwrite any current items that have the same ID." at bounding box center [214, 212] width 56 height 19
checkbox input "false"
click at [313, 153] on p "Add Sheet" at bounding box center [335, 153] width 241 height 12
click at [438, 239] on button "Upload" at bounding box center [451, 238] width 40 height 18
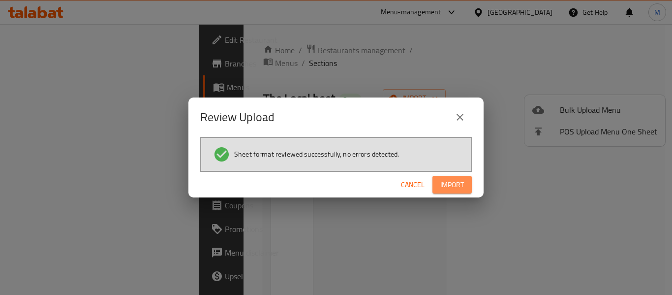
click at [454, 183] on span "Import" at bounding box center [452, 185] width 24 height 12
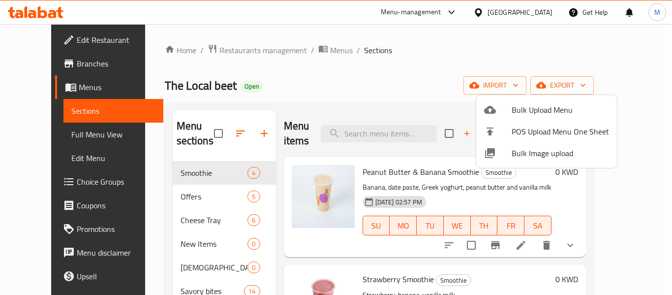
click at [201, 210] on div at bounding box center [336, 147] width 672 height 295
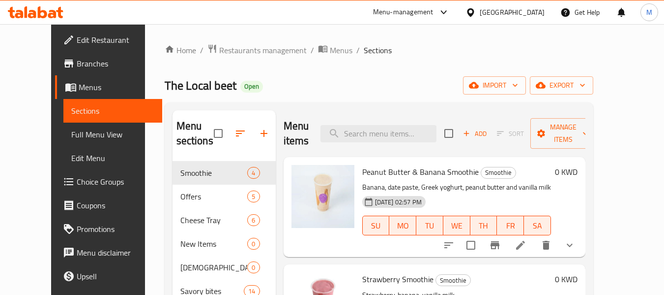
click at [191, 217] on span "Cheese Tray" at bounding box center [214, 220] width 67 height 12
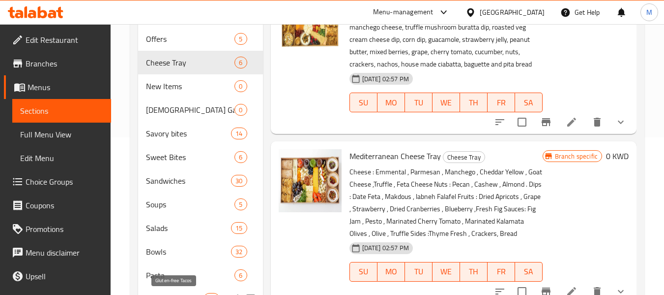
scroll to position [246, 0]
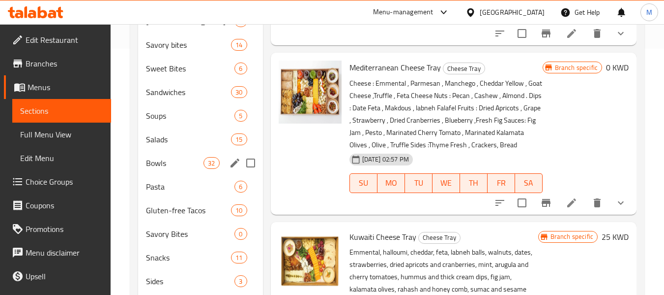
click at [189, 173] on div "Bowls 32" at bounding box center [200, 163] width 124 height 24
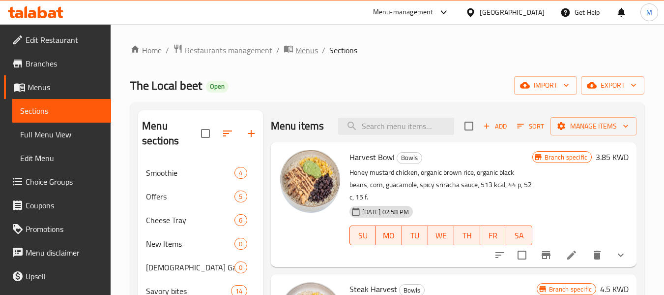
click at [301, 54] on span "Menus" at bounding box center [307, 50] width 23 height 12
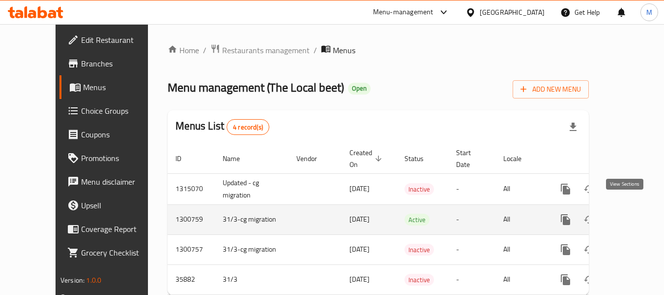
click at [631, 213] on icon "enhanced table" at bounding box center [637, 219] width 12 height 12
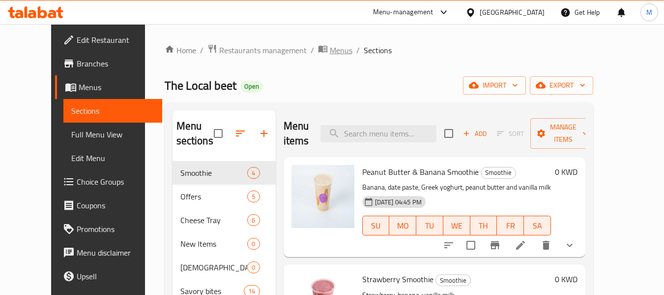
click at [330, 48] on span "Menus" at bounding box center [341, 50] width 23 height 12
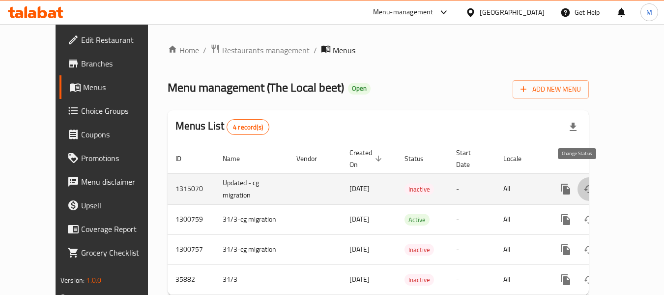
click at [584, 183] on icon "enhanced table" at bounding box center [590, 189] width 12 height 12
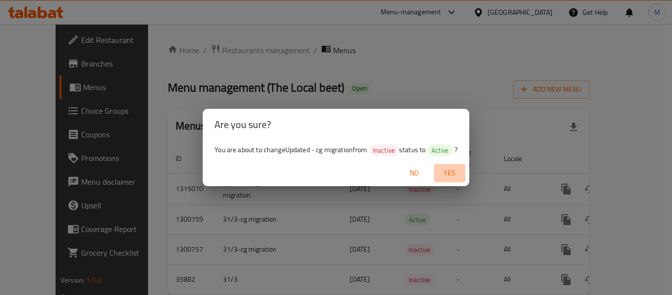
click at [449, 174] on span "Yes" at bounding box center [450, 173] width 24 height 12
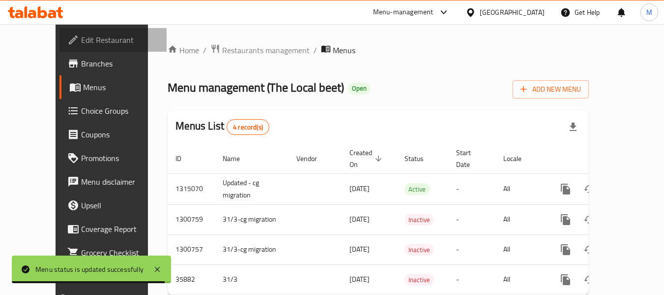
click at [81, 45] on span "Edit Restaurant" at bounding box center [120, 40] width 78 height 12
